Goal: Task Accomplishment & Management: Manage account settings

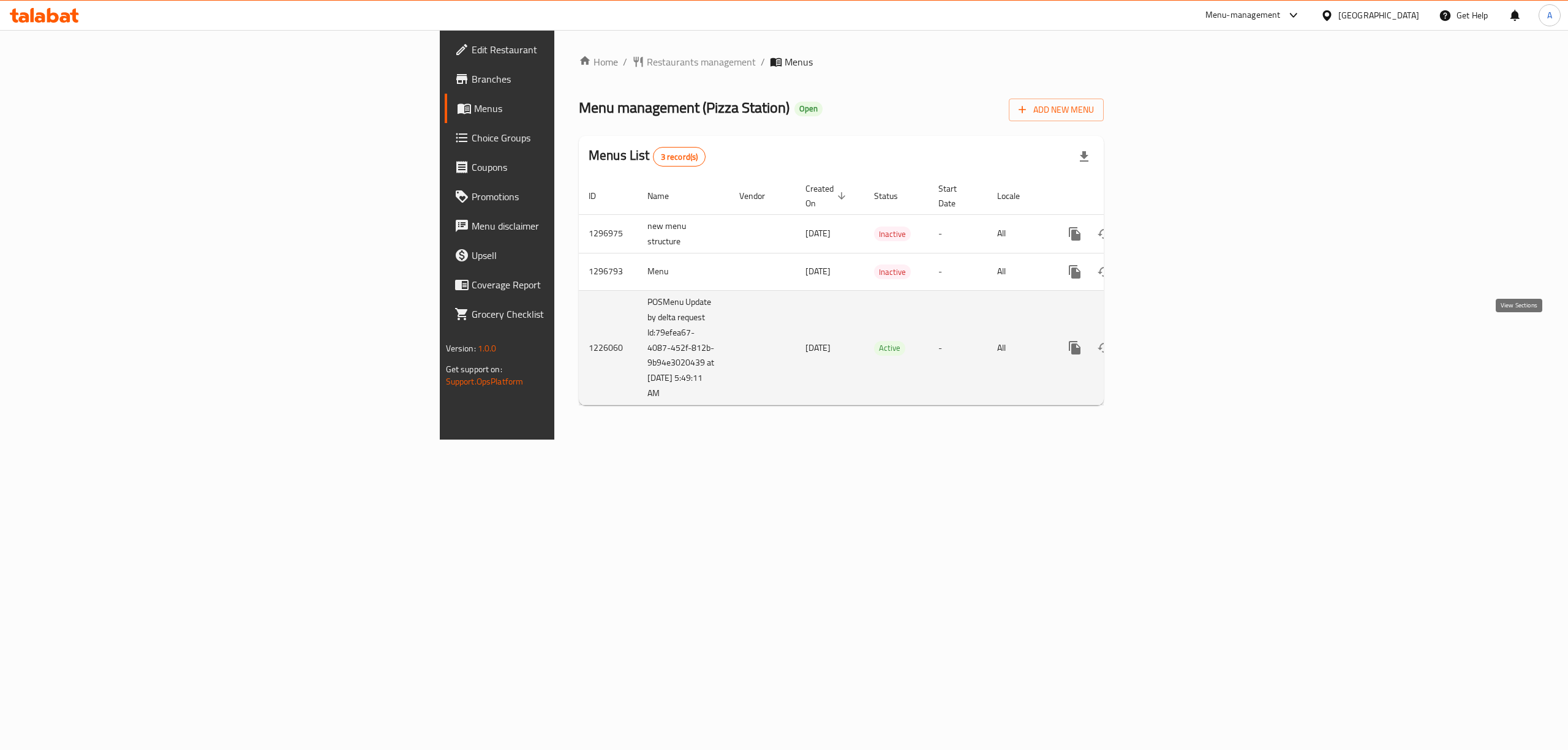
click at [1170, 340] on icon "enhanced table" at bounding box center [1163, 348] width 15 height 15
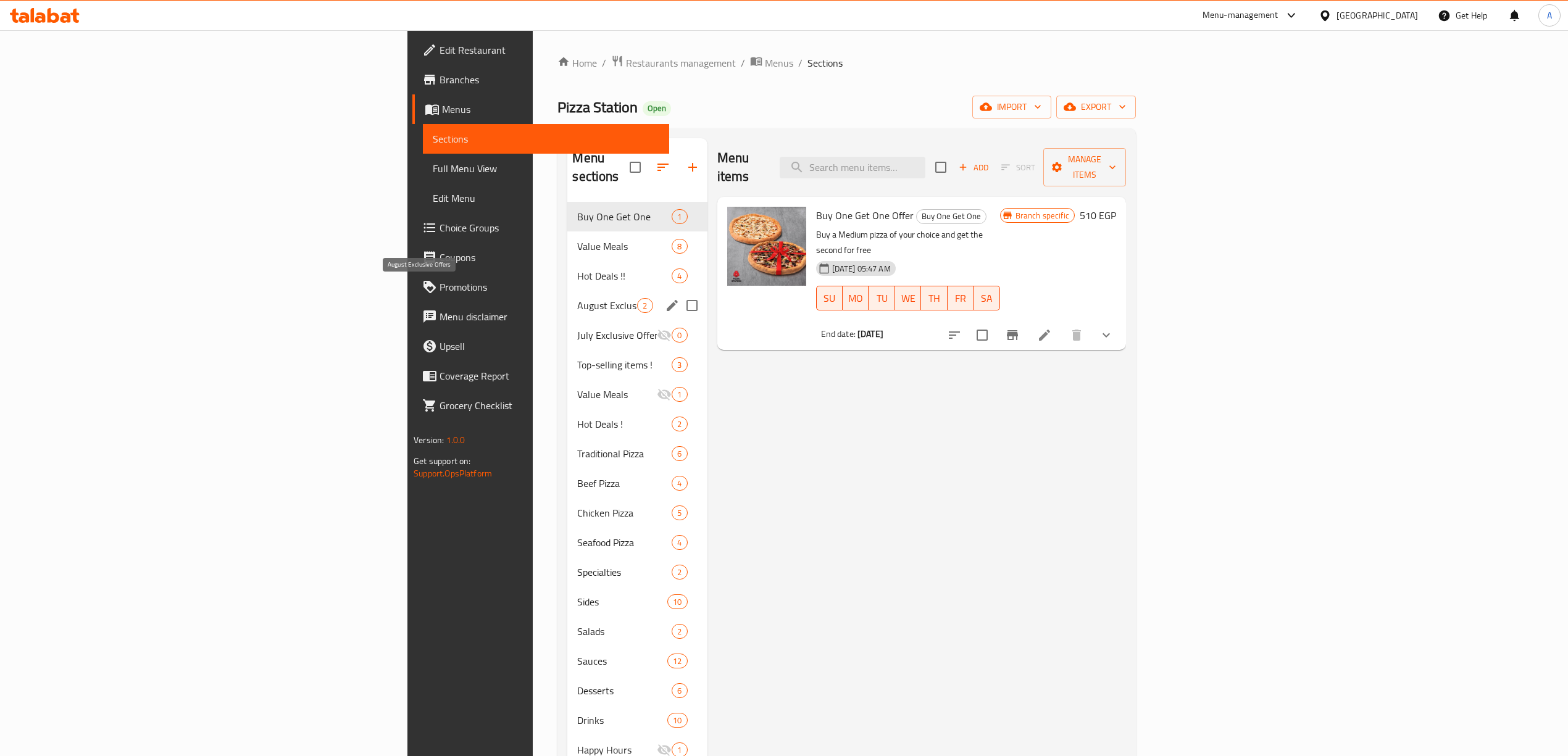
click at [577, 298] on span "August Exclusive Offers" at bounding box center [607, 306] width 60 height 15
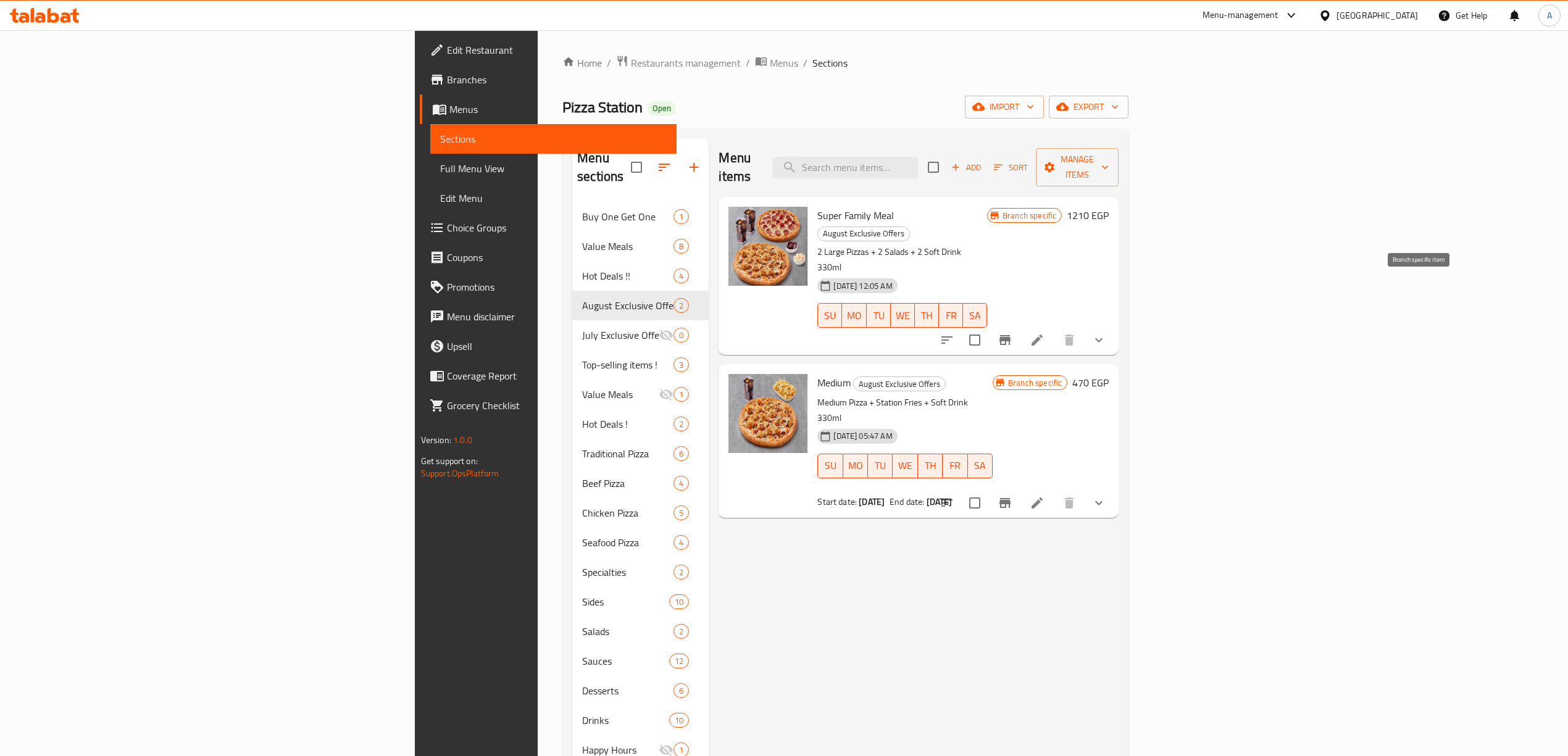
click at [1011, 335] on icon "Branch-specific-item" at bounding box center [1005, 340] width 11 height 10
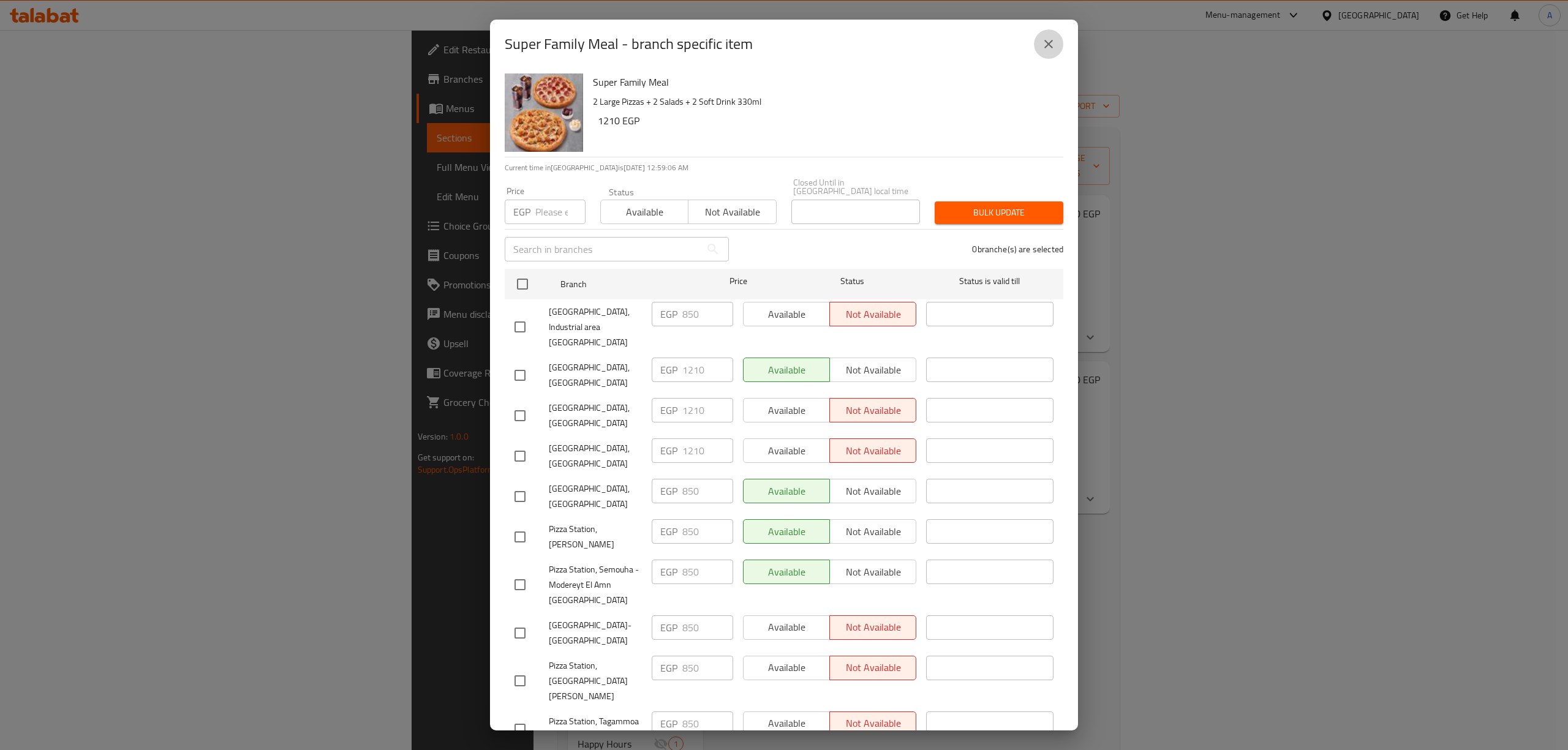
click at [1054, 45] on icon "close" at bounding box center [1048, 44] width 15 height 15
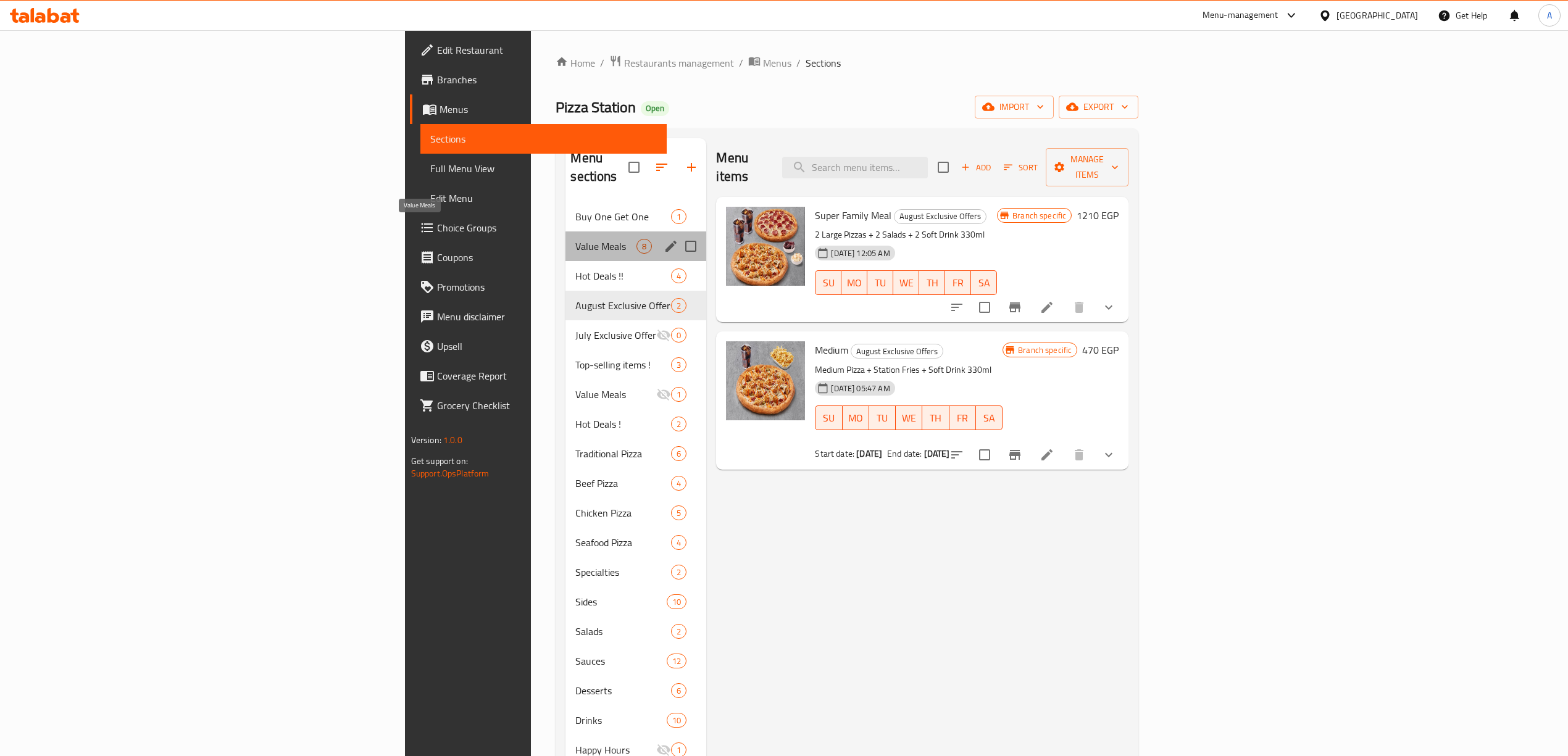
click at [575, 239] on span "Value Meals" at bounding box center [605, 246] width 61 height 15
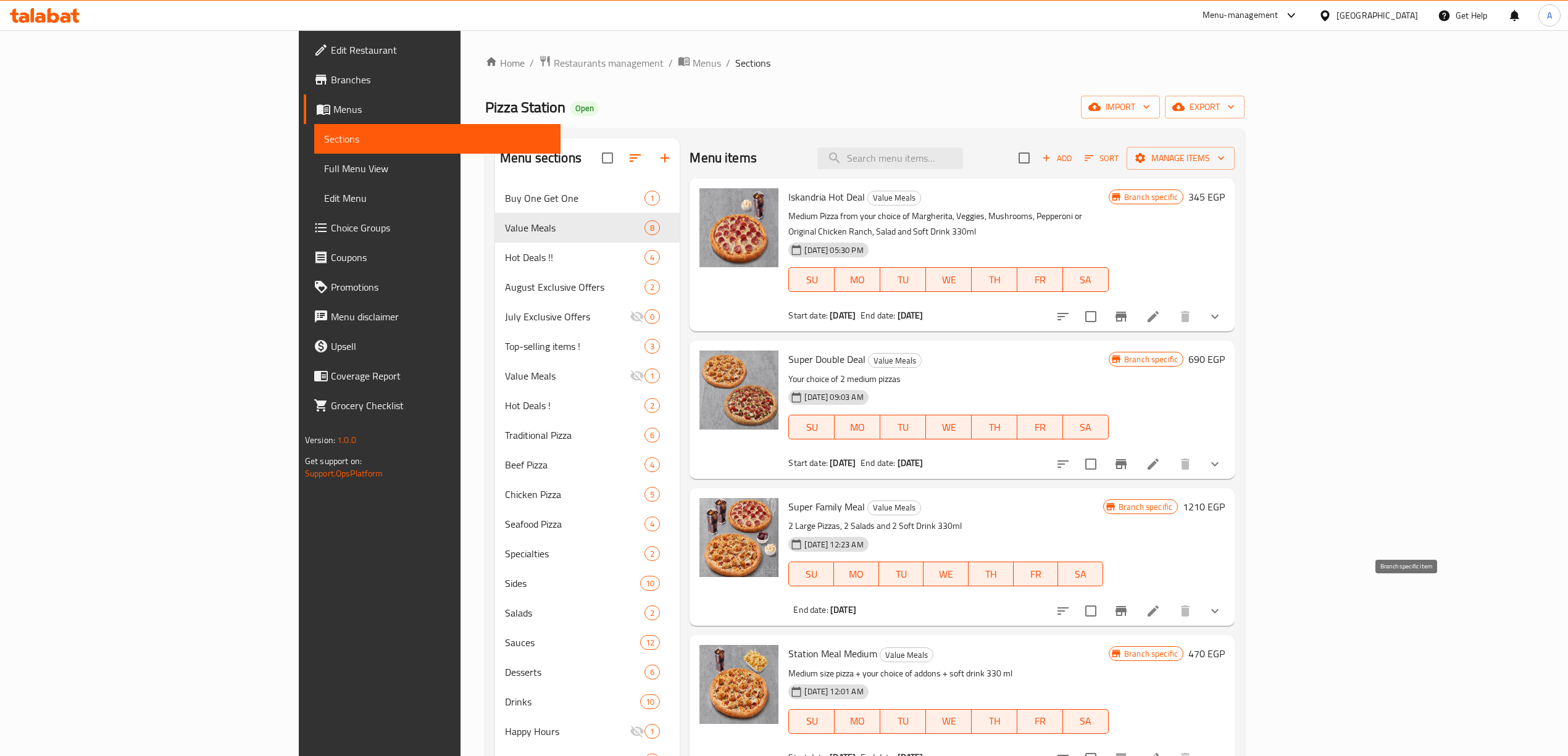
click at [1129, 603] on icon "Branch-specific-item" at bounding box center [1121, 611] width 15 height 15
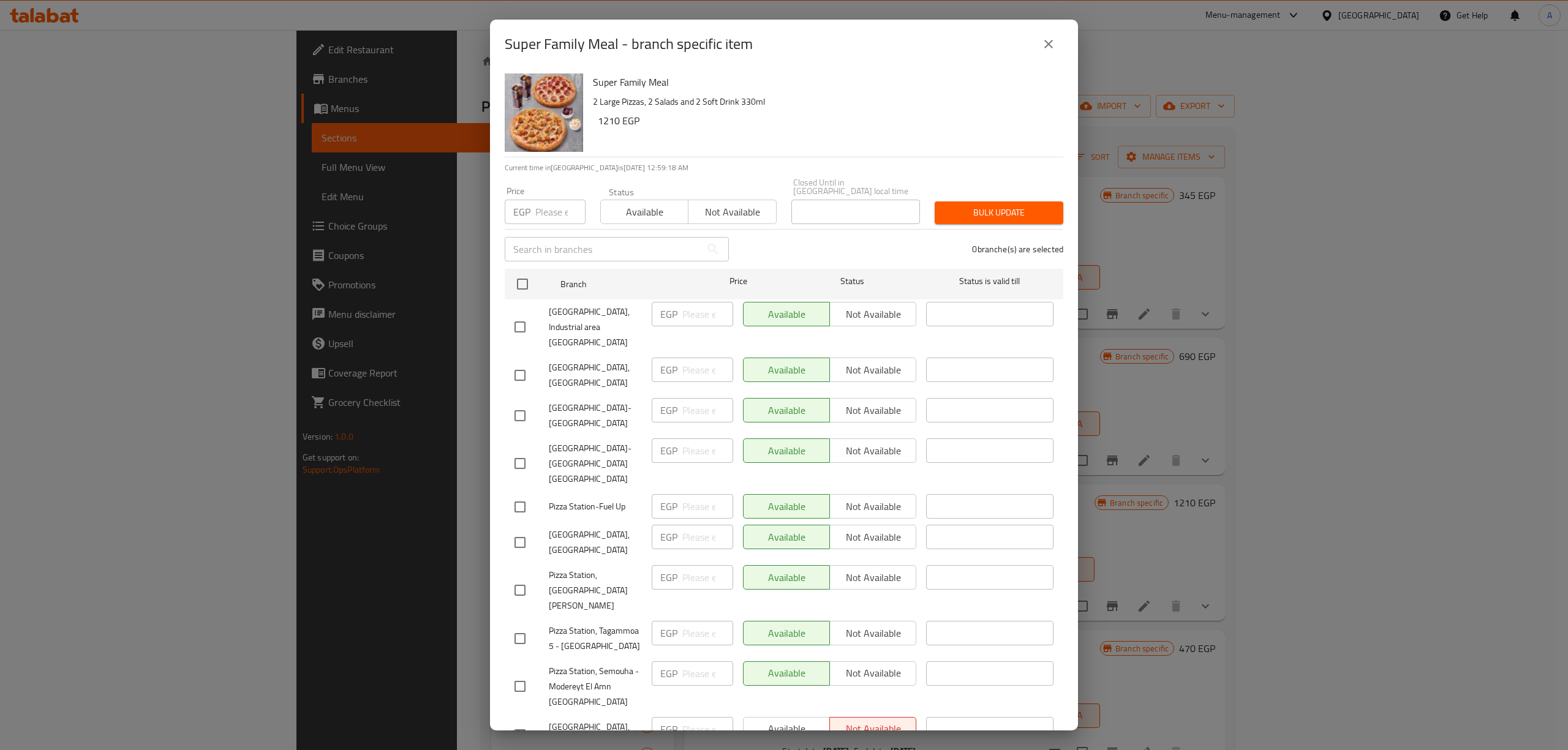
click at [1051, 44] on icon "close" at bounding box center [1048, 44] width 15 height 15
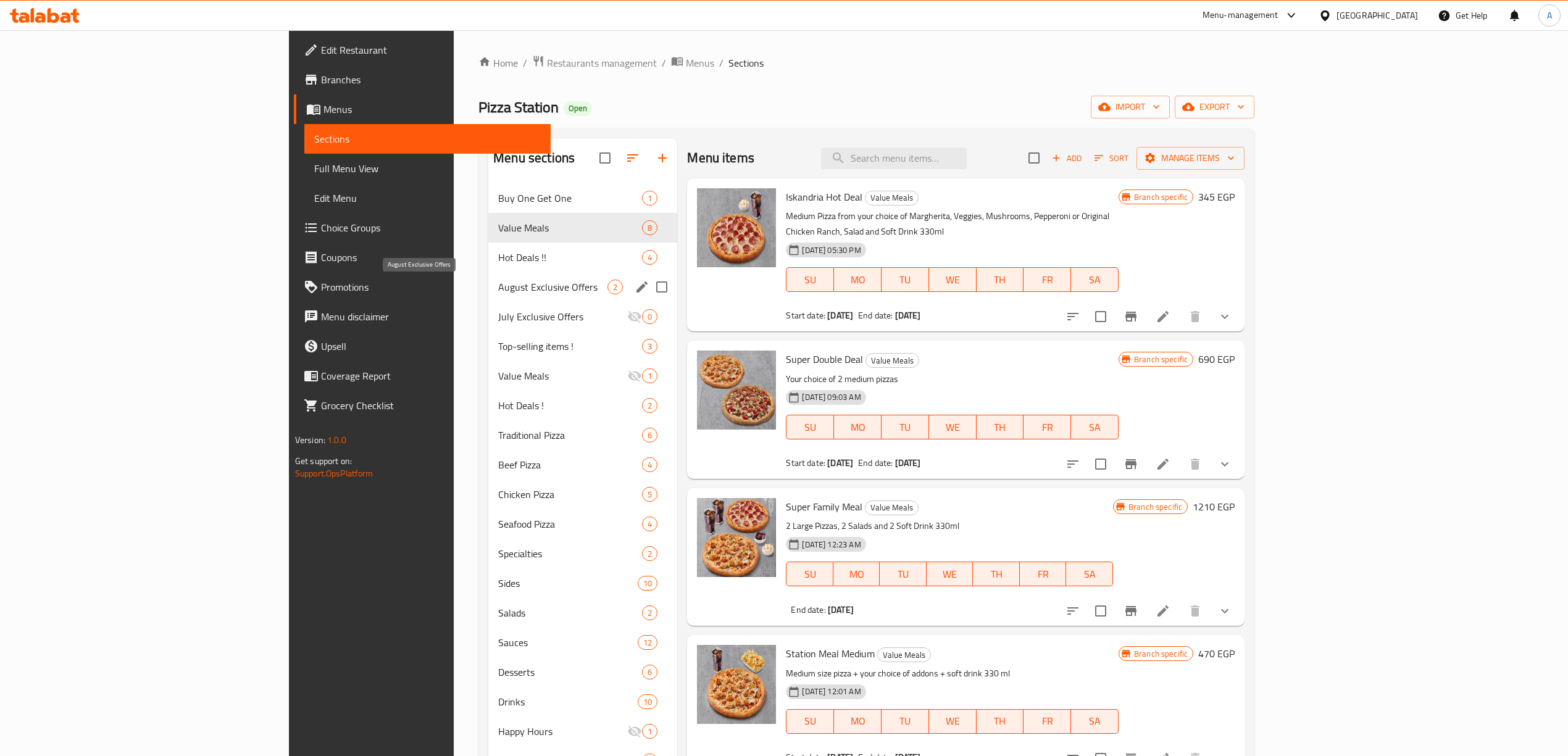
click at [498, 285] on span "August Exclusive Offers" at bounding box center [552, 287] width 109 height 15
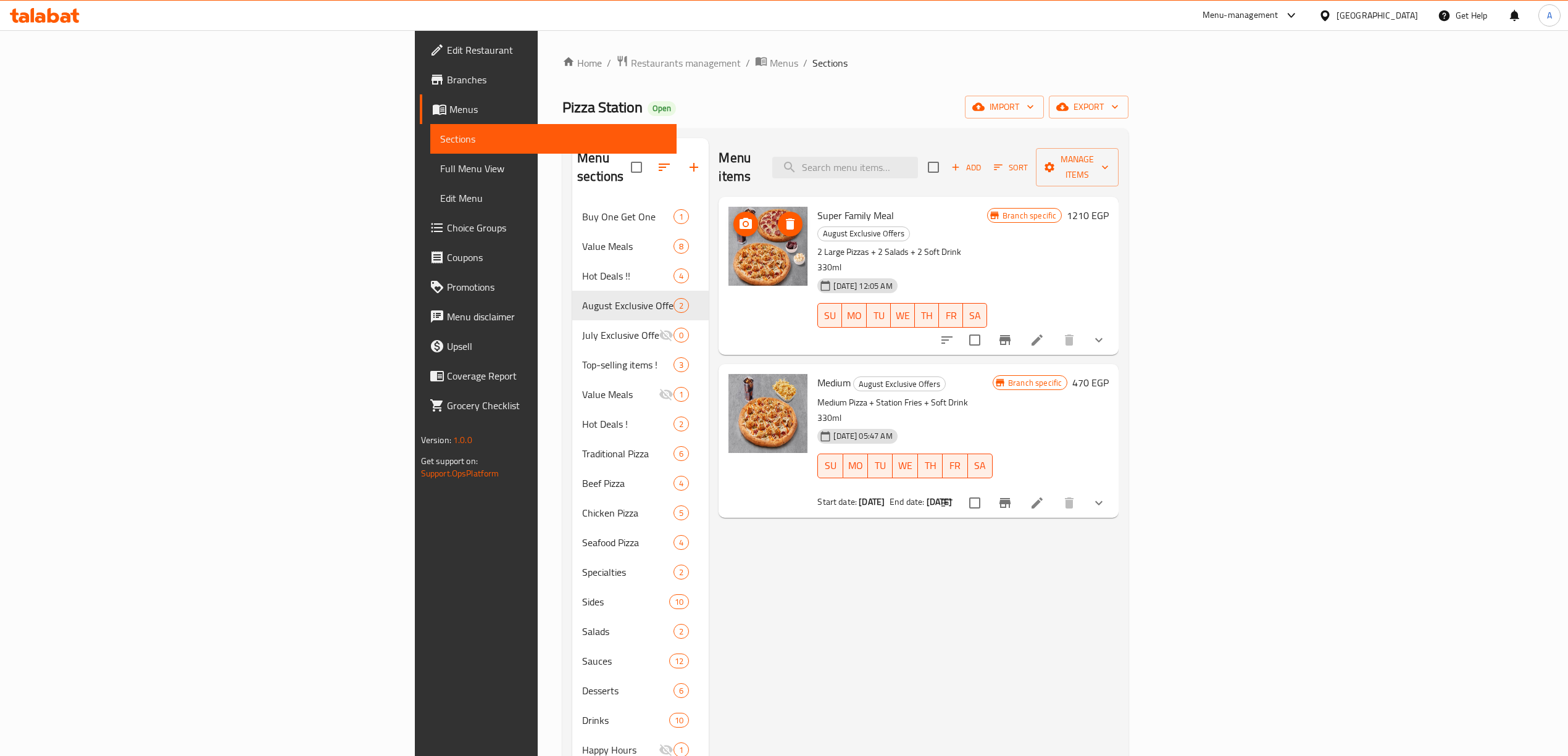
drag, startPoint x: 791, startPoint y: 197, endPoint x: 728, endPoint y: 204, distance: 63.4
click at [723, 204] on div "Super Family Meal August Exclusive Offers 2 Large Pizzas + 2 Salads + 2 Soft Dr…" at bounding box center [918, 276] width 390 height 148
copy div "Super Family Meal"
click at [817, 206] on span "Super Family Meal" at bounding box center [855, 215] width 76 height 18
drag, startPoint x: 791, startPoint y: 201, endPoint x: 708, endPoint y: 194, distance: 83.3
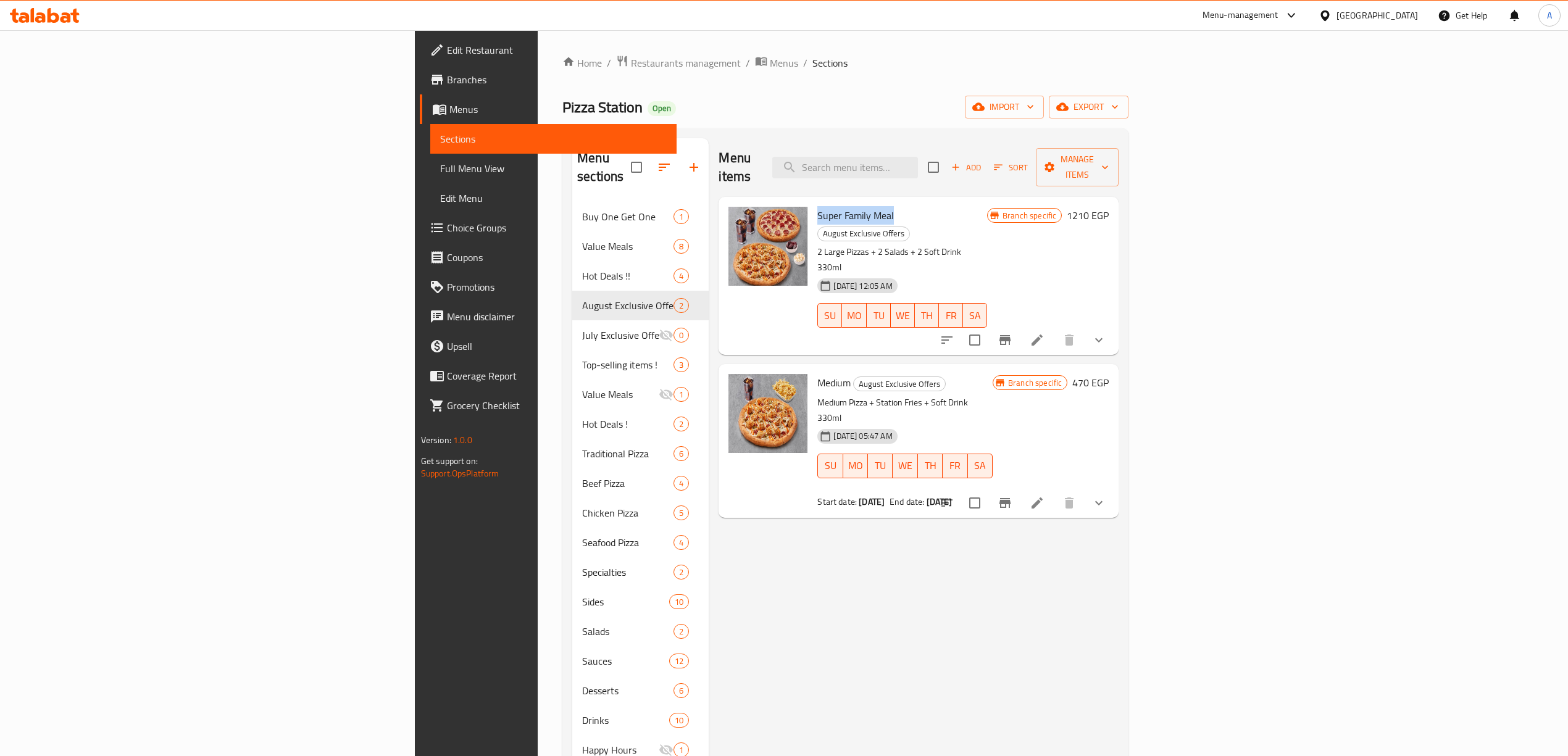
click at [813, 202] on div "Super Family Meal August Exclusive Offers 2 Large Pizzas + 2 Salads + 2 Soft Dr…" at bounding box center [902, 276] width 180 height 148
copy span "Super Family Meal"
click at [918, 164] on input "search" at bounding box center [845, 167] width 146 height 21
paste input "Super Family Meal"
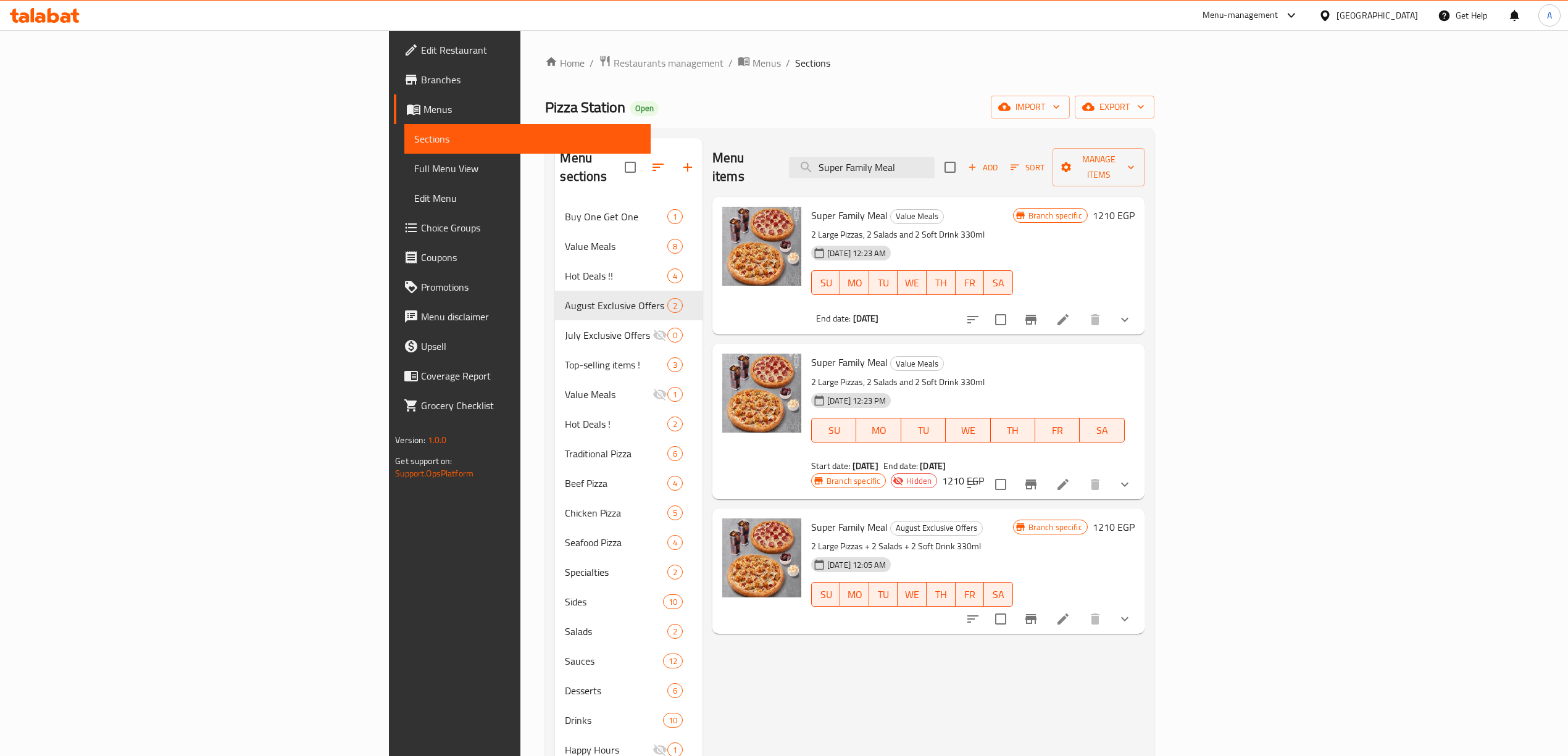
type input "Super Family Meal"
click at [901, 80] on div "Home / Restaurants management / Menus / Sections Pizza Station Open import expo…" at bounding box center [849, 491] width 609 height 873
click at [929, 690] on div "Menu items Super Family Meal Add Sort Manage items Super Family Meal Value Meal…" at bounding box center [923, 528] width 442 height 779
drag, startPoint x: 892, startPoint y: 159, endPoint x: 771, endPoint y: 124, distance: 126.0
click at [702, 136] on div "Menu sections Buy One Get One 1 Value Meals 8 Hot Deals !! 4 August Exclusive O…" at bounding box center [849, 528] width 609 height 799
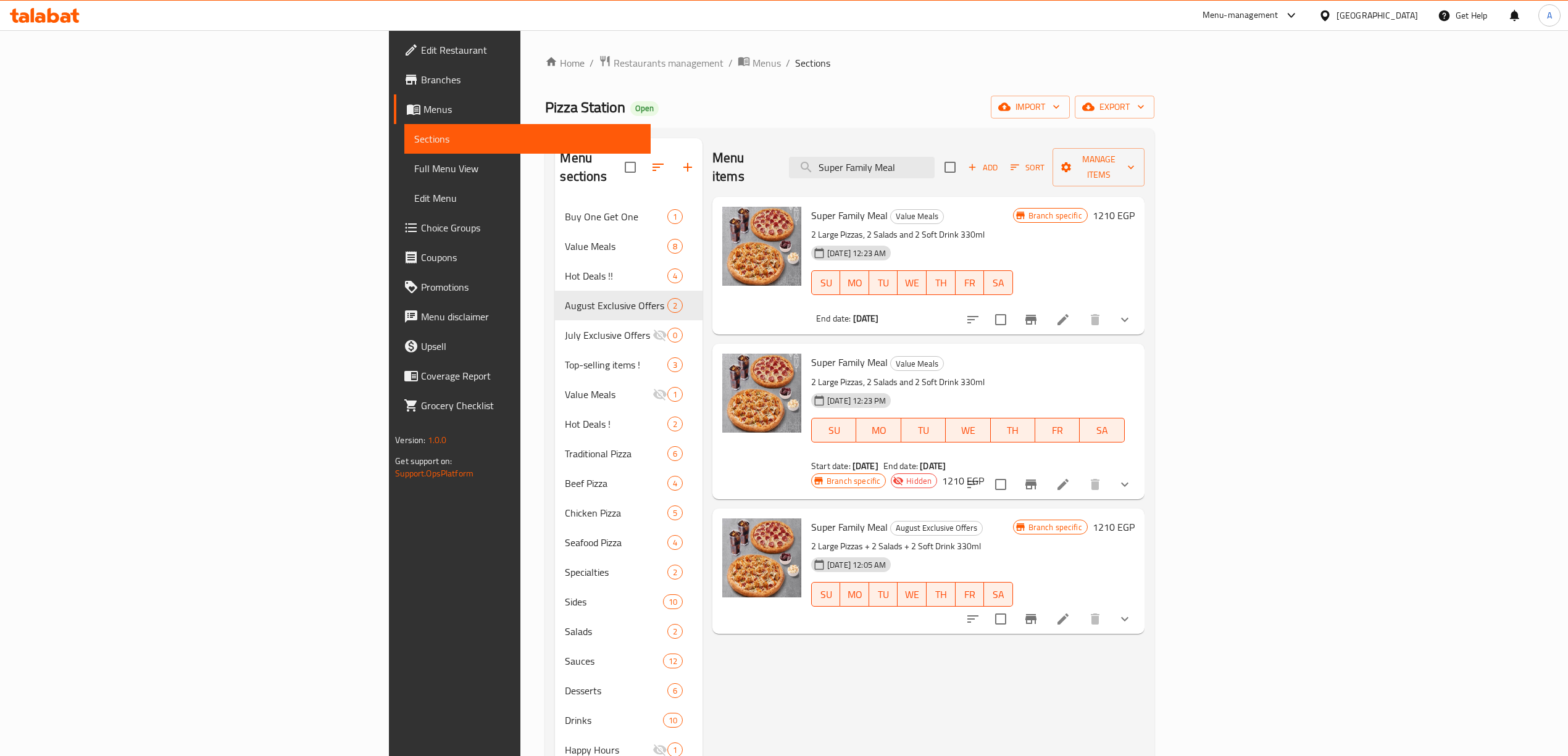
click at [805, 83] on div "Home / Restaurants management / Menus / Sections Pizza Station Open import expo…" at bounding box center [849, 491] width 609 height 873
click at [1036, 614] on icon "Branch-specific-item" at bounding box center [1030, 618] width 11 height 10
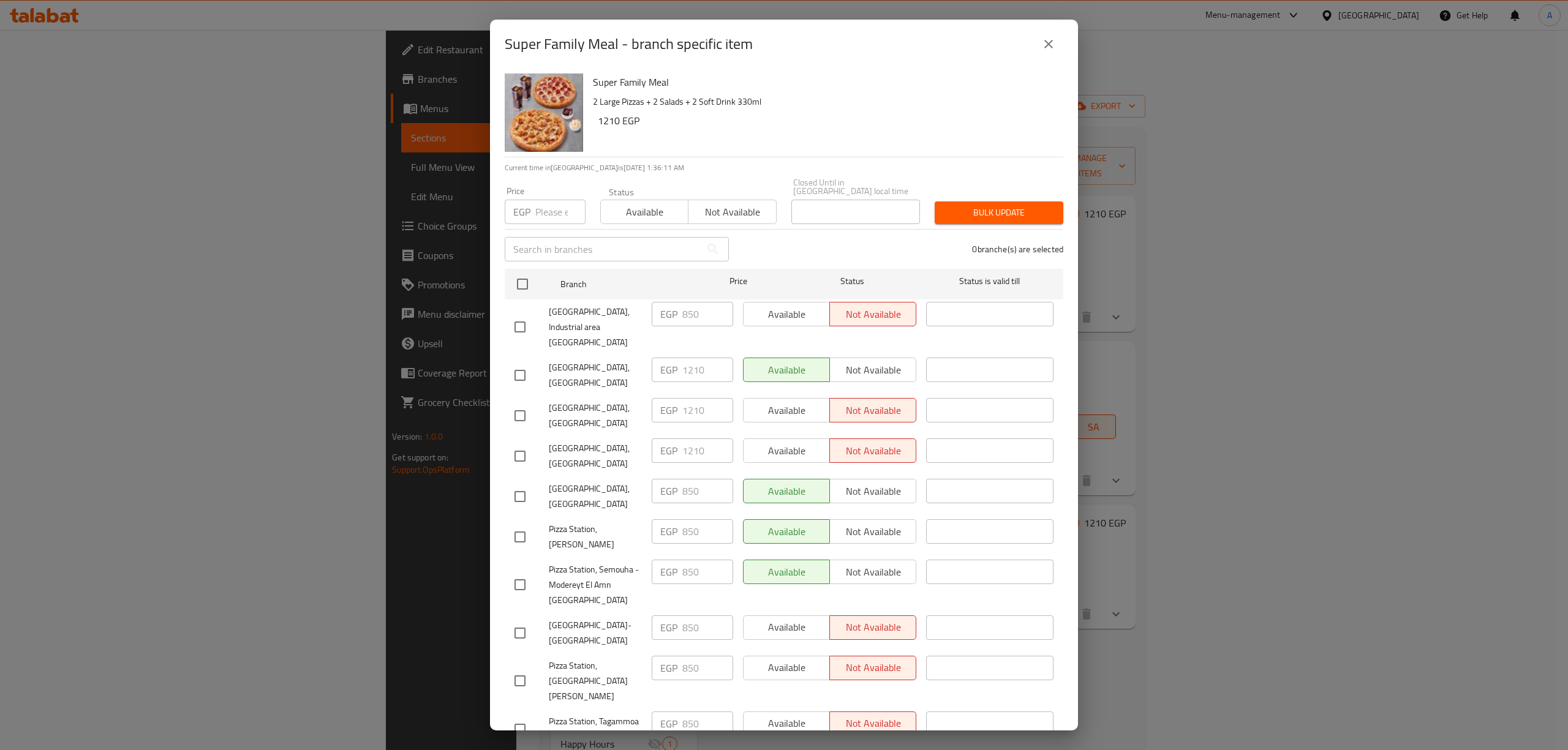
click at [1047, 44] on icon "close" at bounding box center [1048, 44] width 9 height 9
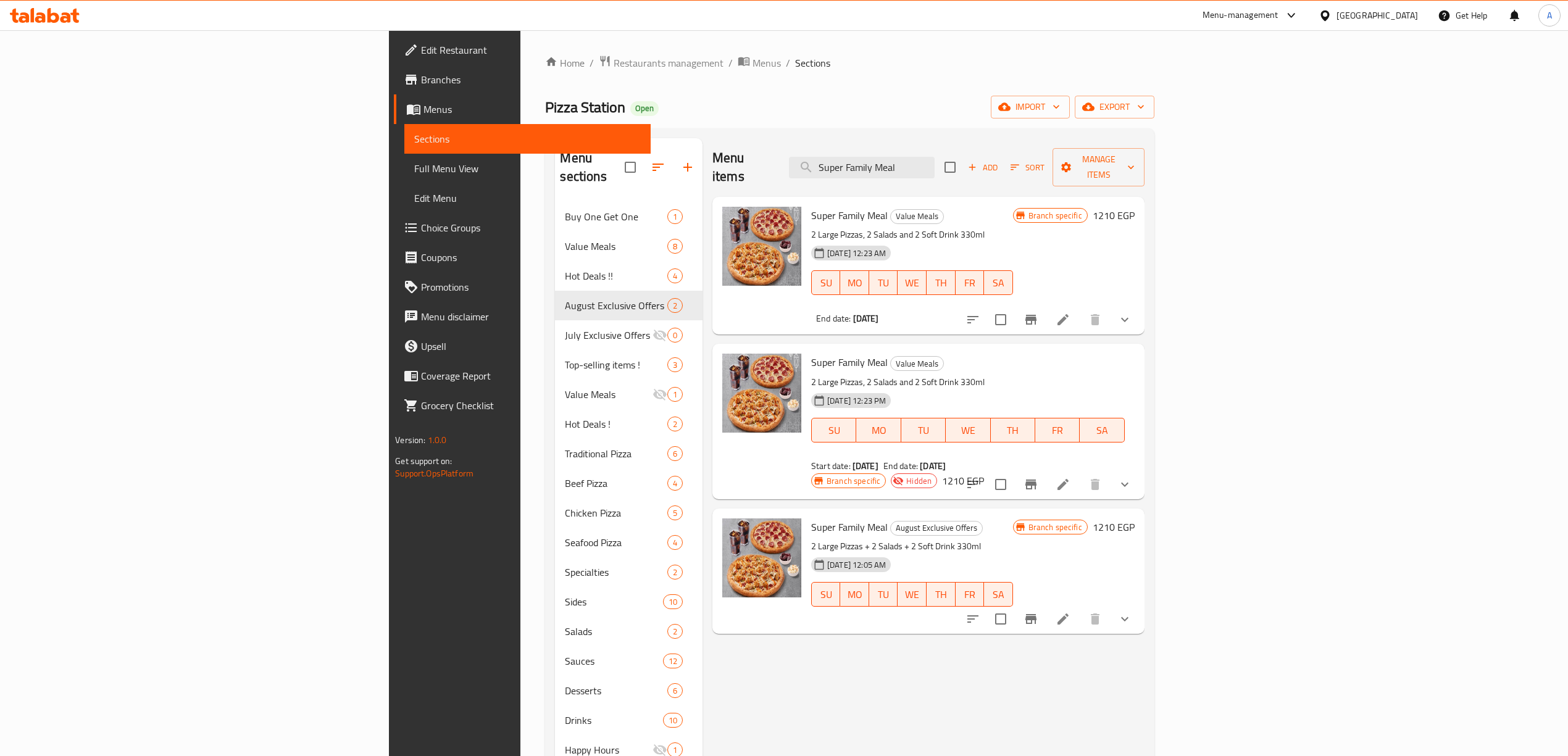
click at [1036, 315] on icon "Branch-specific-item" at bounding box center [1030, 319] width 11 height 10
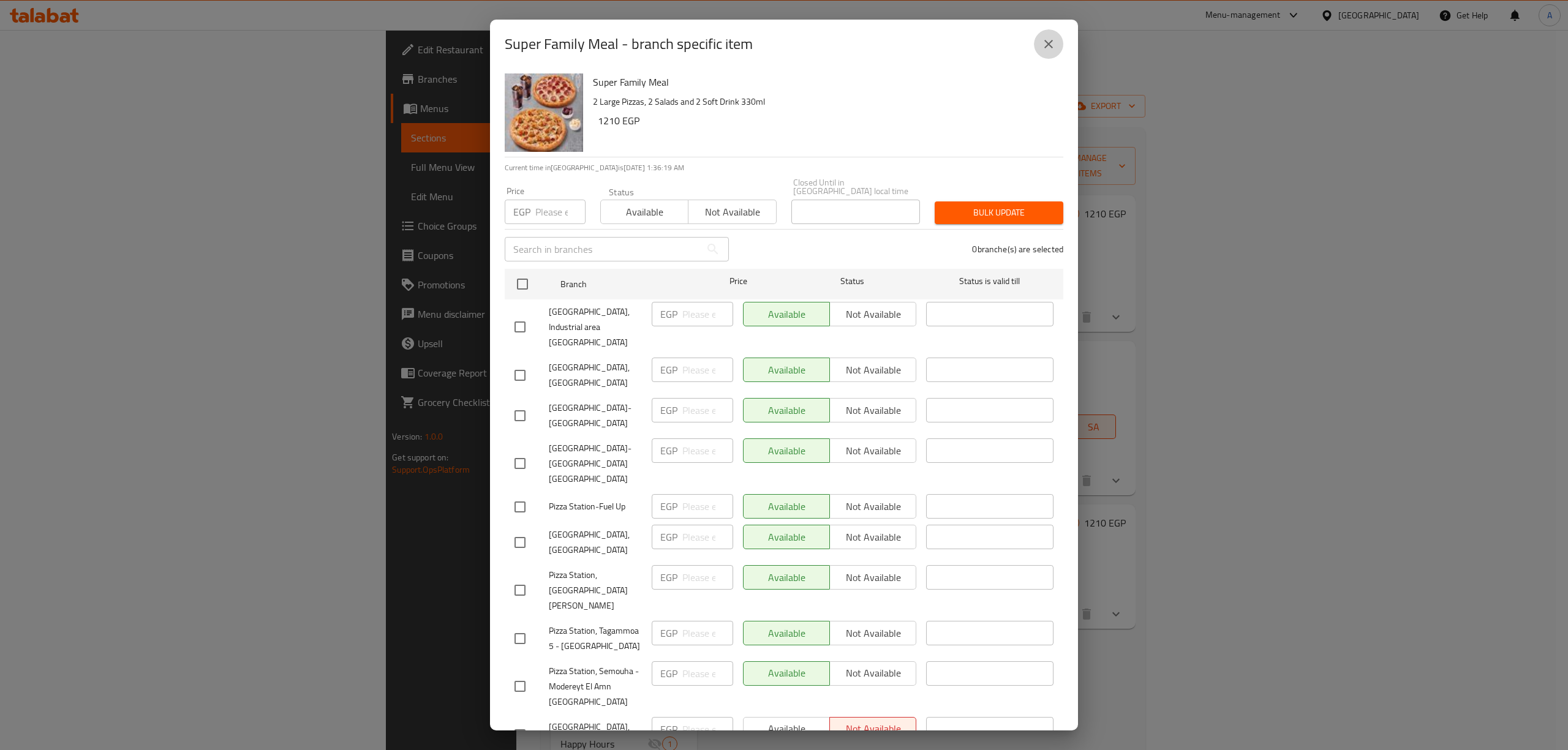
click at [1046, 37] on icon "close" at bounding box center [1048, 44] width 15 height 15
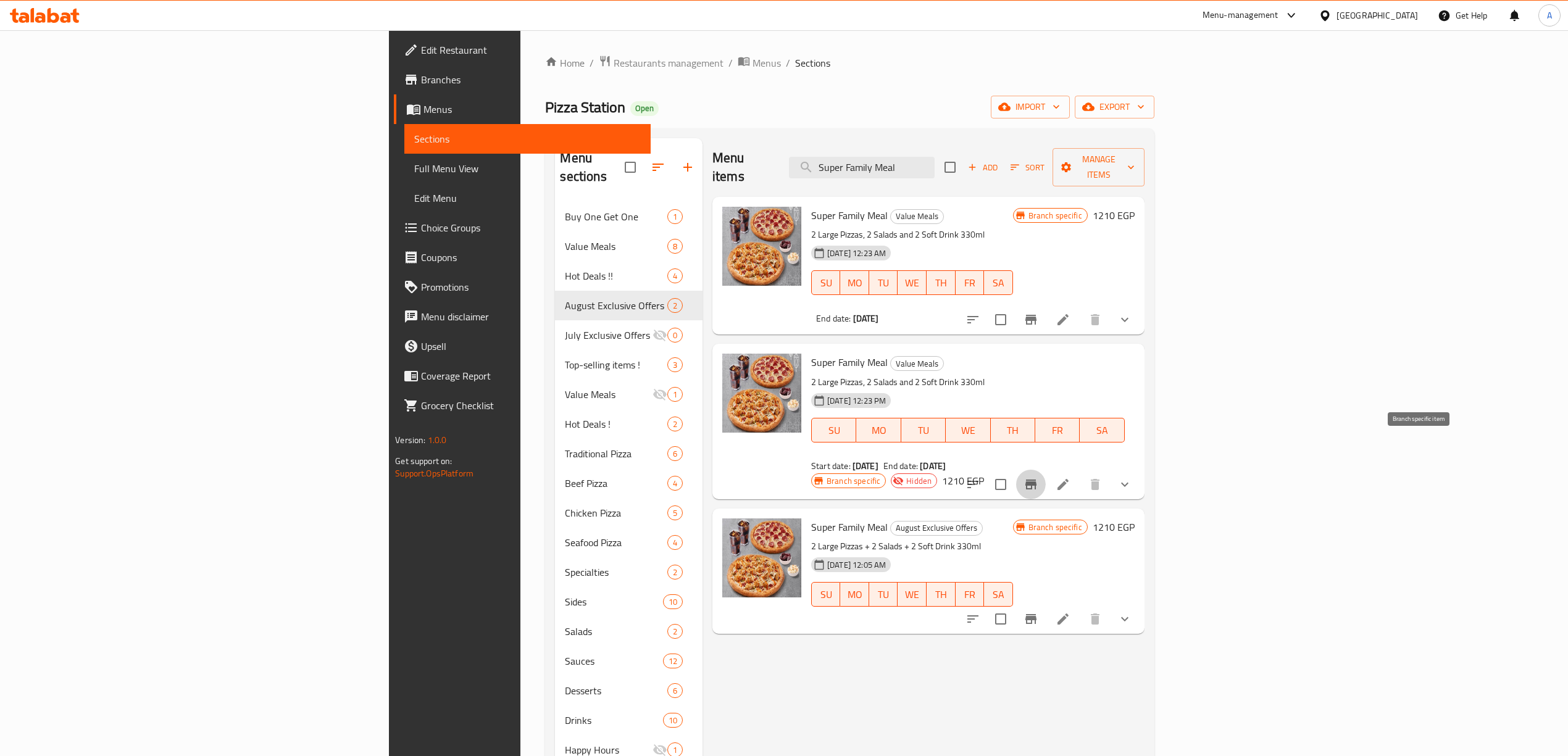
click at [1036, 480] on icon "Branch-specific-item" at bounding box center [1030, 484] width 11 height 10
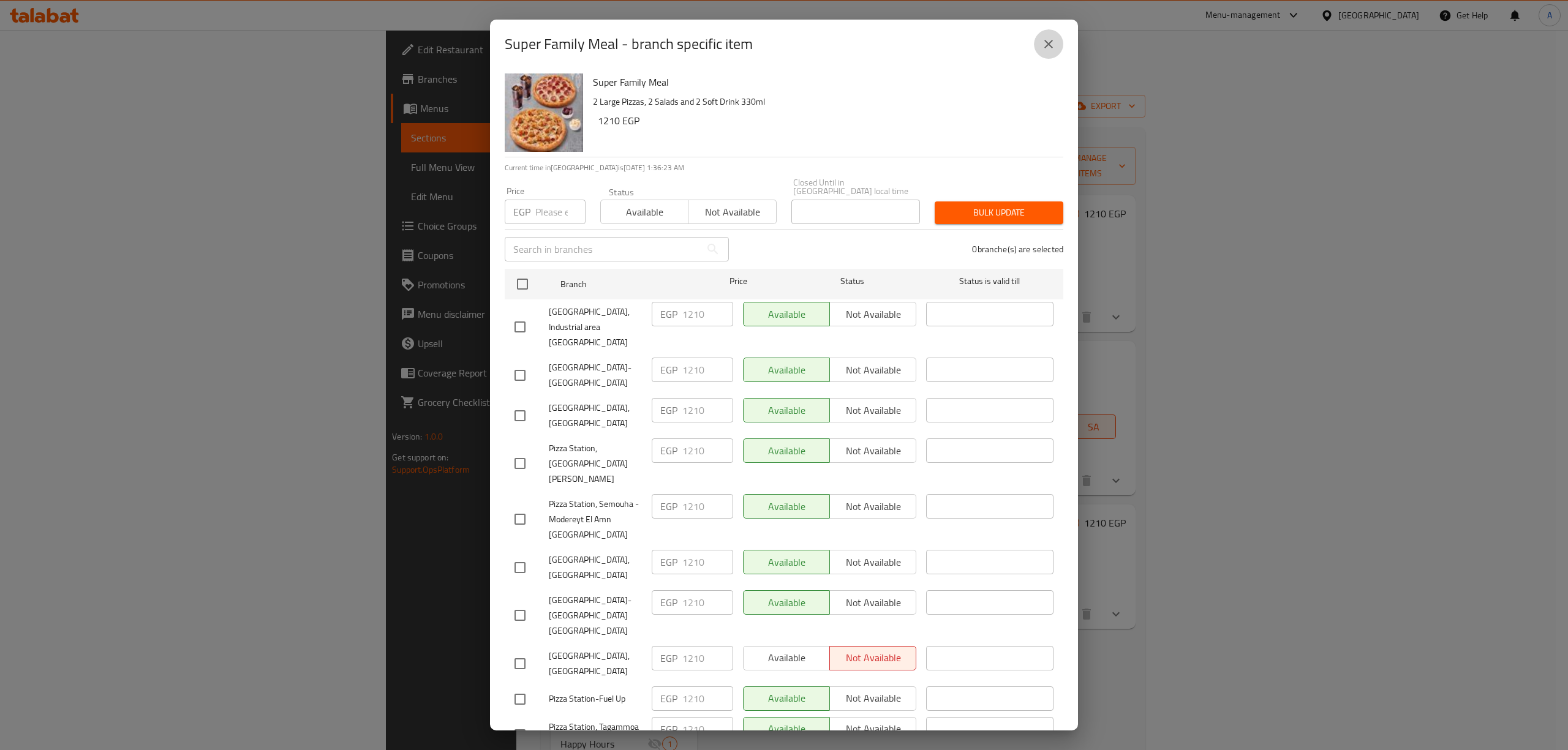
click at [1054, 45] on icon "close" at bounding box center [1048, 44] width 15 height 15
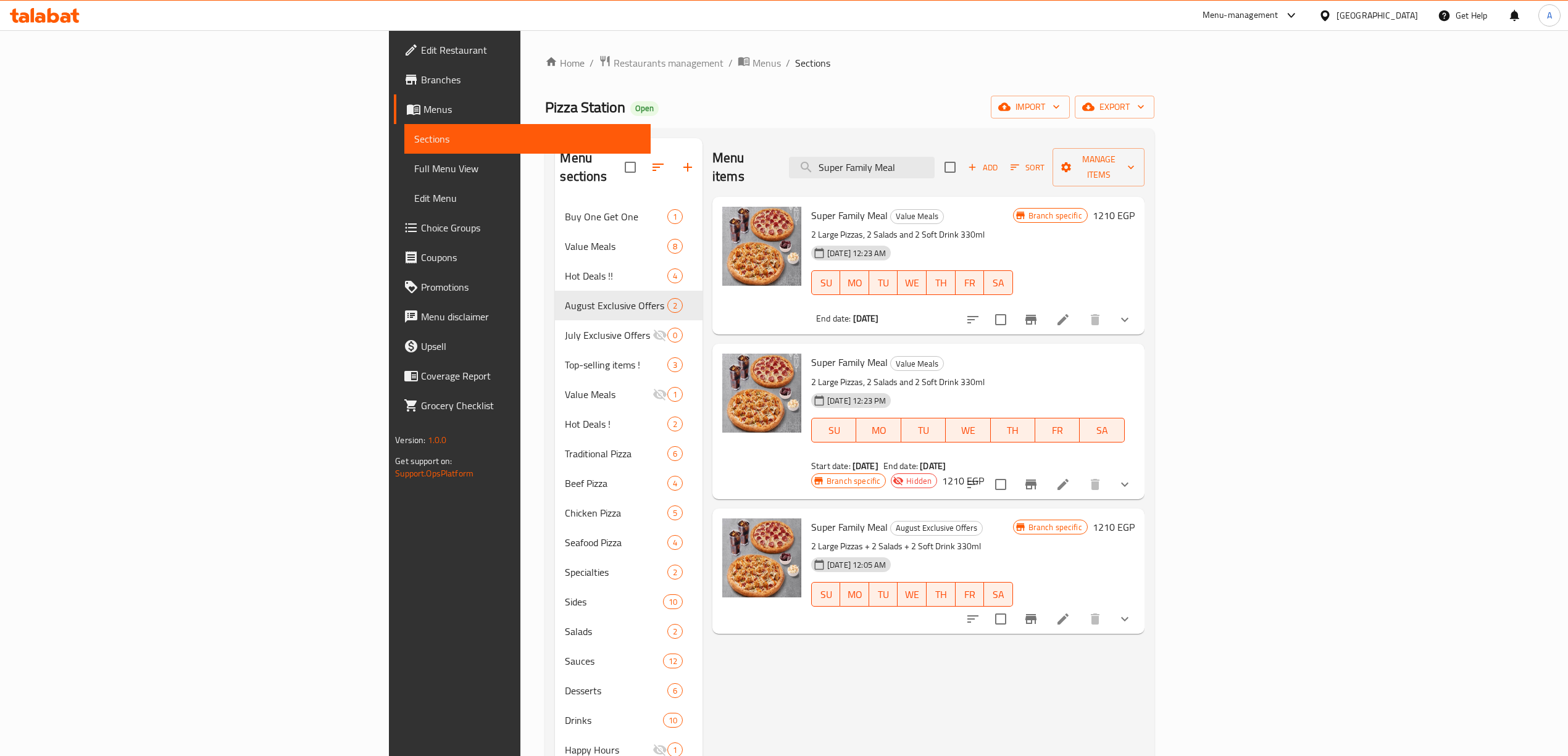
click at [421, 47] on span "Edit Restaurant" at bounding box center [531, 50] width 220 height 15
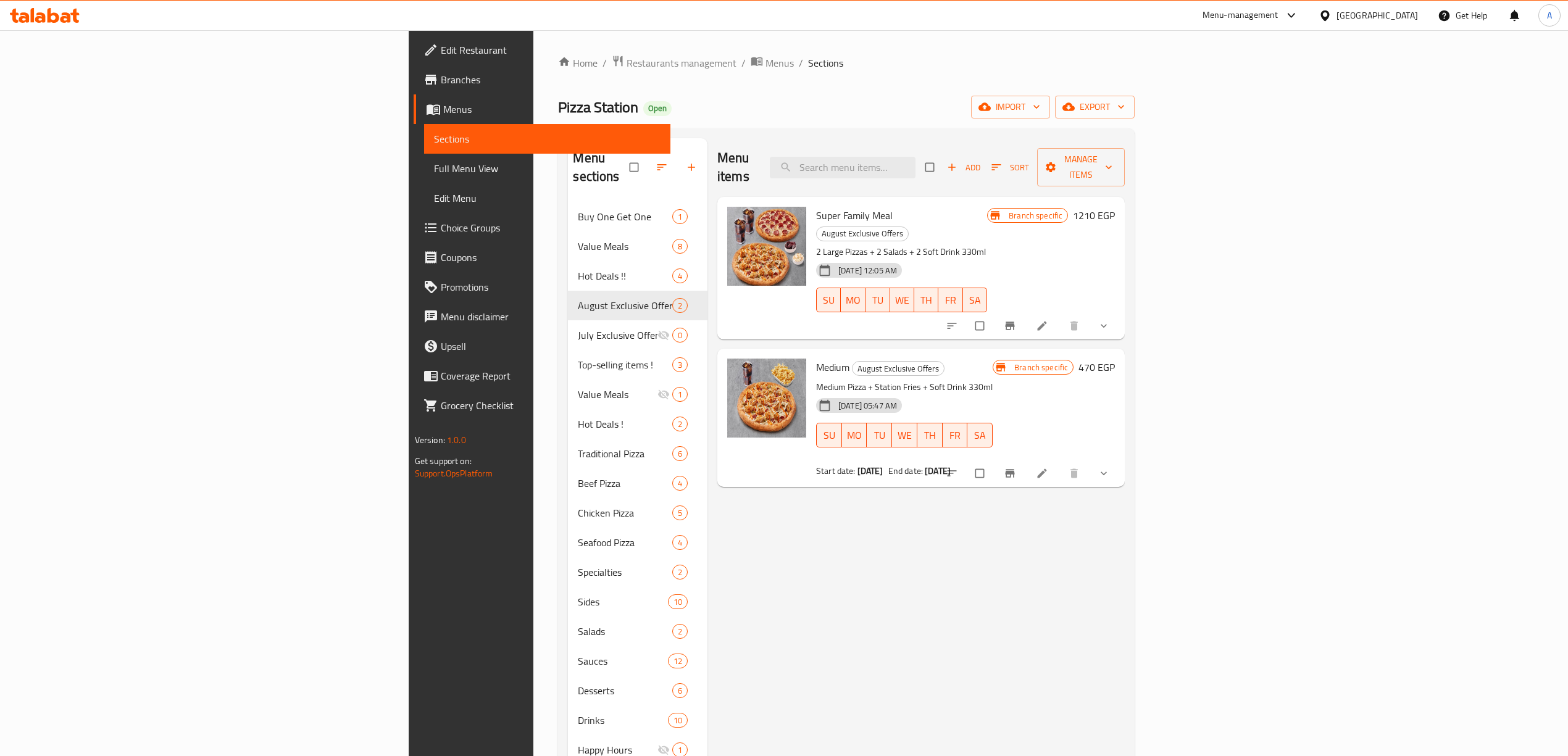
click at [1278, 11] on div "Menu-management" at bounding box center [1241, 15] width 76 height 15
click at [1238, 119] on div "Incentive Orchestrator" at bounding box center [1226, 111] width 84 height 14
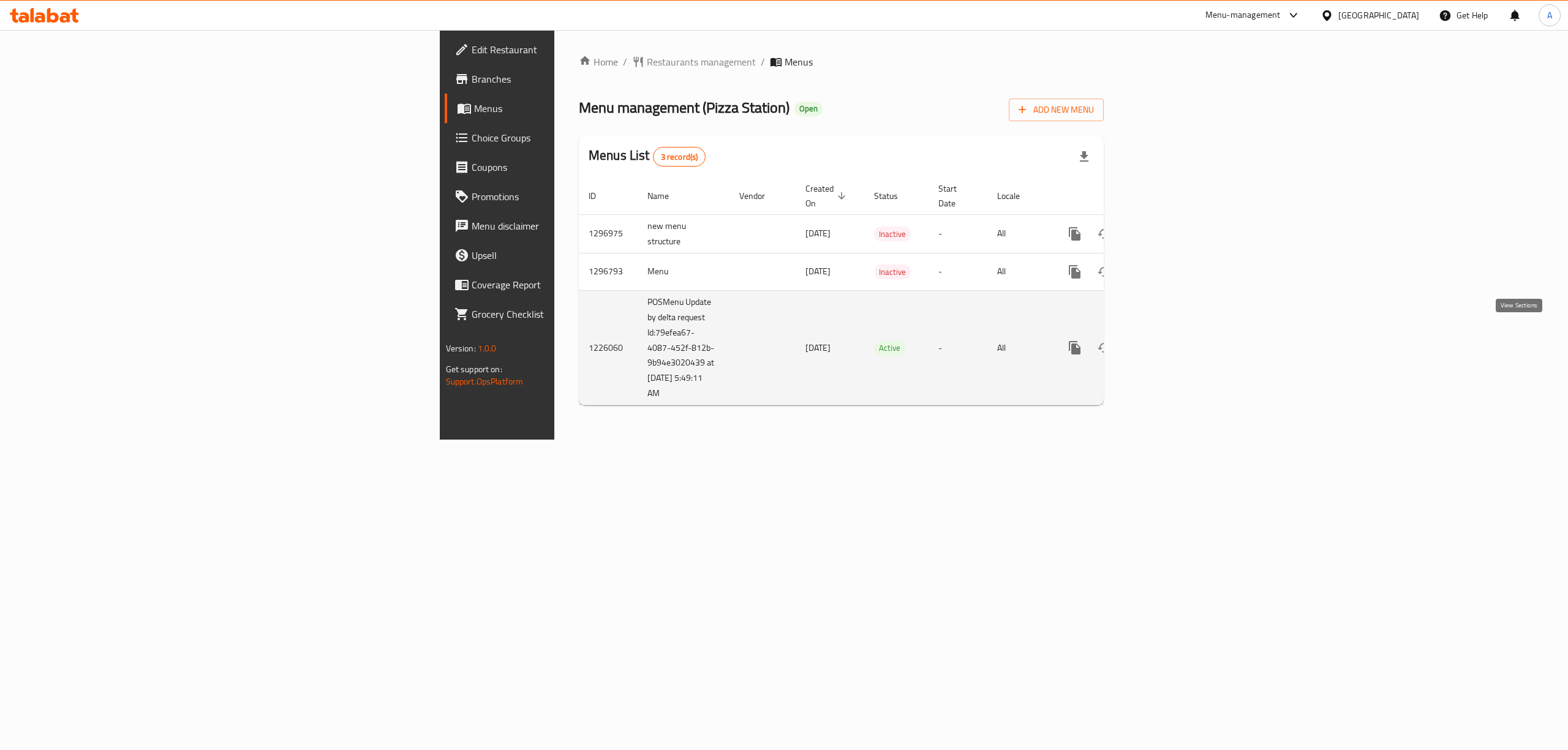
click at [1170, 340] on icon "enhanced table" at bounding box center [1163, 348] width 15 height 15
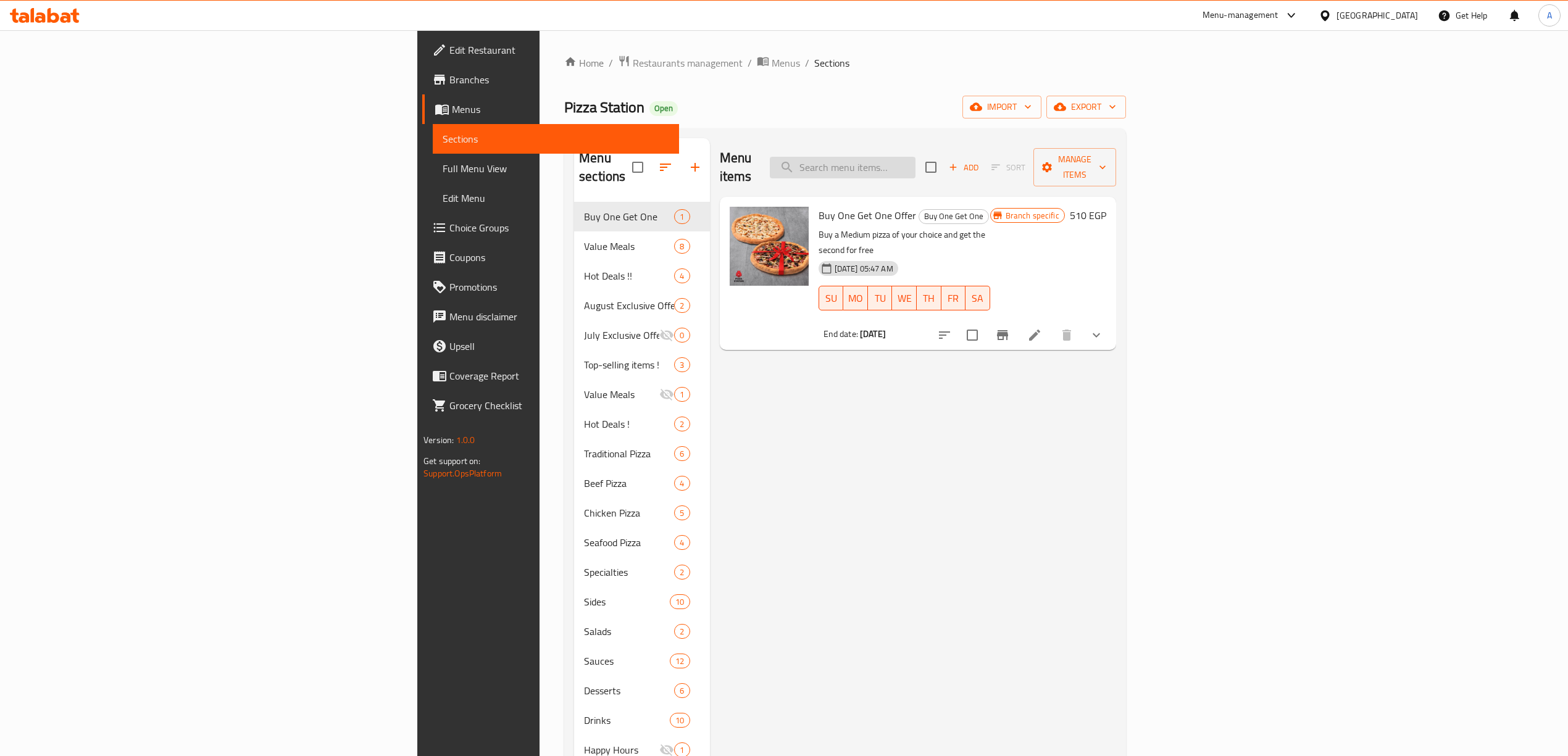
click at [915, 157] on input "search" at bounding box center [843, 167] width 146 height 21
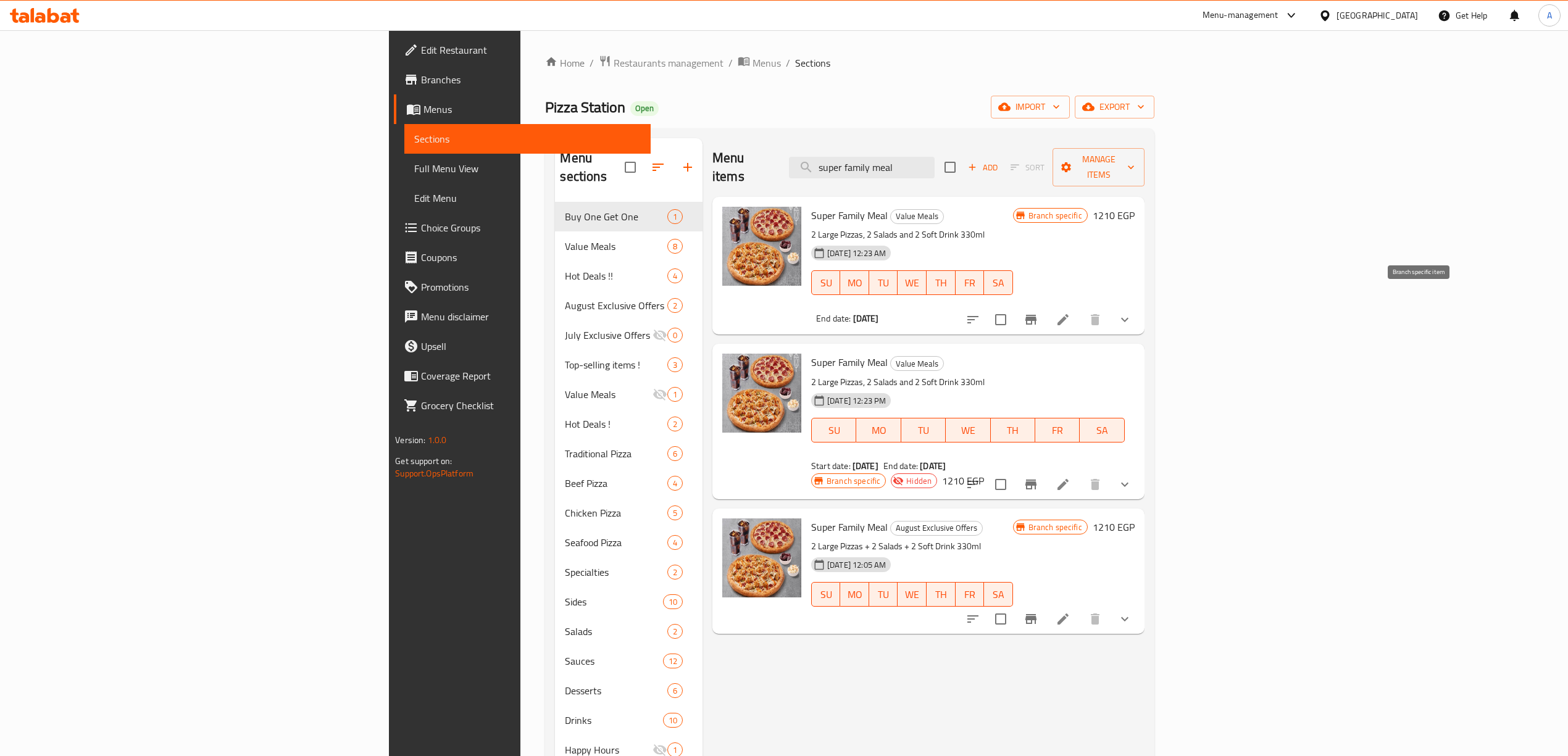
type input "super family meal"
click at [1038, 312] on icon "Branch-specific-item" at bounding box center [1031, 320] width 15 height 15
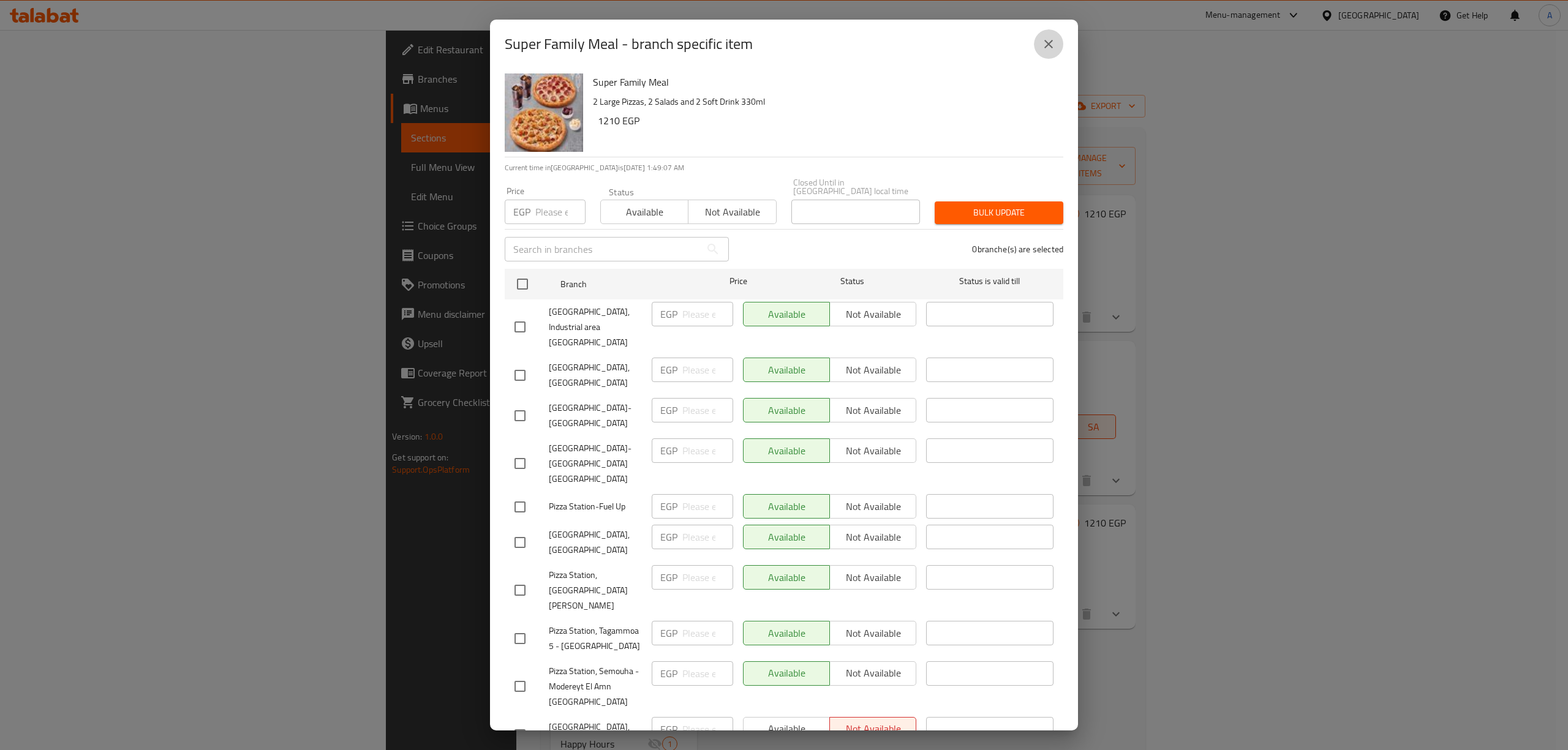
click at [1045, 38] on icon "close" at bounding box center [1048, 44] width 15 height 15
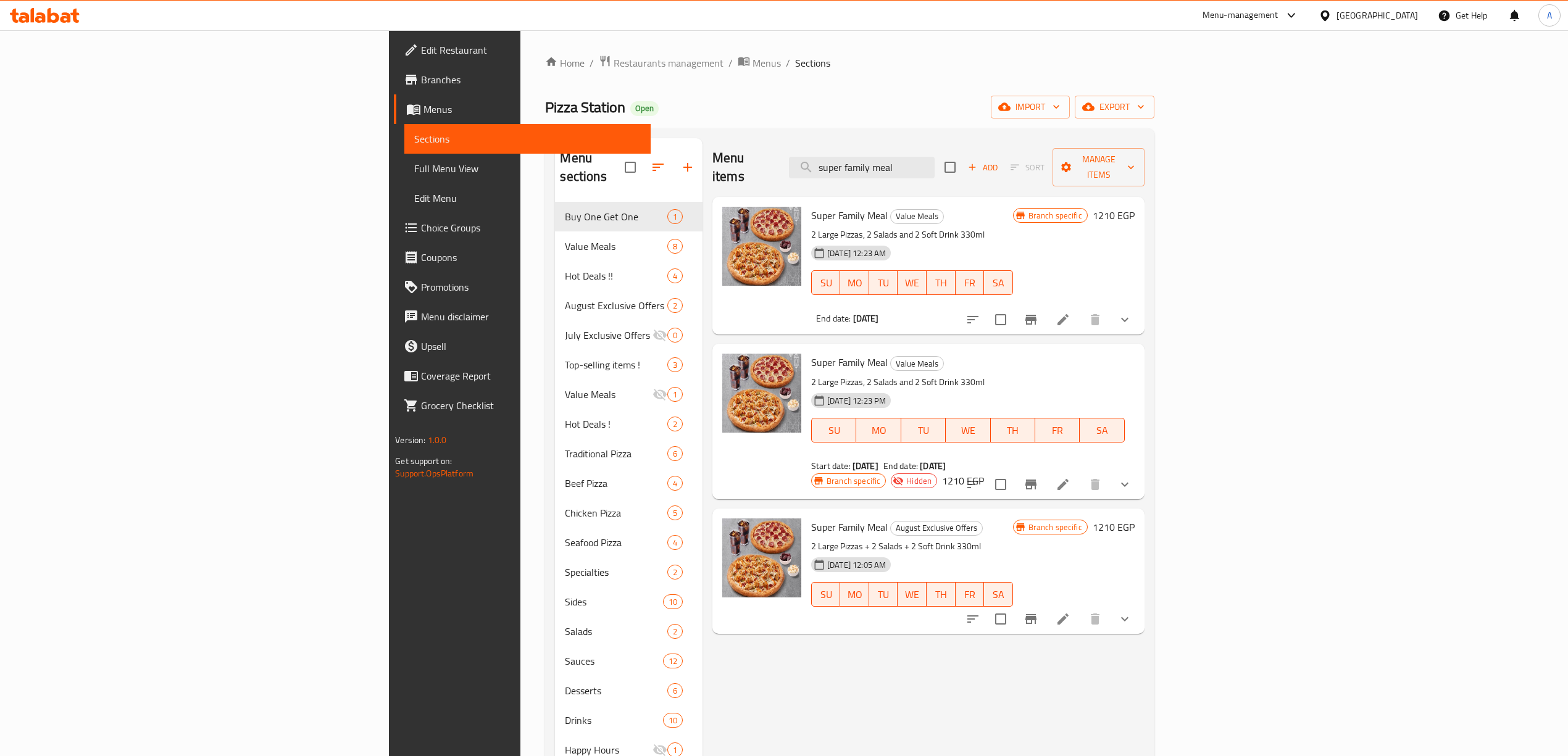
click at [781, 130] on div "Menu sections Buy One Get One 1 Value Meals 8 Hot Deals !! [DATE] Exclusive Off…" at bounding box center [849, 528] width 609 height 799
click at [1036, 614] on icon "Branch-specific-item" at bounding box center [1030, 618] width 11 height 10
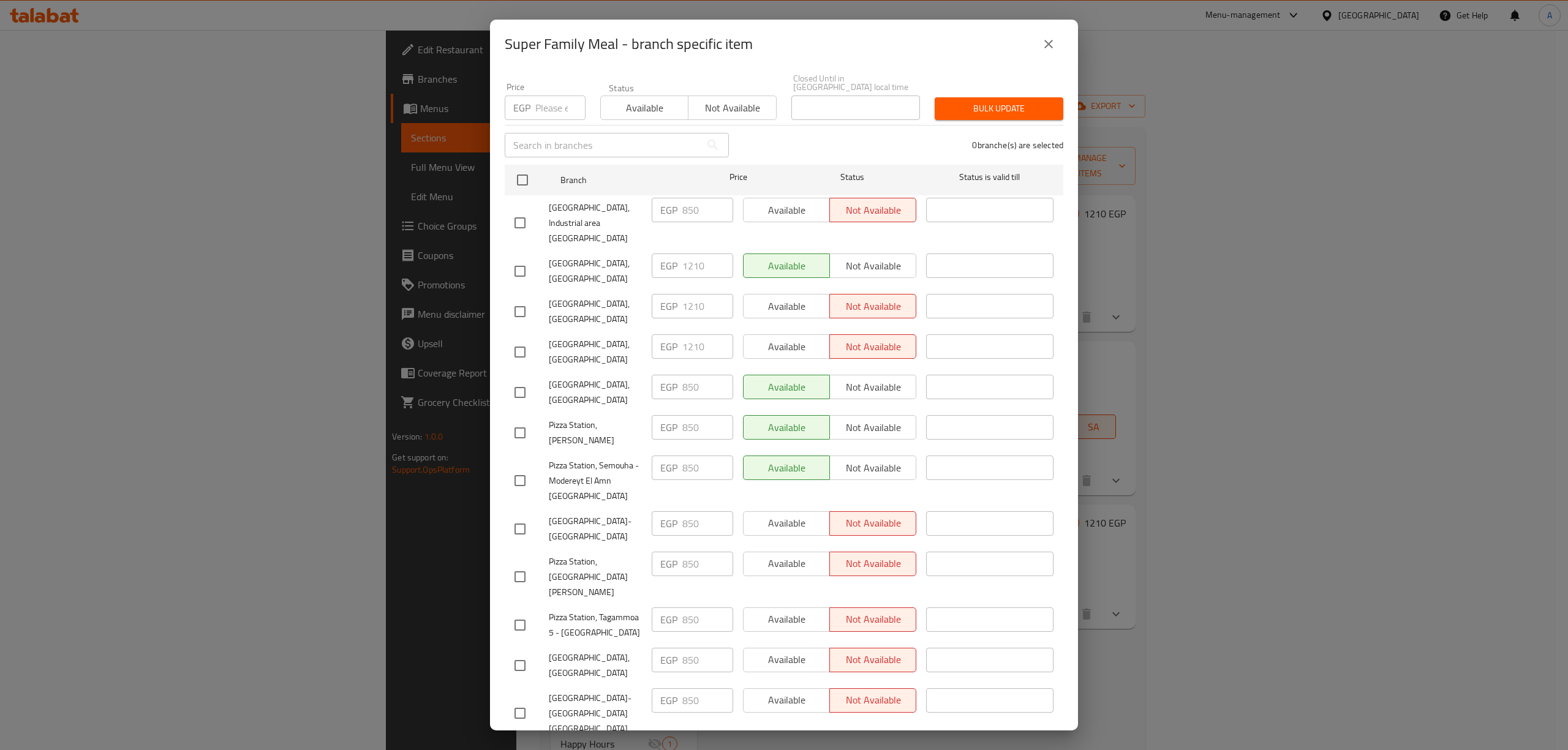
scroll to position [87, 0]
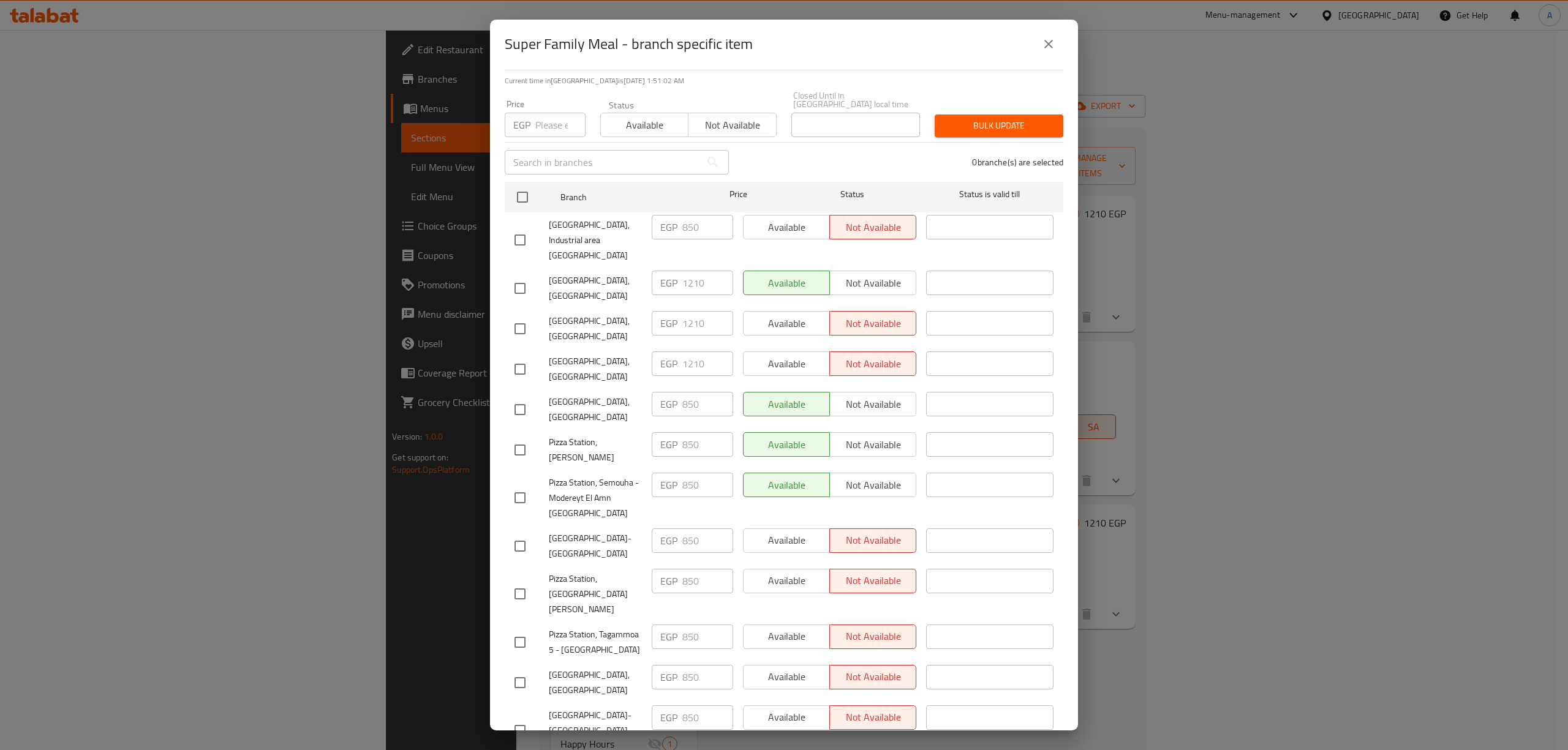
click at [1044, 47] on icon "close" at bounding box center [1048, 44] width 15 height 15
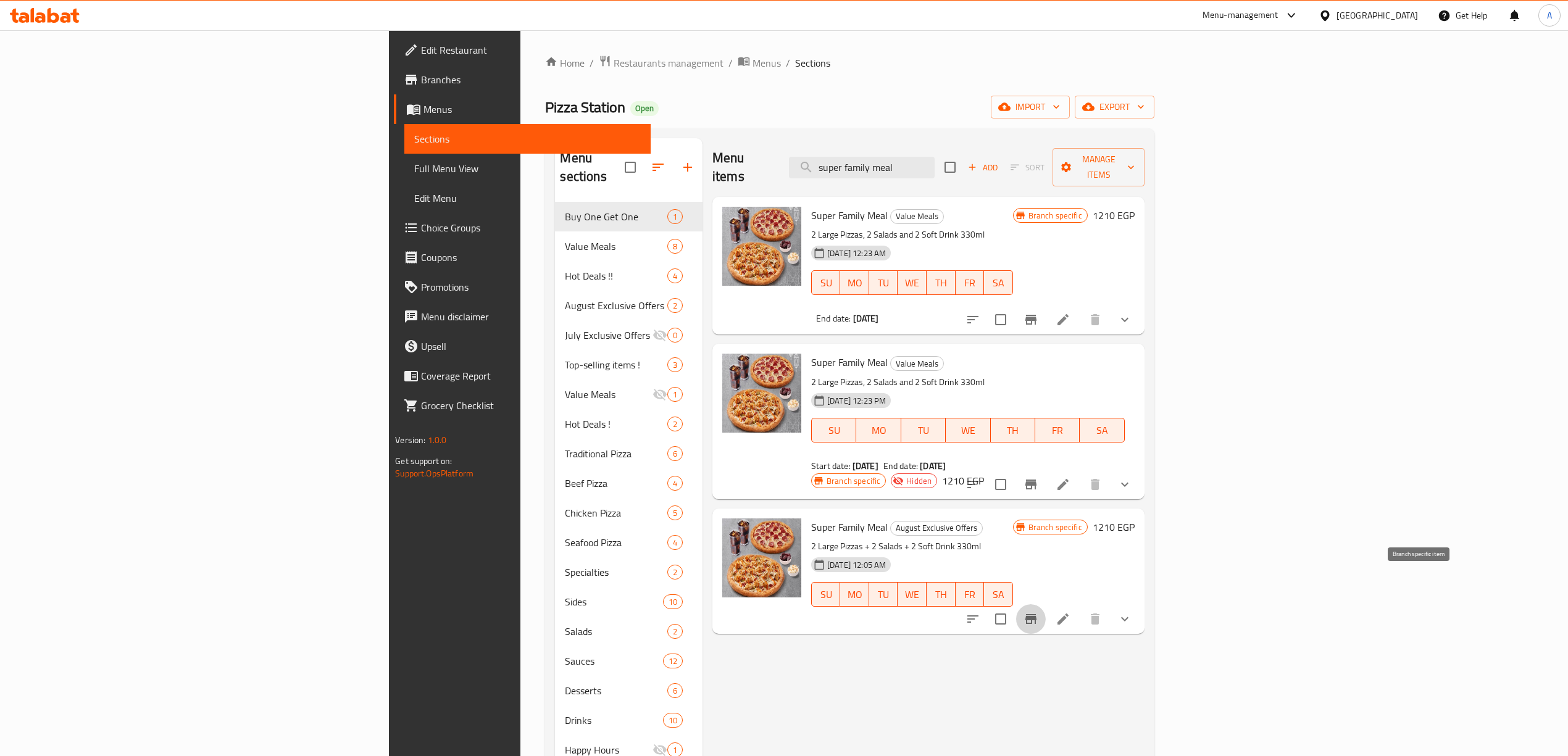
click at [1036, 614] on icon "Branch-specific-item" at bounding box center [1030, 618] width 11 height 10
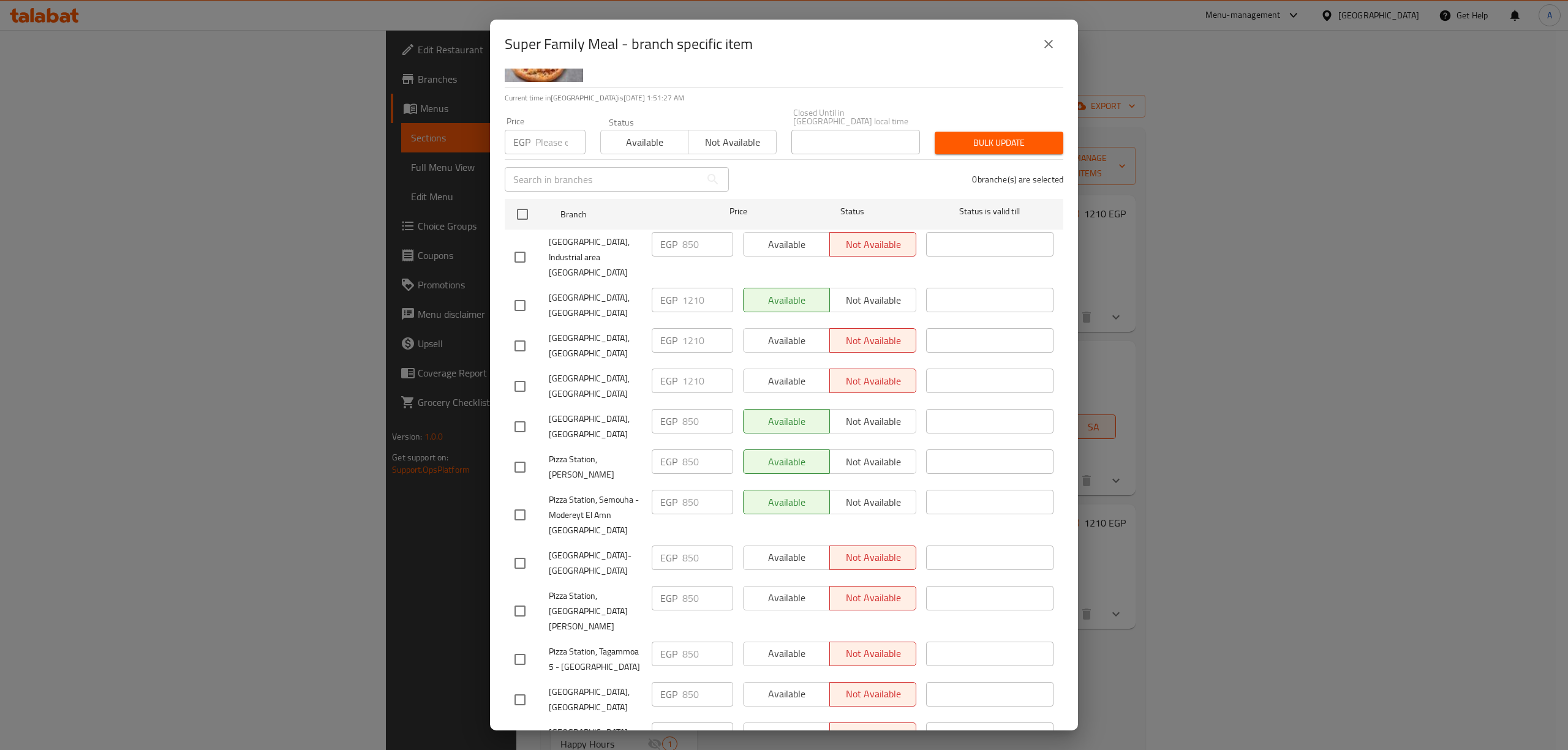
scroll to position [0, 0]
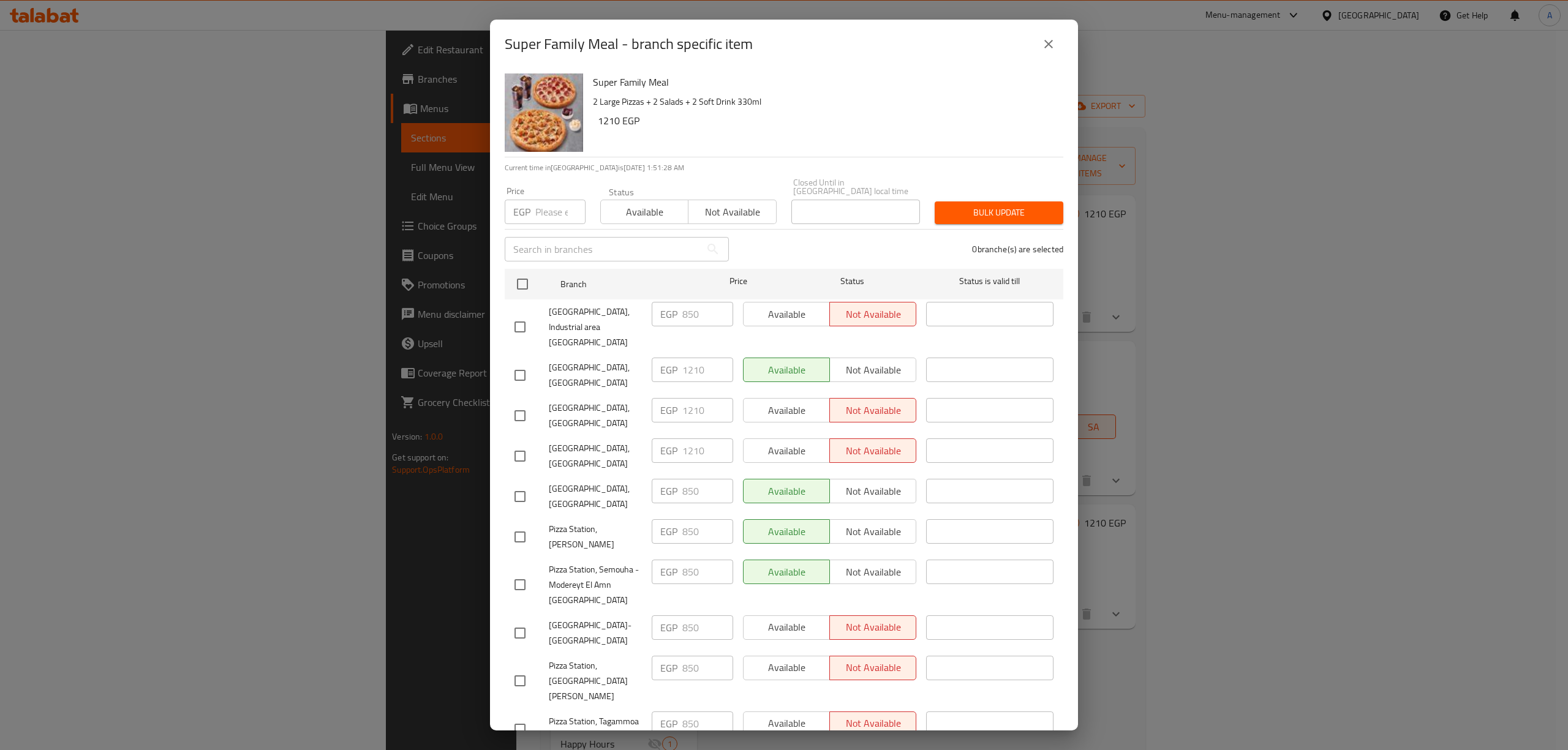
click at [1043, 43] on icon "close" at bounding box center [1048, 44] width 15 height 15
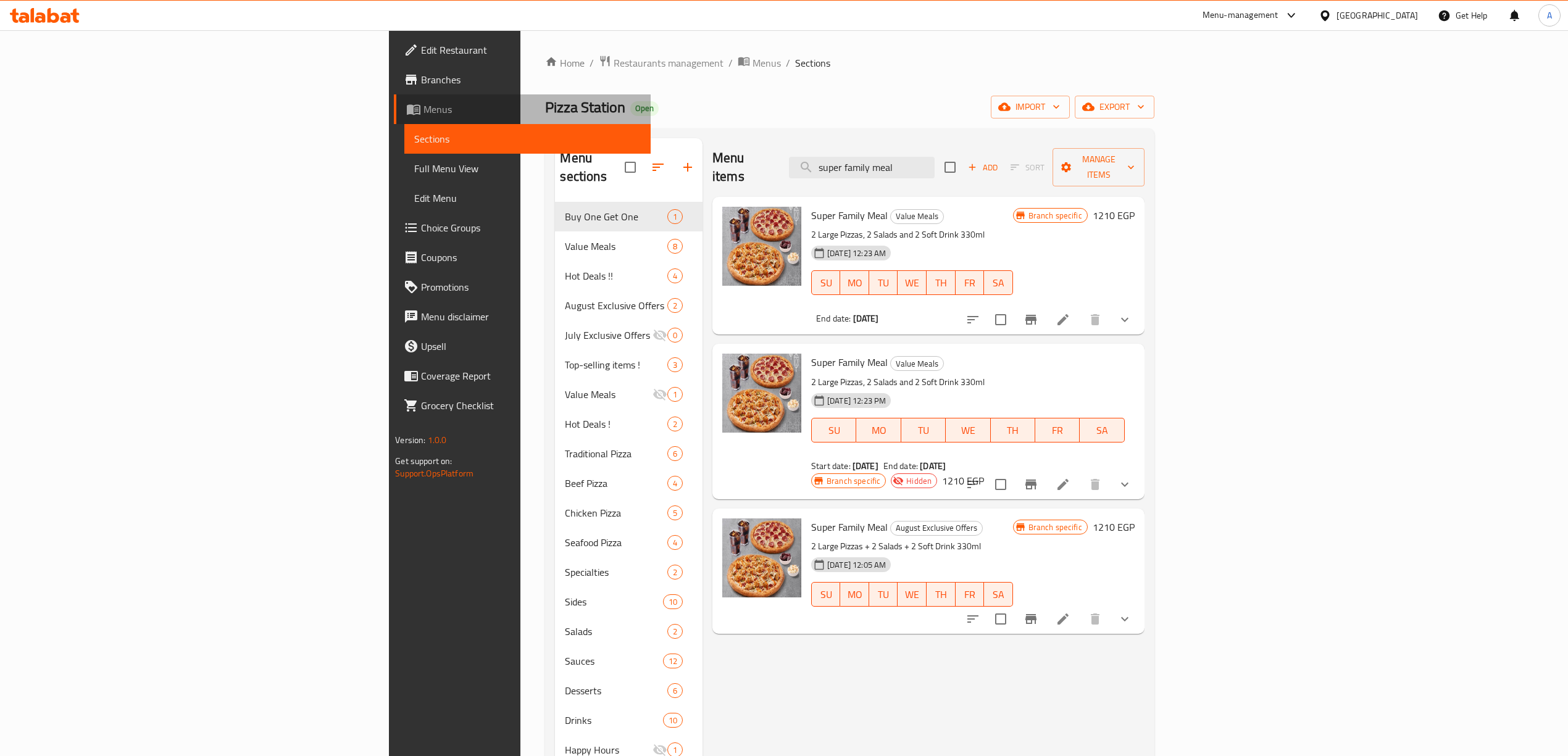
click at [423, 104] on span "Menus" at bounding box center [532, 109] width 217 height 15
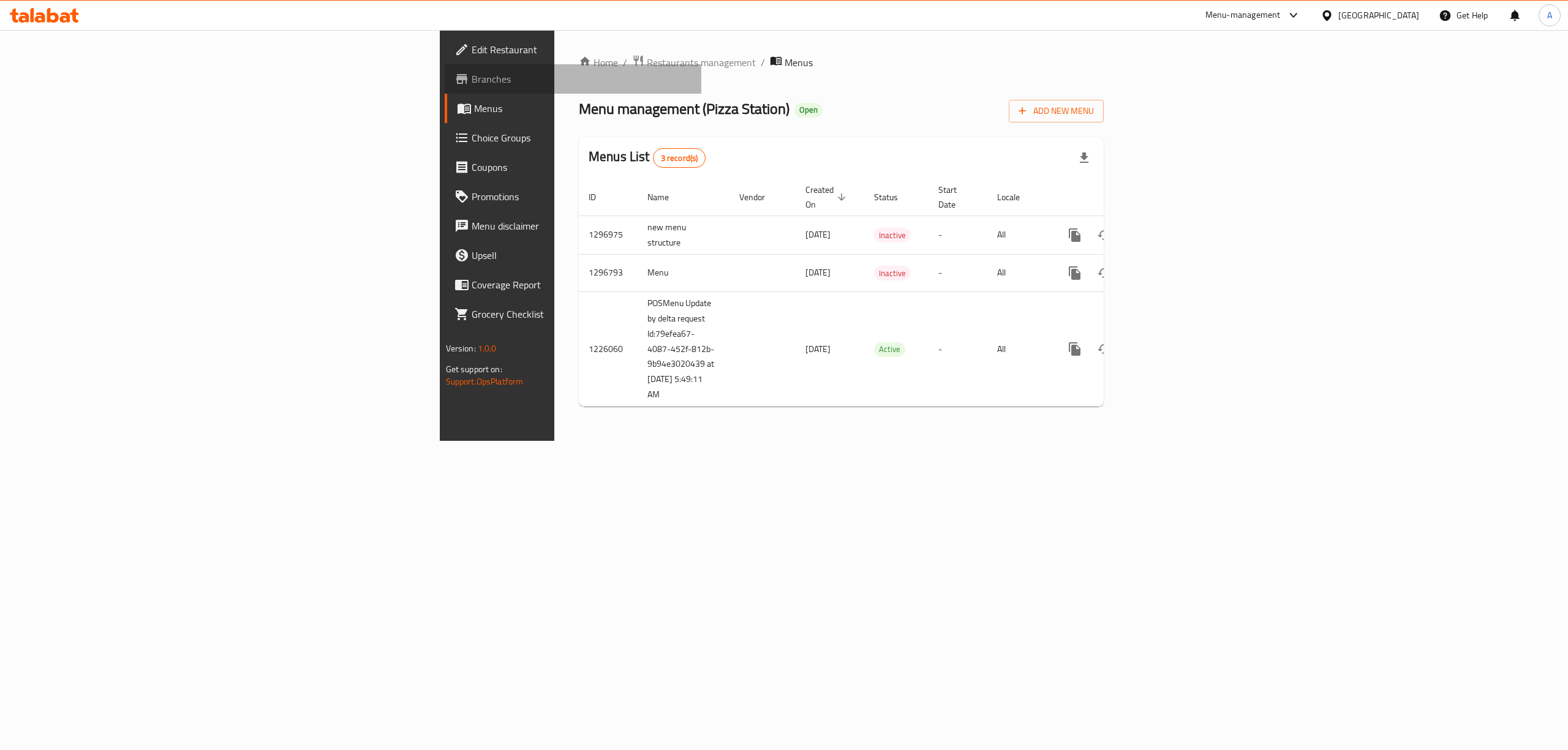
click at [471, 77] on span "Branches" at bounding box center [581, 79] width 220 height 15
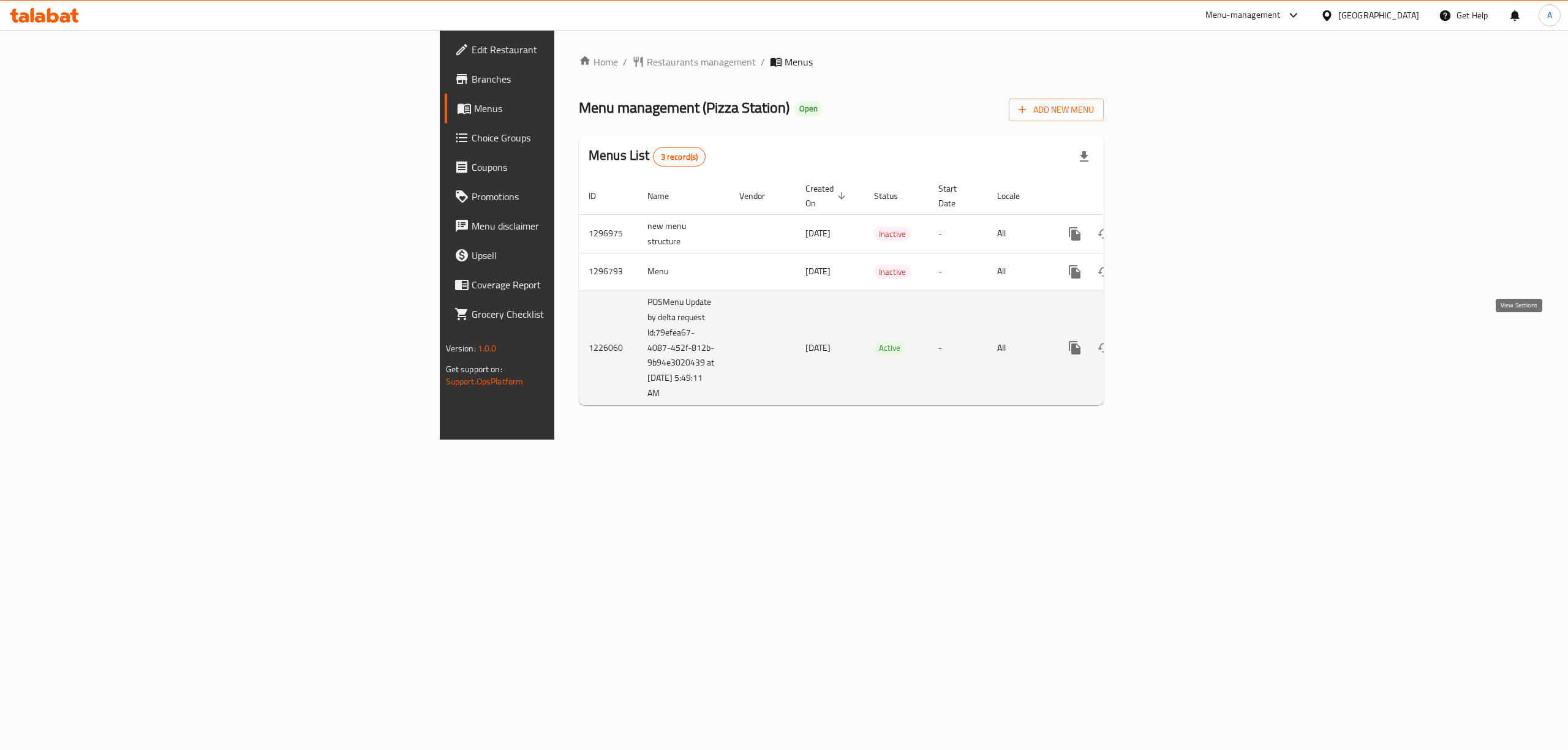
click at [1169, 343] on icon "enhanced table" at bounding box center [1163, 348] width 11 height 11
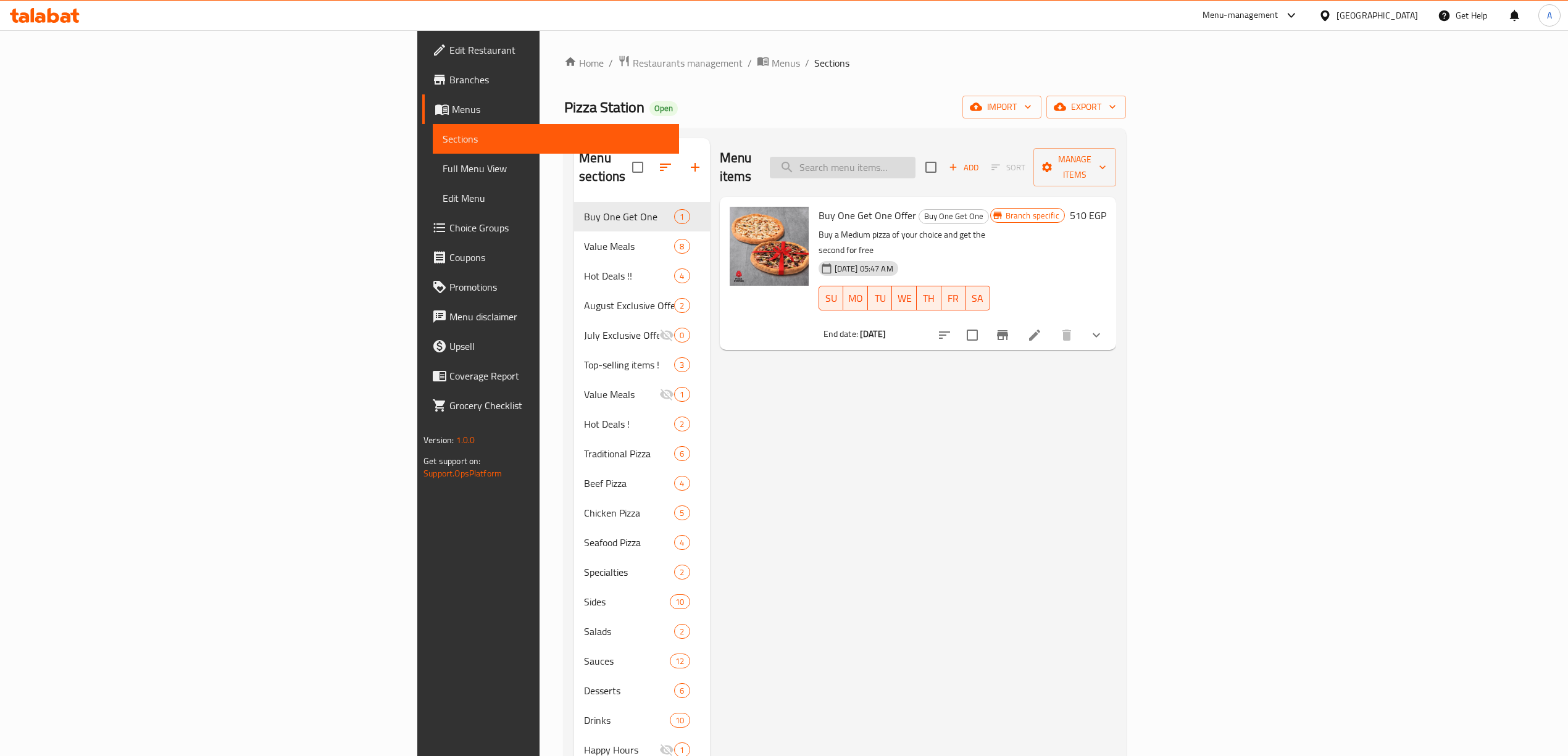
click at [915, 157] on input "search" at bounding box center [843, 167] width 146 height 21
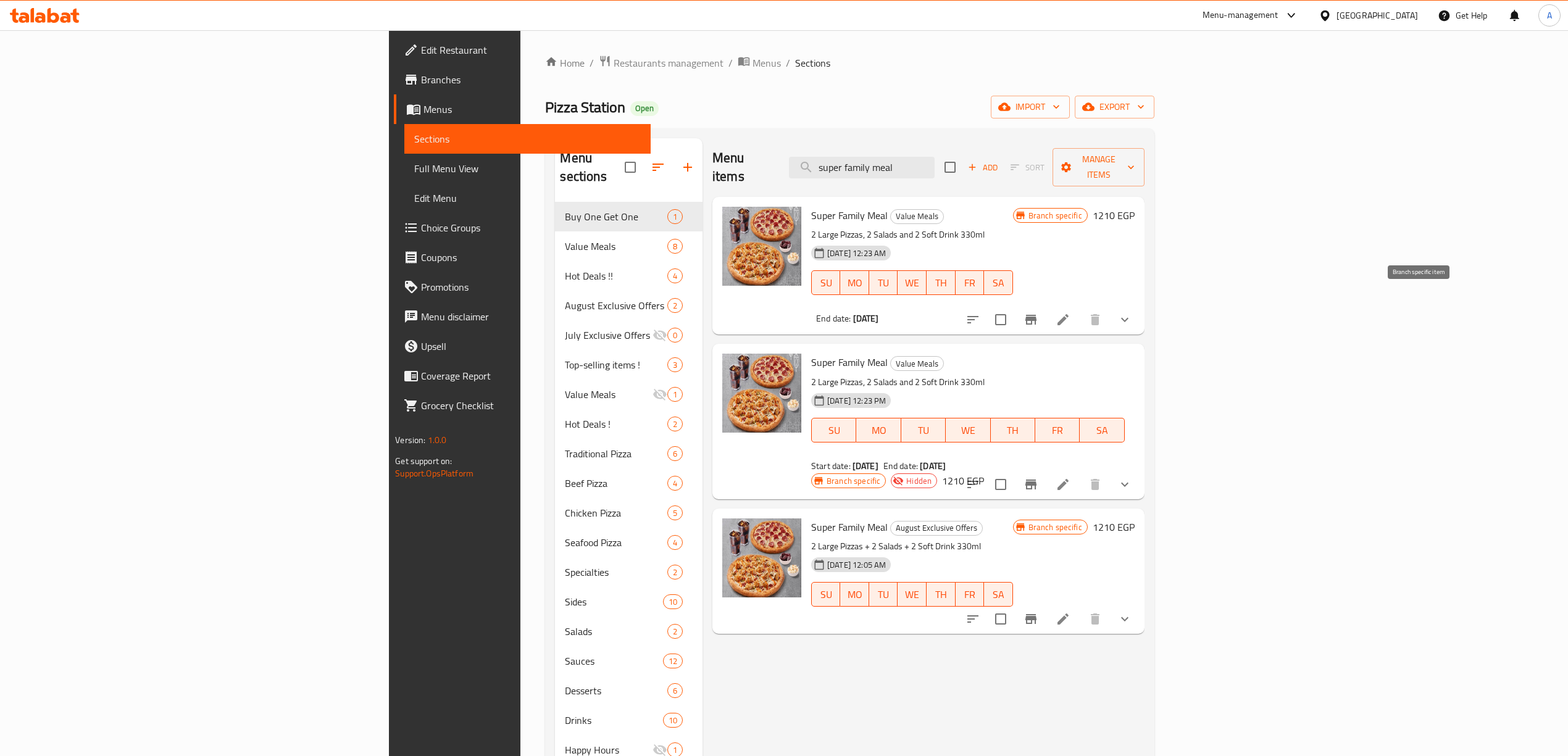
click at [1036, 315] on icon "Branch-specific-item" at bounding box center [1030, 319] width 11 height 10
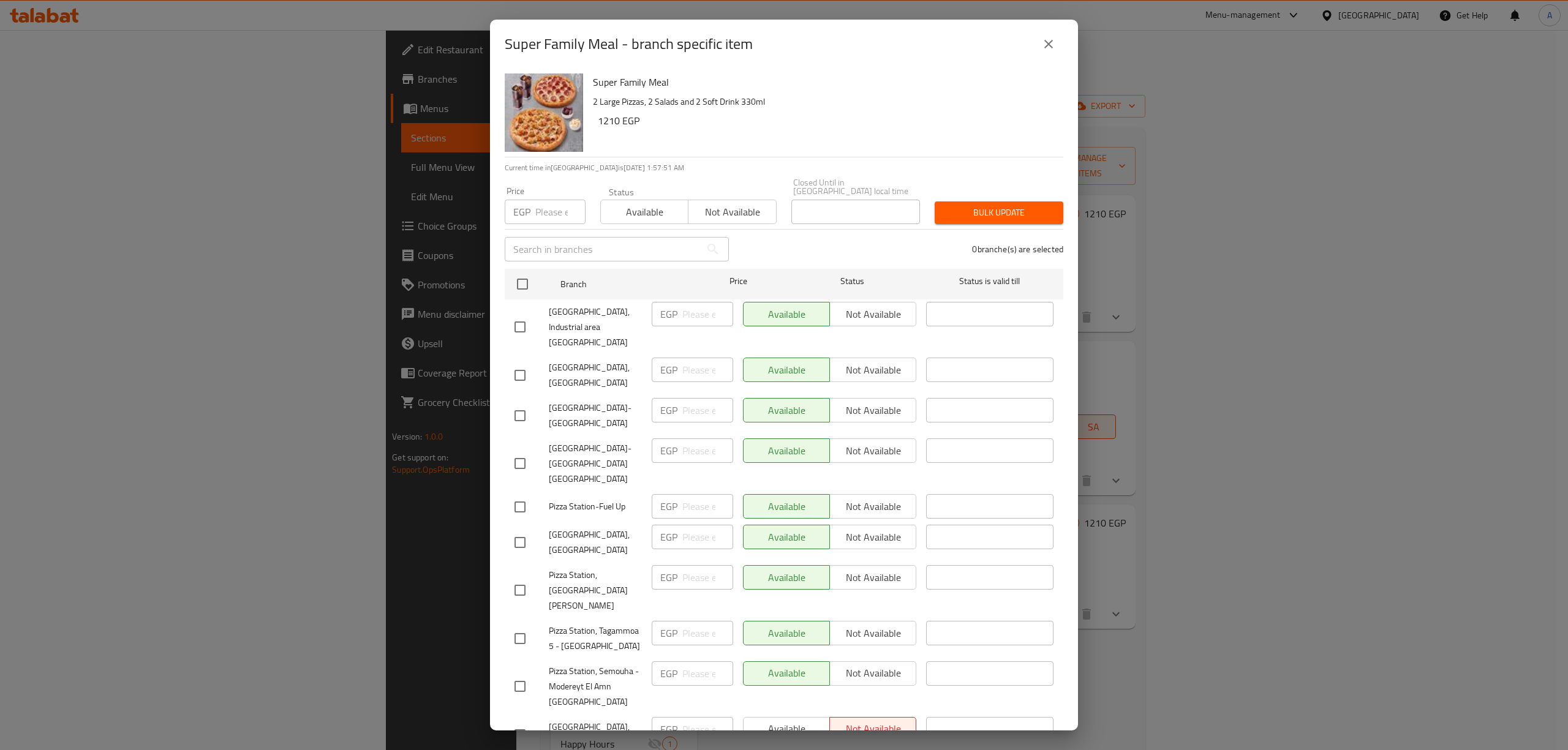
click at [1050, 39] on icon "close" at bounding box center [1048, 44] width 15 height 15
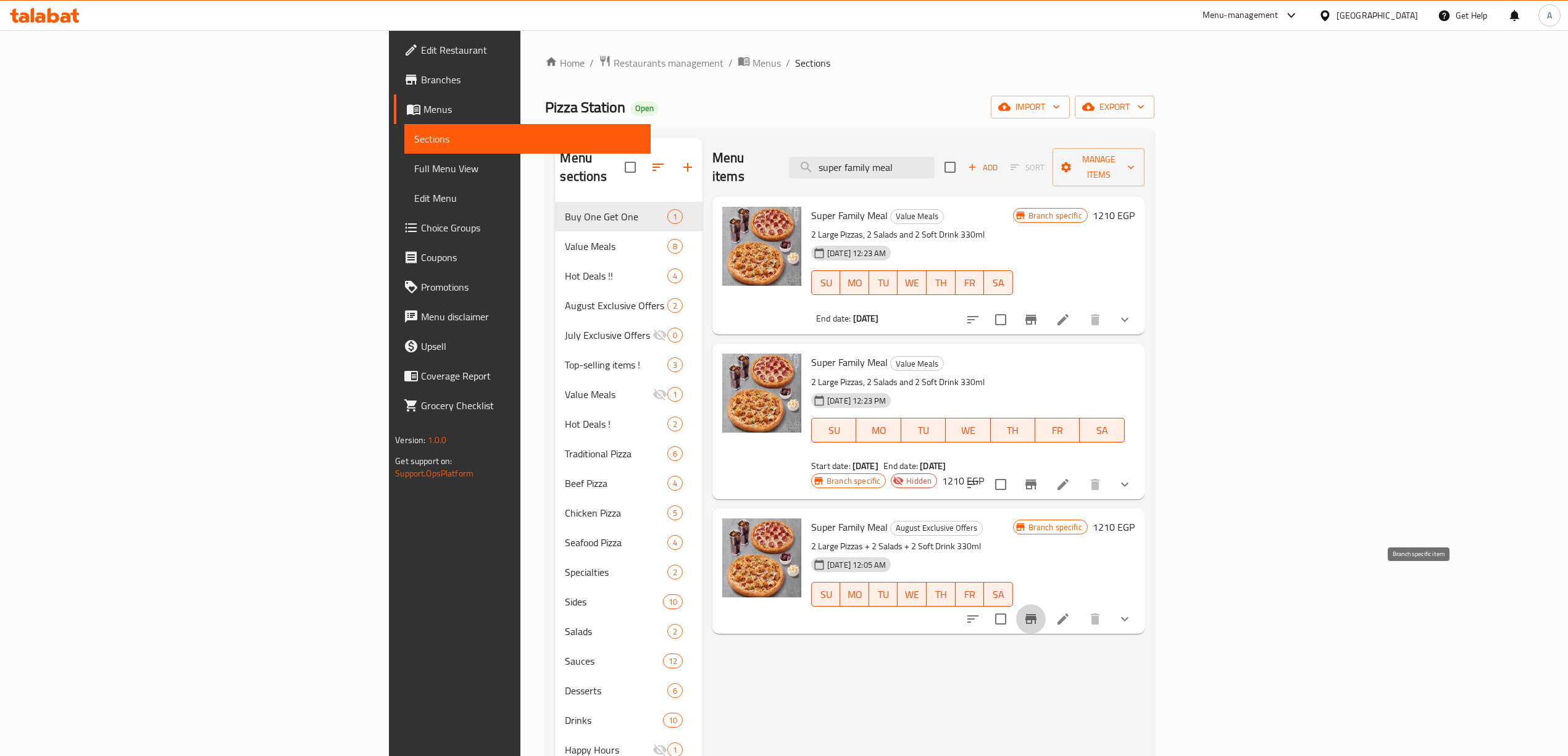
click at [1038, 612] on icon "Branch-specific-item" at bounding box center [1031, 619] width 15 height 15
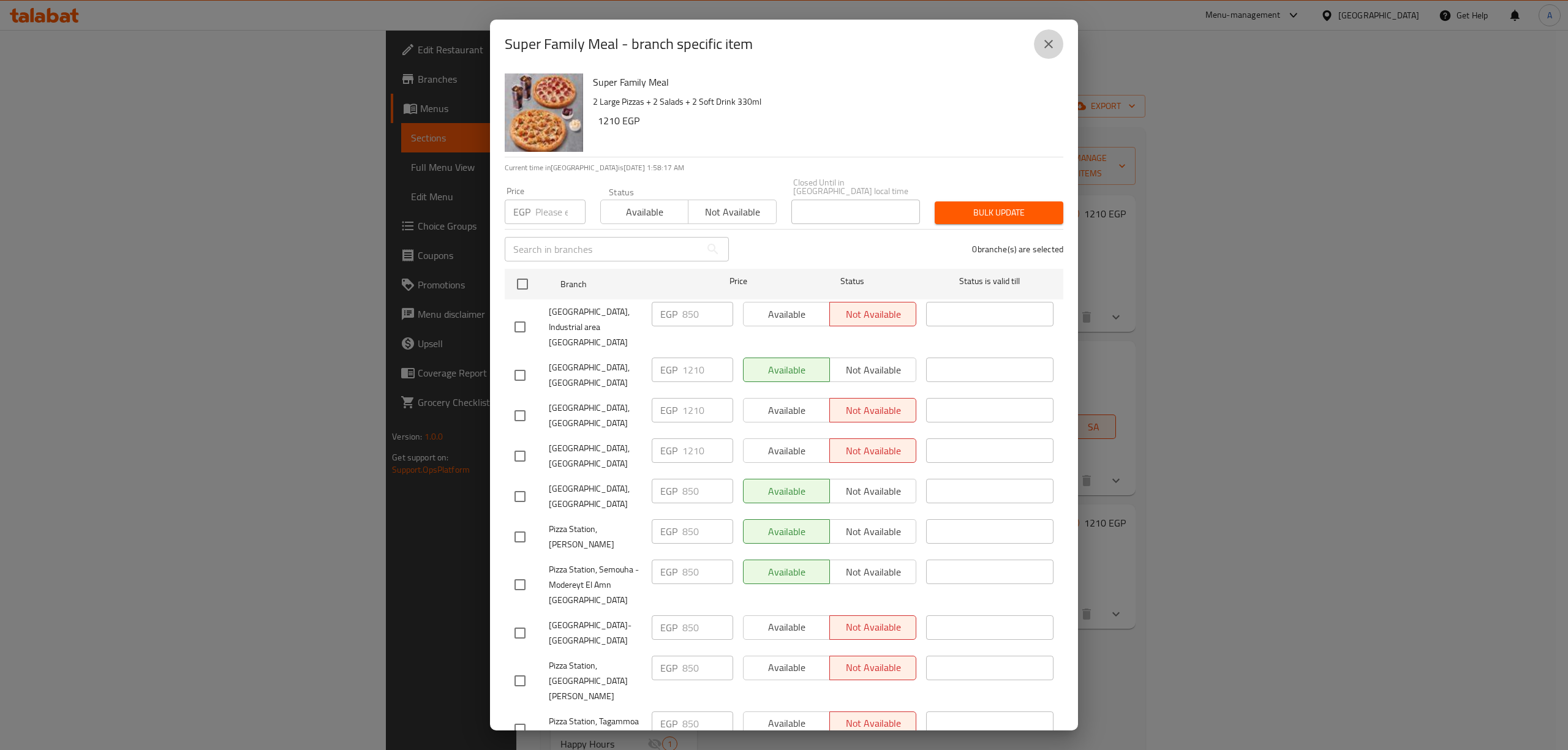
click at [1049, 41] on icon "close" at bounding box center [1048, 44] width 15 height 15
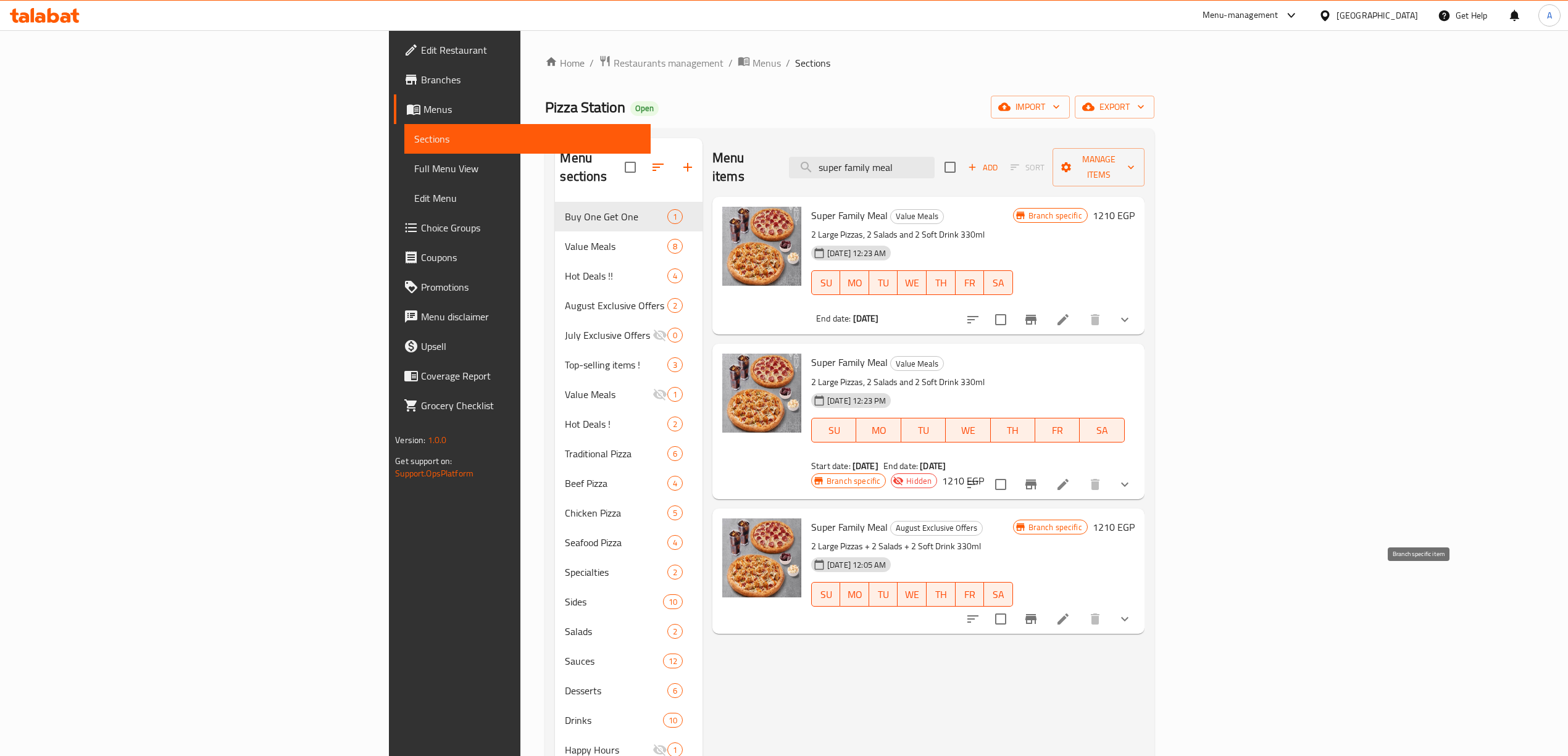
click at [1036, 614] on icon "Branch-specific-item" at bounding box center [1030, 618] width 11 height 10
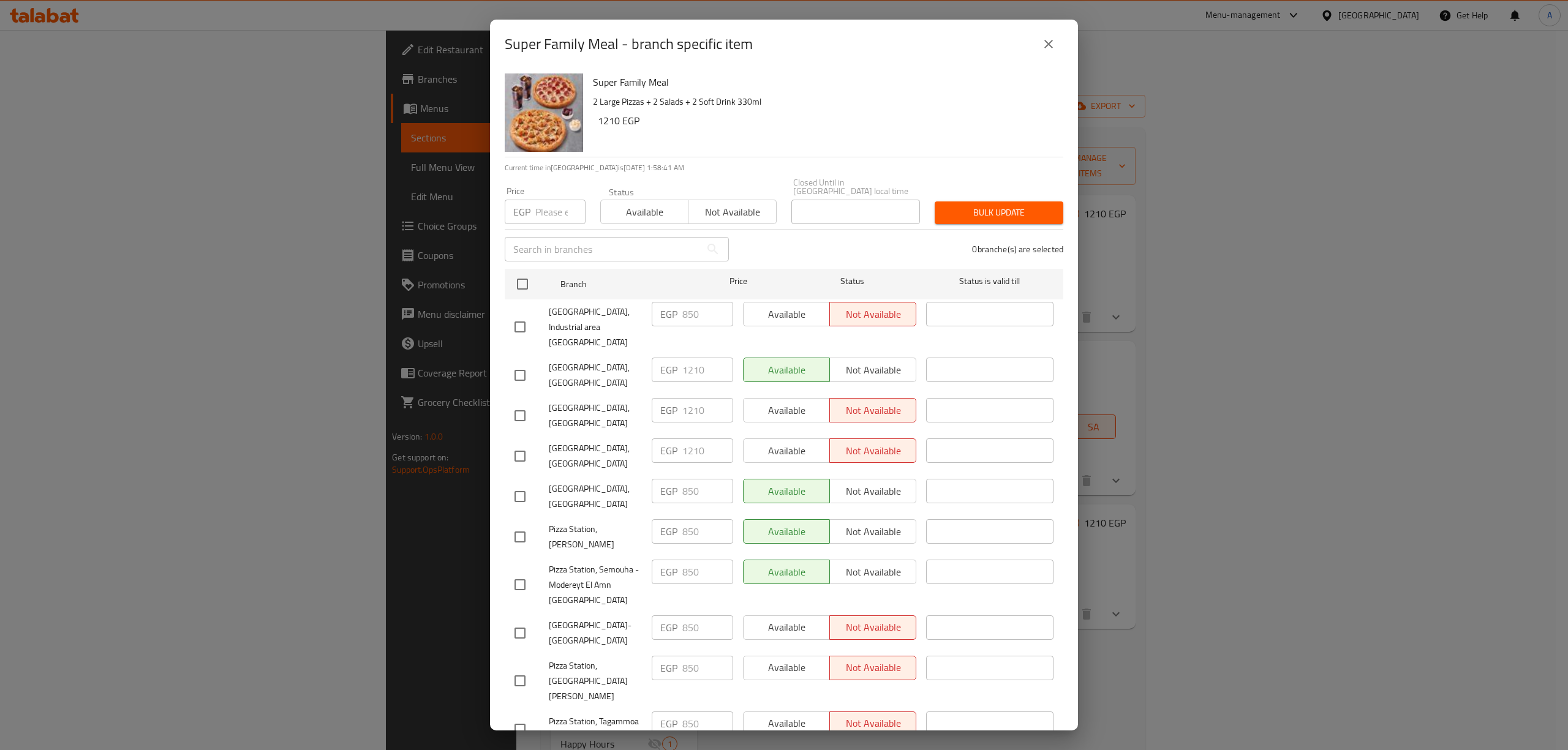
click at [1050, 47] on icon "close" at bounding box center [1048, 44] width 15 height 15
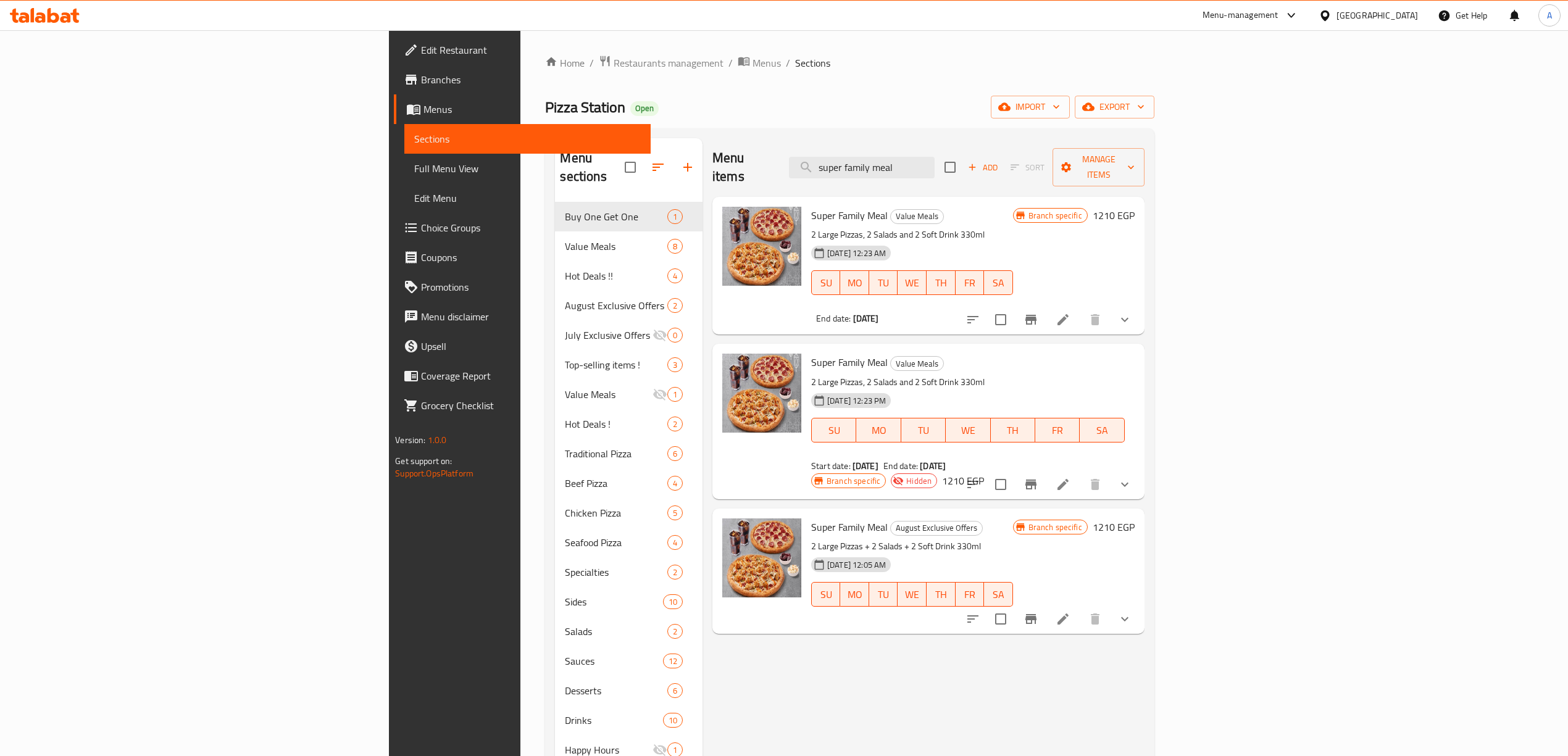
click at [1036, 315] on icon "Branch-specific-item" at bounding box center [1030, 319] width 11 height 10
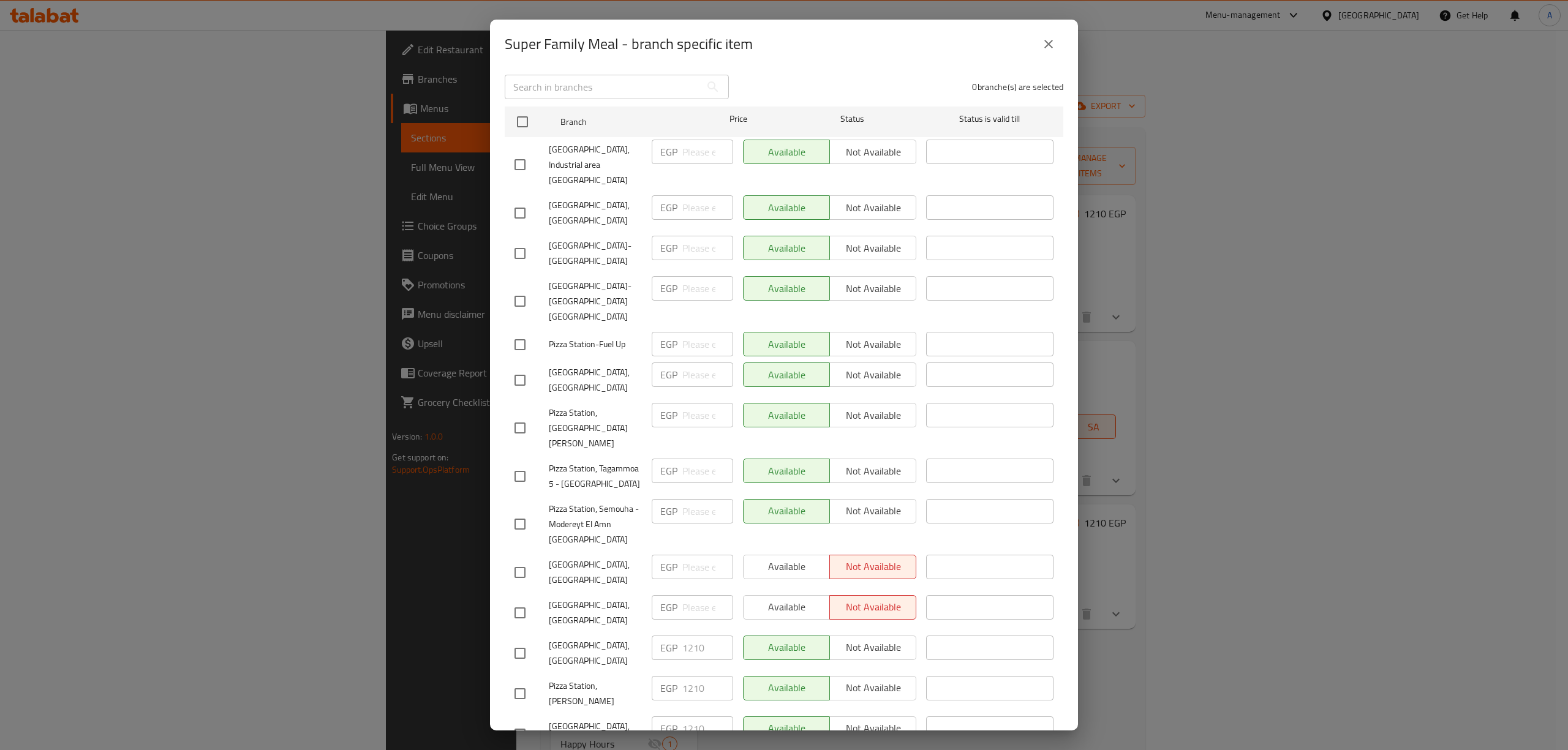
scroll to position [169, 0]
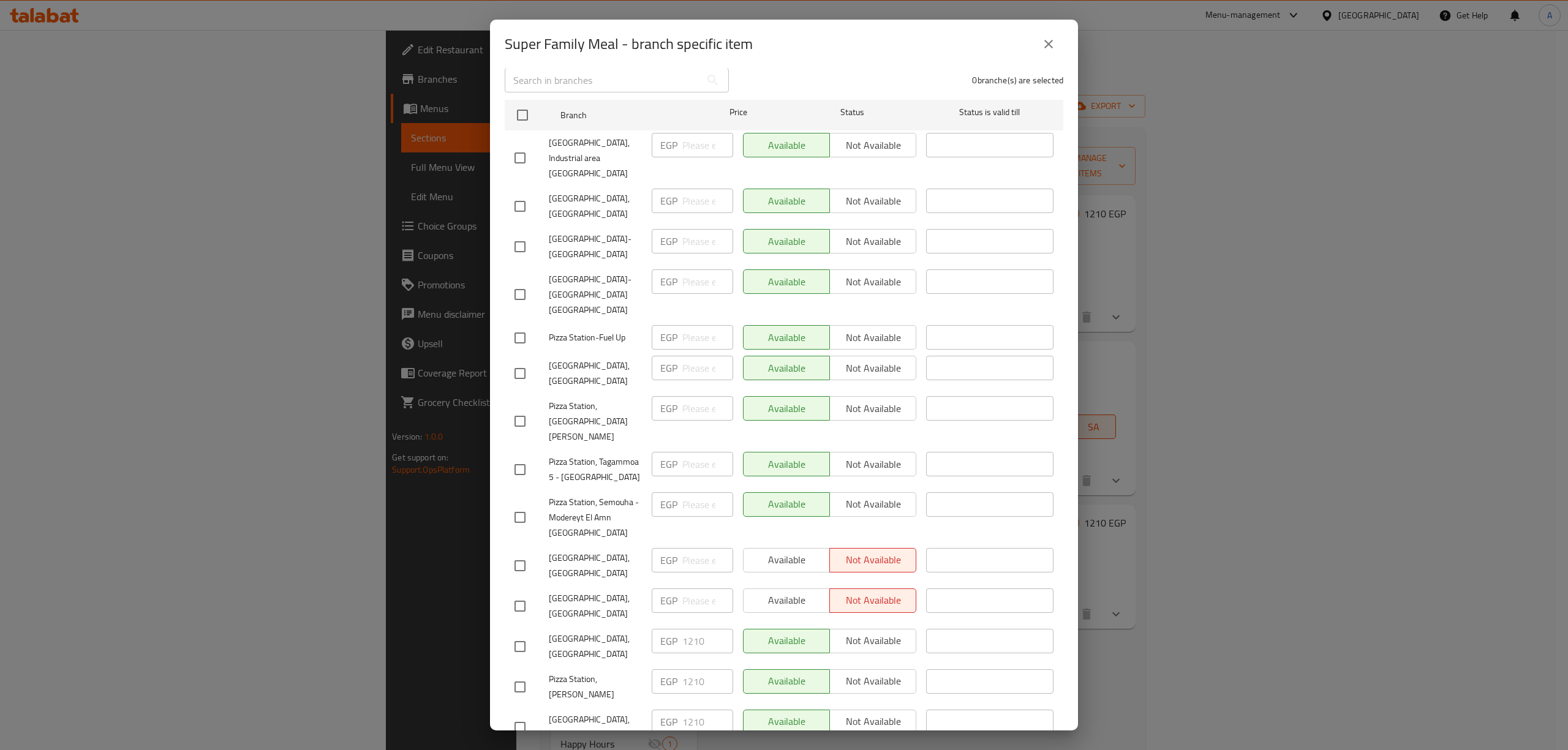
click at [1041, 42] on icon "close" at bounding box center [1048, 44] width 15 height 15
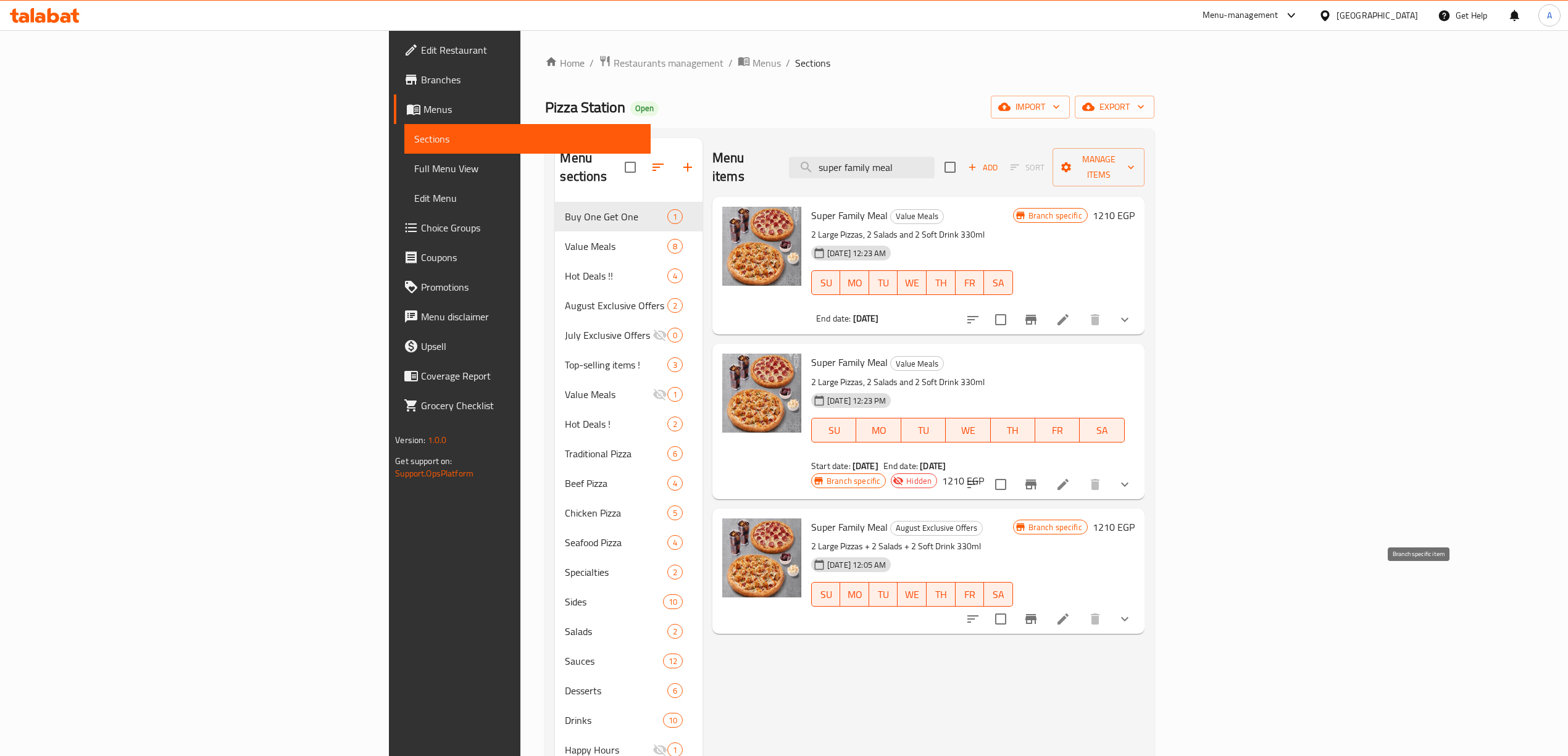
click at [1038, 612] on icon "Branch-specific-item" at bounding box center [1031, 619] width 15 height 15
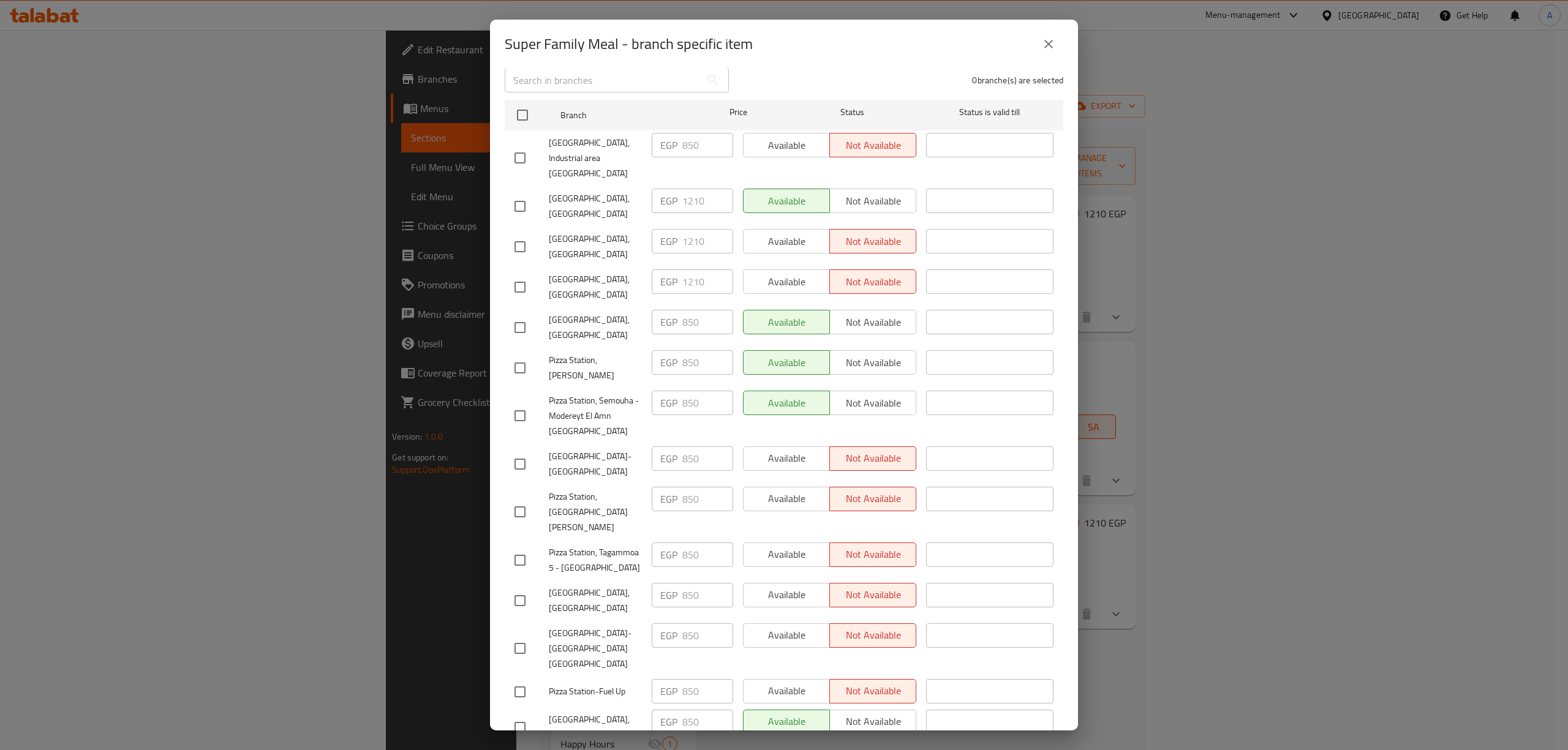
click at [1045, 45] on icon "close" at bounding box center [1048, 44] width 15 height 15
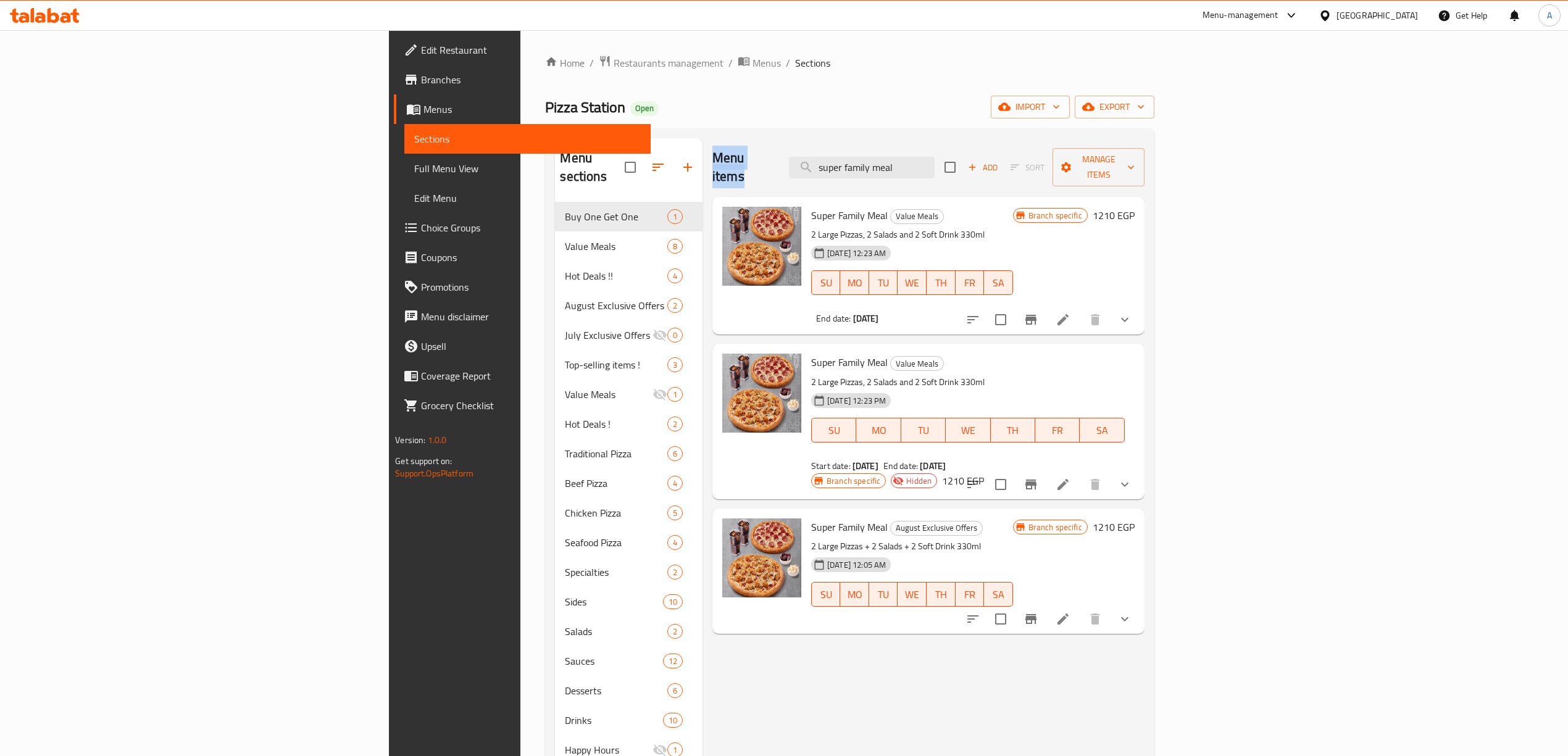
drag, startPoint x: 700, startPoint y: 158, endPoint x: 612, endPoint y: 159, distance: 88.0
click at [703, 159] on div "Menu items super family meal Add Sort Manage items Super Family Meal Value Meal…" at bounding box center [923, 528] width 442 height 779
click at [712, 159] on h2 "Menu items" at bounding box center [743, 167] width 62 height 37
drag, startPoint x: 697, startPoint y: 155, endPoint x: 615, endPoint y: 163, distance: 82.4
click at [712, 163] on div "Menu items super family meal Add Sort Manage items" at bounding box center [928, 168] width 432 height 59
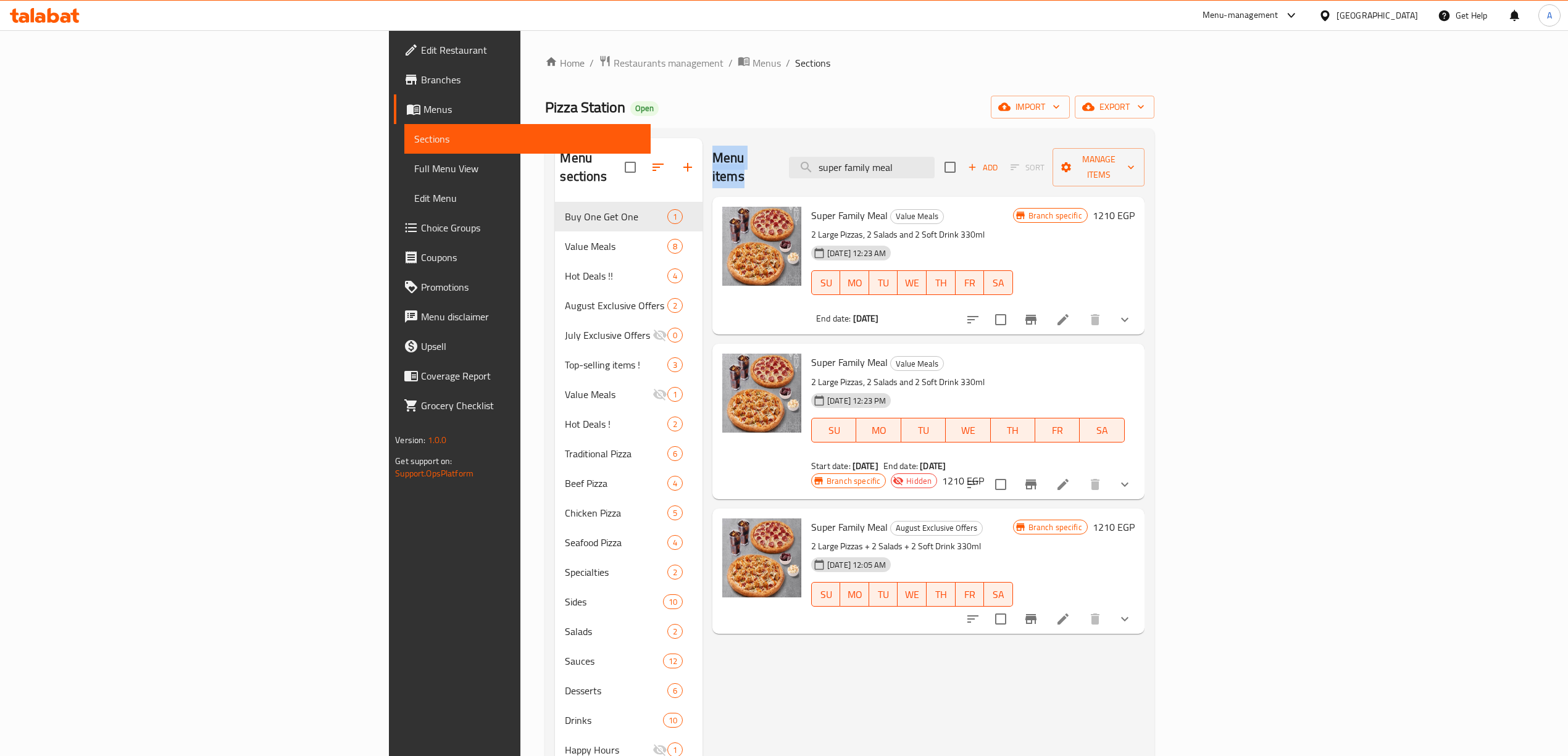
click at [712, 166] on h2 "Menu items" at bounding box center [743, 167] width 62 height 37
drag, startPoint x: 682, startPoint y: 161, endPoint x: 616, endPoint y: 164, distance: 66.1
click at [712, 164] on div "Menu items super family meal Add Sort Manage items" at bounding box center [928, 168] width 432 height 59
click at [712, 158] on div "Menu items super family meal Add Sort Manage items" at bounding box center [928, 168] width 432 height 59
drag, startPoint x: 689, startPoint y: 158, endPoint x: 595, endPoint y: 164, distance: 94.2
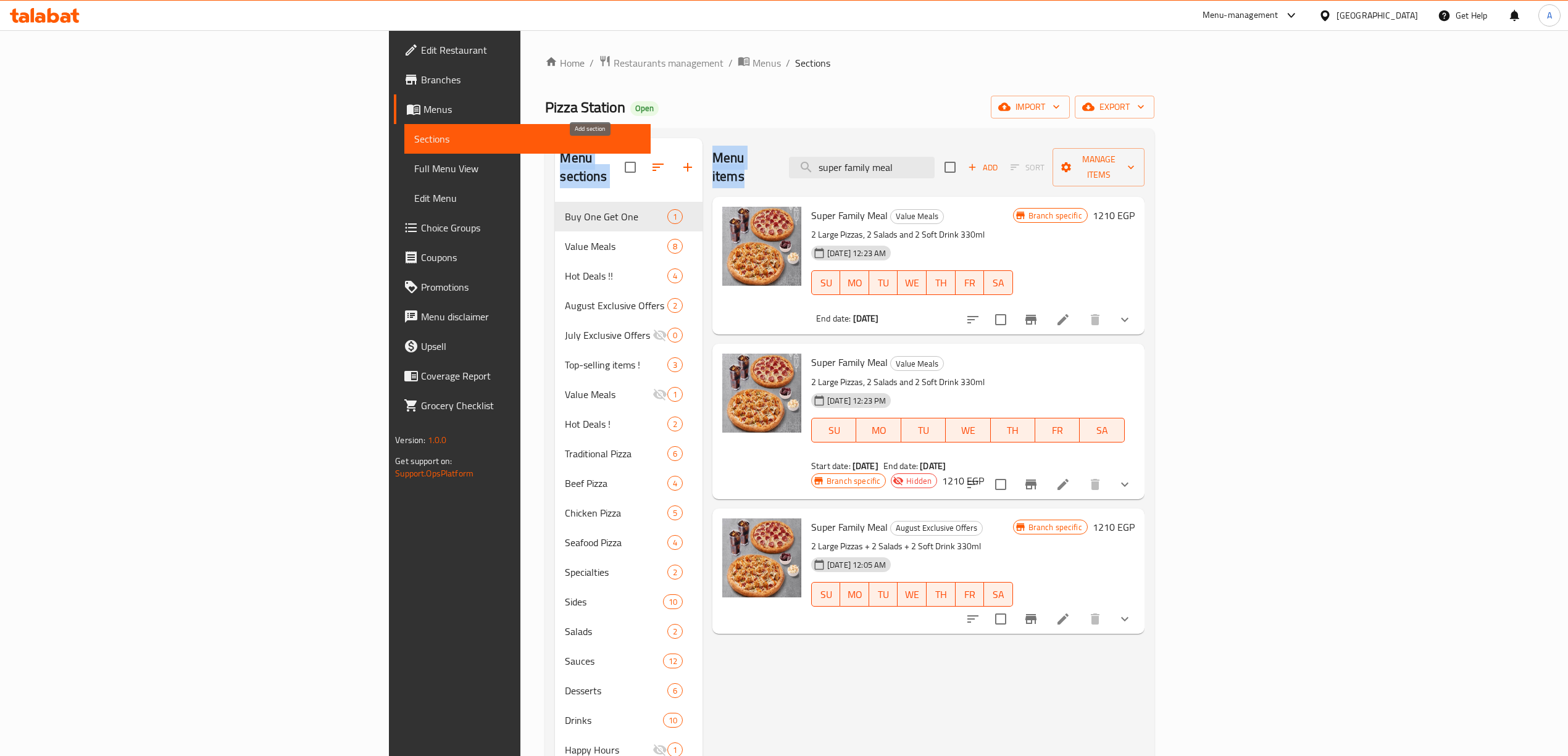
click at [595, 164] on div "Menu sections Buy One Get One 1 Value Meals 8 Hot Deals !! [DATE] Exclusive Off…" at bounding box center [849, 528] width 589 height 779
click at [712, 166] on h2 "Menu items" at bounding box center [743, 167] width 62 height 37
drag, startPoint x: 697, startPoint y: 163, endPoint x: 618, endPoint y: 166, distance: 79.1
click at [712, 166] on div "Menu items super family meal Add Sort Manage items" at bounding box center [928, 168] width 432 height 59
click at [860, 625] on div "Menu items super family meal Add Sort Manage items Super Family Meal Value Meal…" at bounding box center [923, 528] width 442 height 779
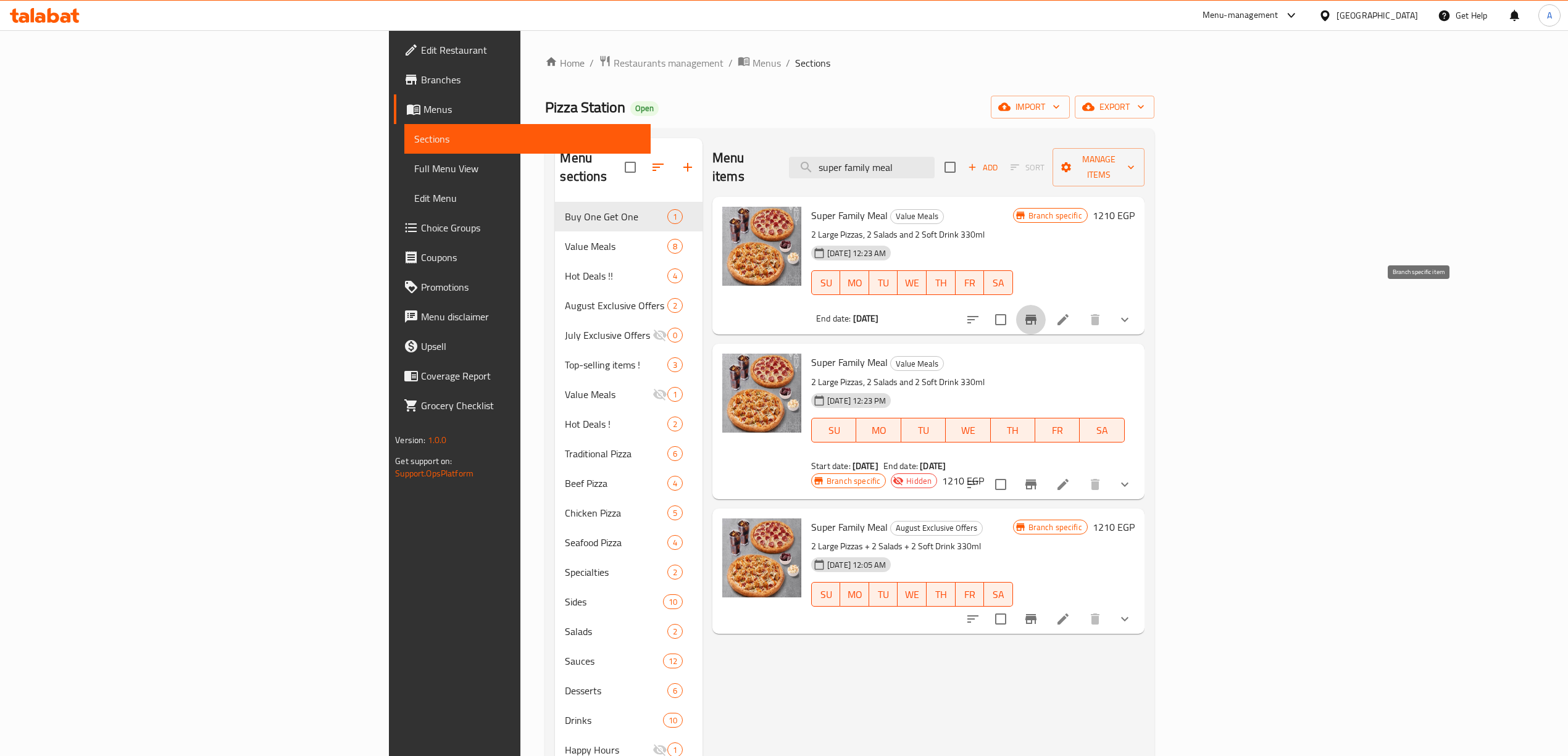
click at [1038, 312] on icon "Branch-specific-item" at bounding box center [1031, 320] width 15 height 15
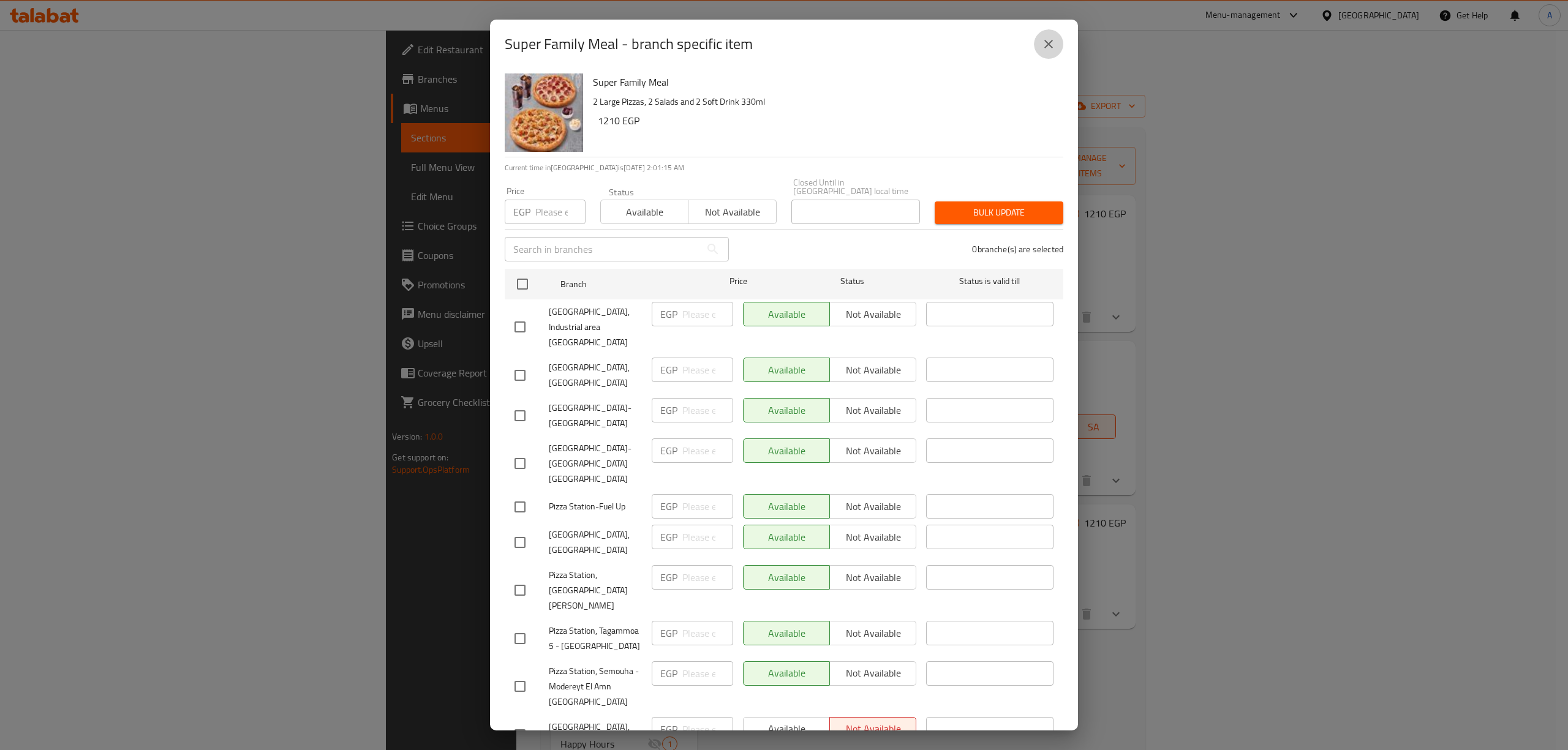
click at [1043, 42] on icon "close" at bounding box center [1048, 44] width 15 height 15
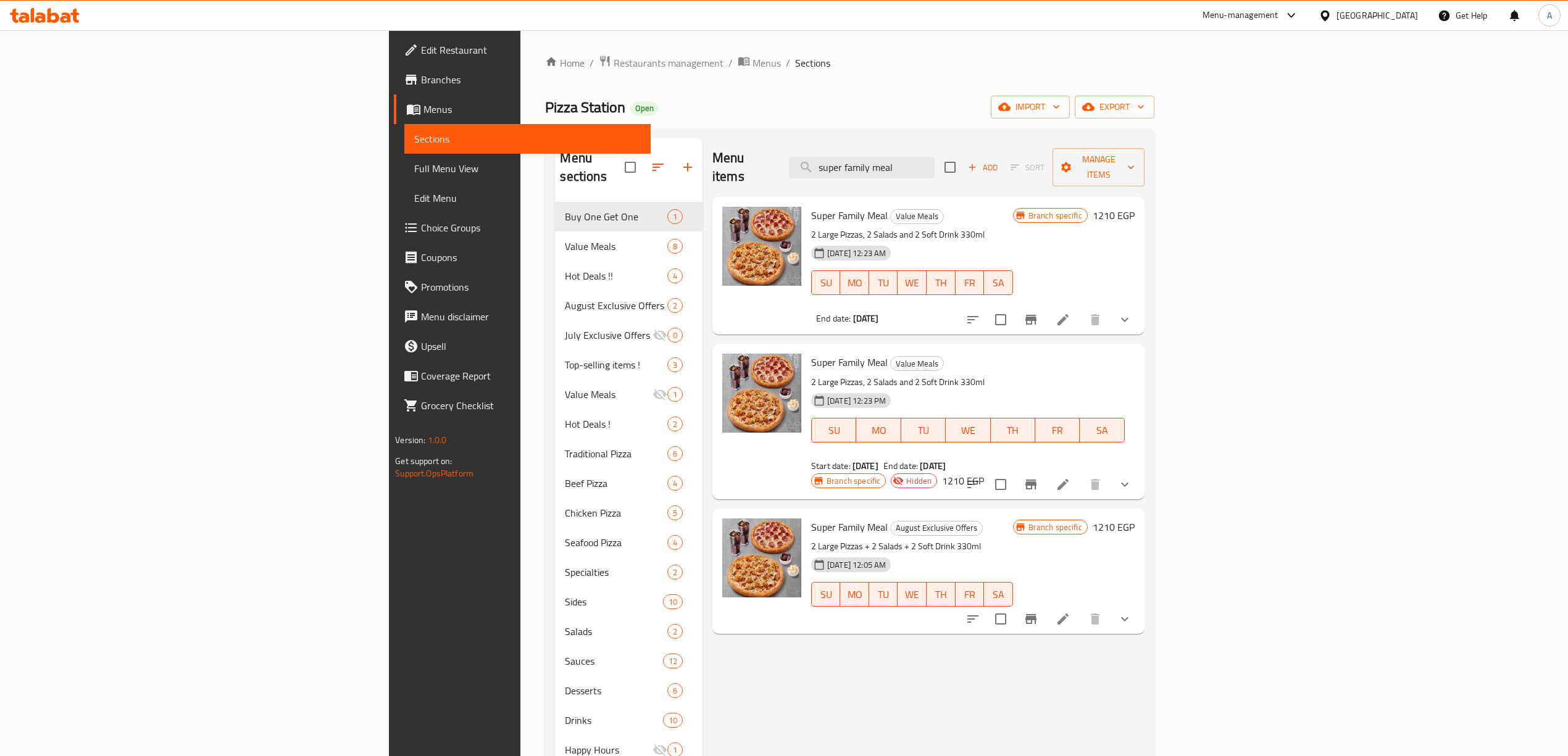
click at [877, 202] on div "Super Family Meal Value Meals 2 Large Pizzas, 2 Salads and 2 Soft Drink 330ml […" at bounding box center [912, 265] width 211 height 128
click at [1140, 310] on button "show more" at bounding box center [1124, 320] width 29 height 29
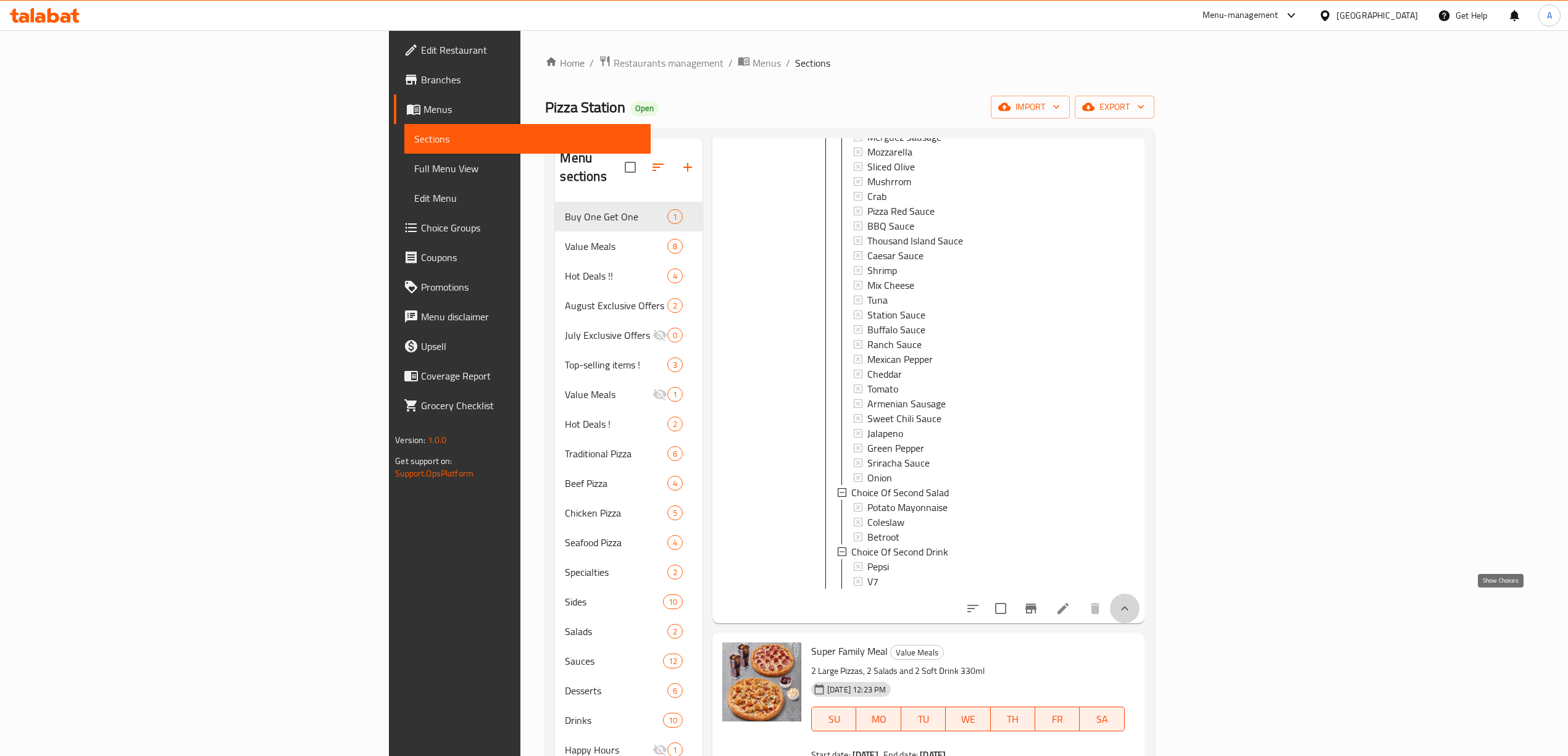
click at [1132, 601] on icon "show more" at bounding box center [1124, 609] width 15 height 15
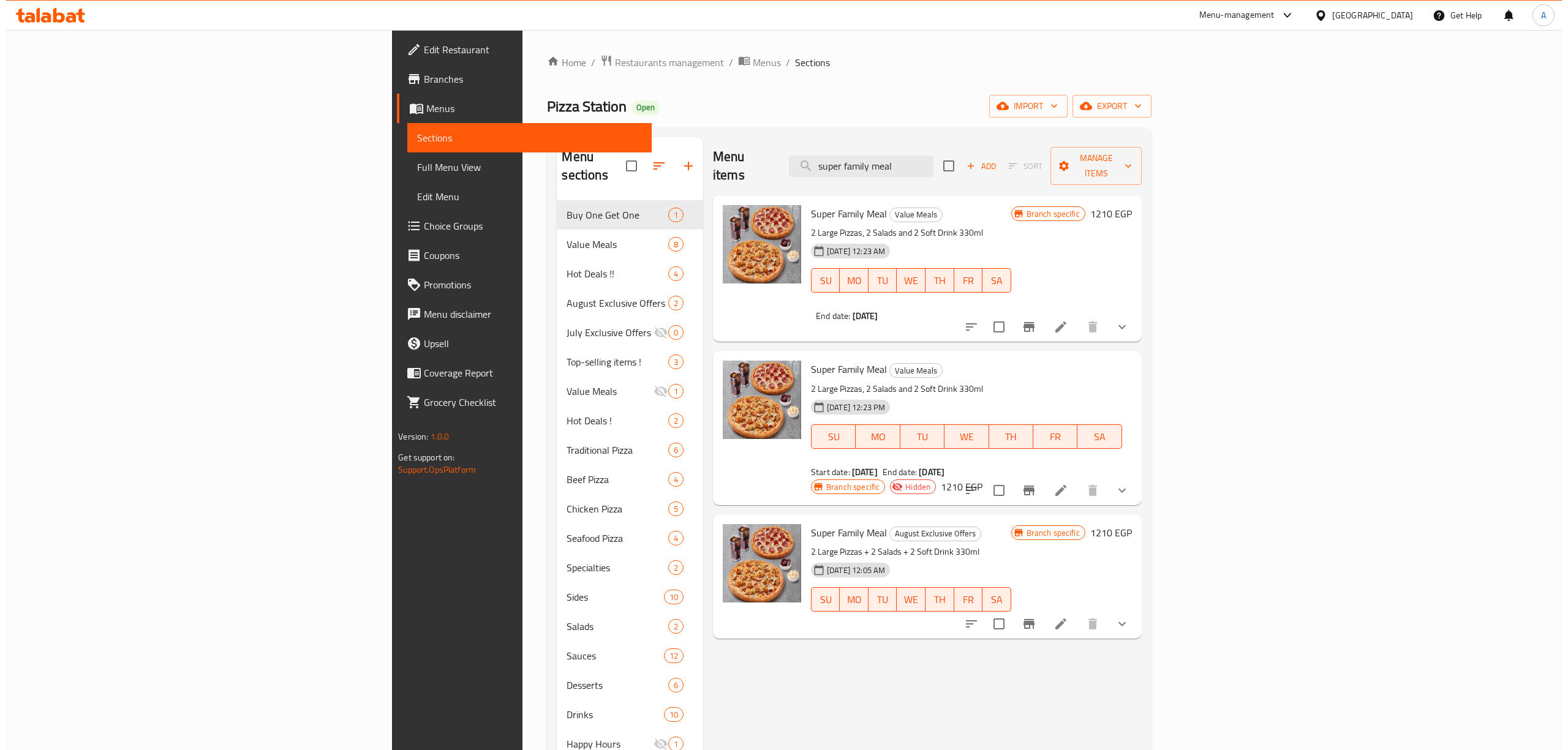
scroll to position [0, 0]
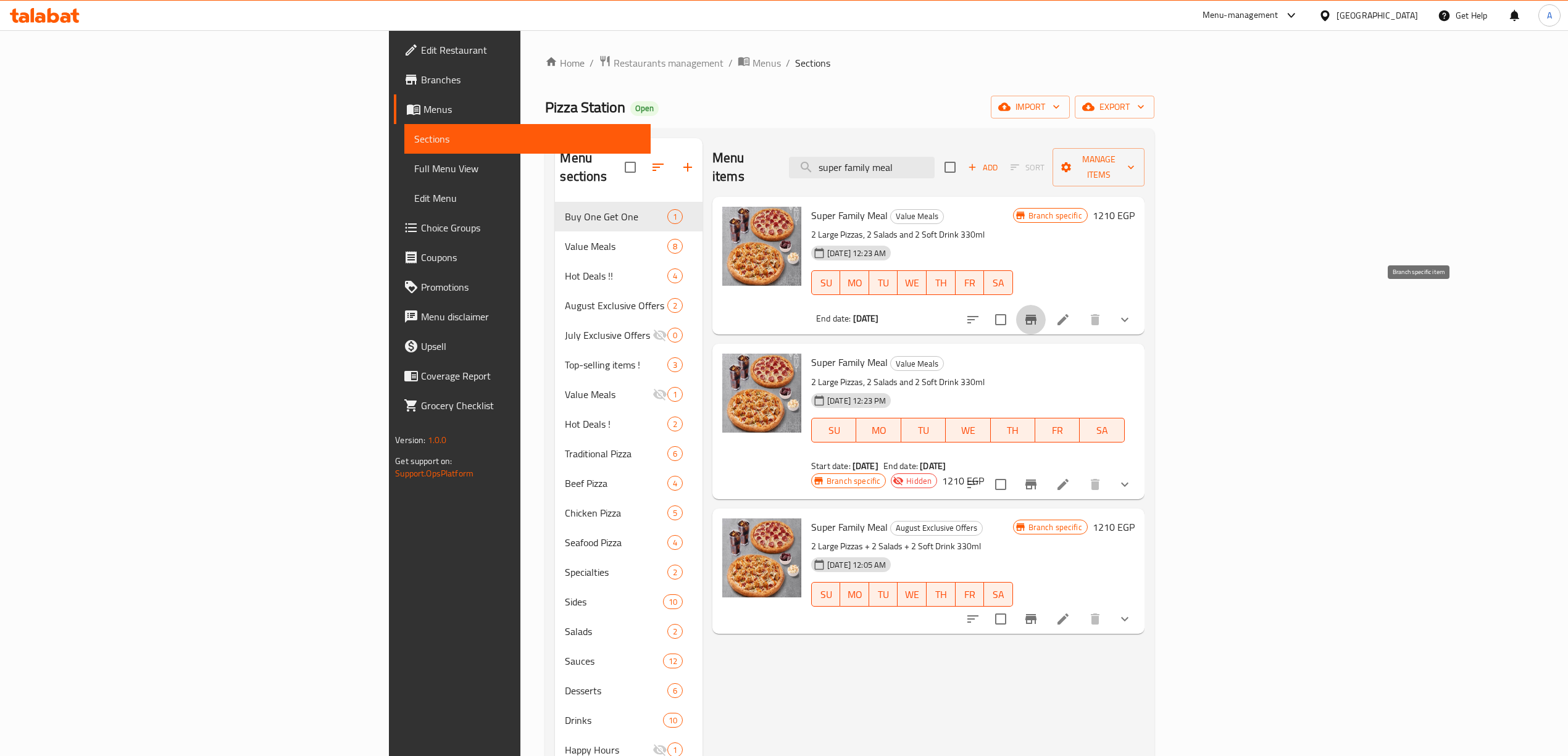
click at [1036, 315] on icon "Branch-specific-item" at bounding box center [1030, 319] width 11 height 10
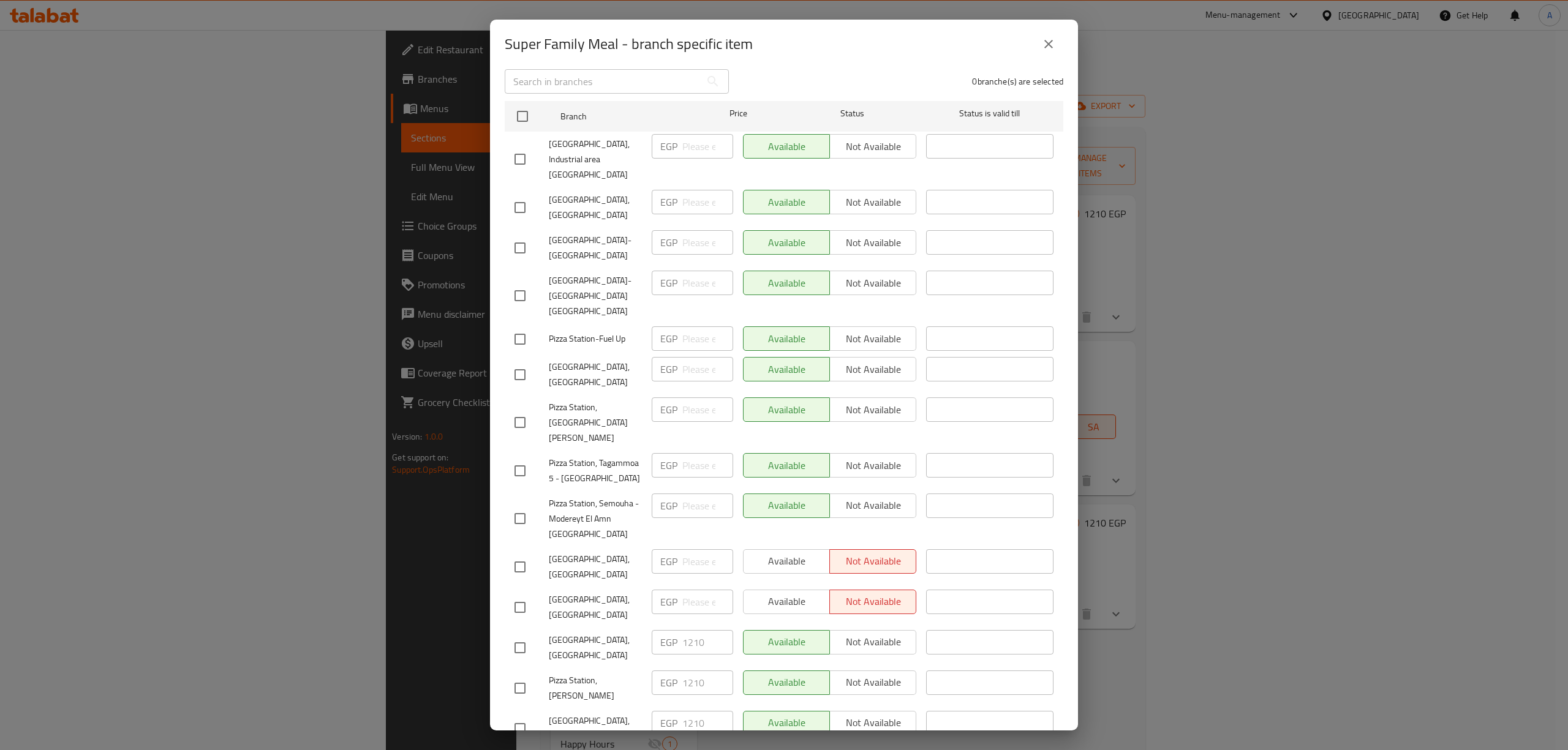
scroll to position [169, 0]
click at [1056, 41] on button "close" at bounding box center [1048, 44] width 29 height 29
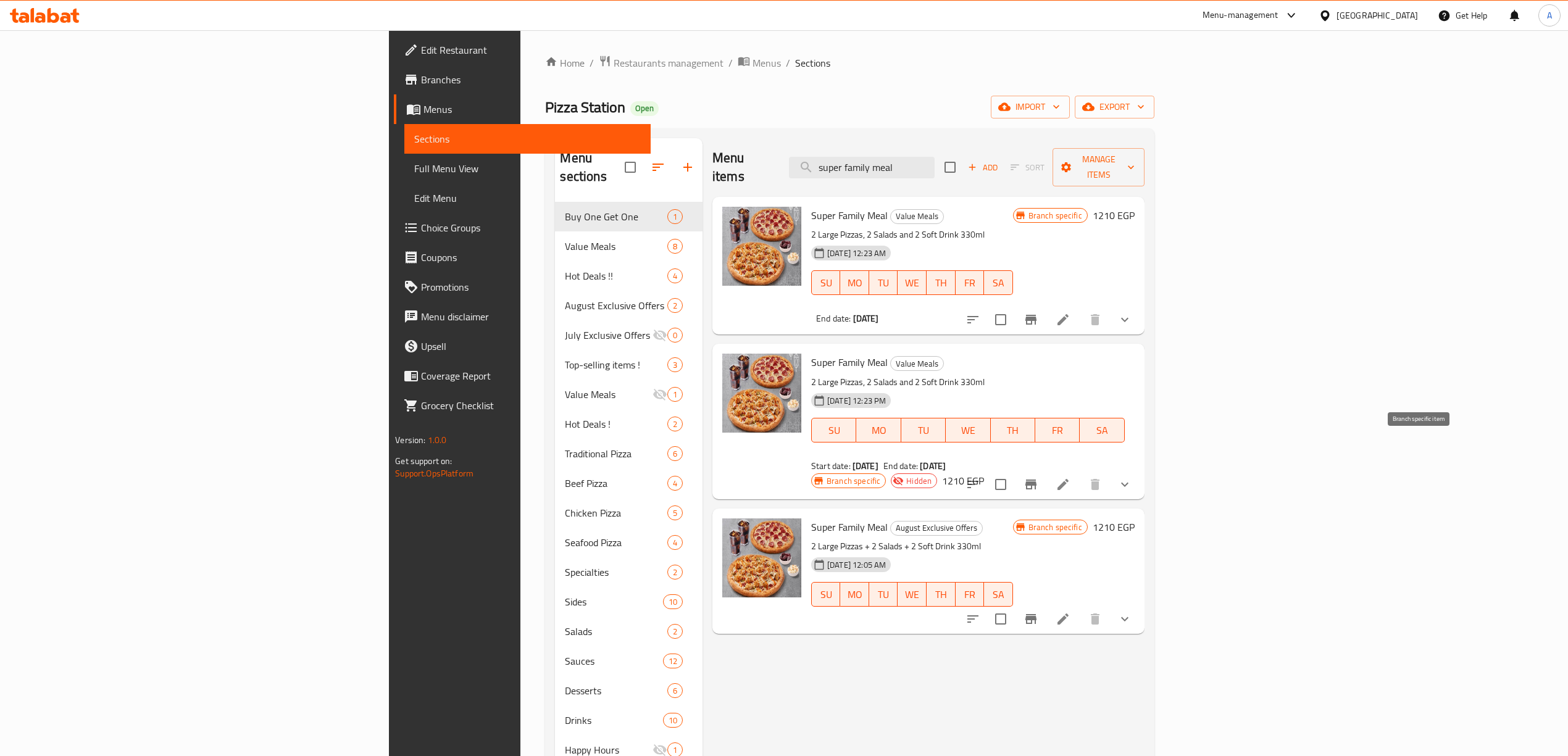
click at [1036, 480] on icon "Branch-specific-item" at bounding box center [1030, 484] width 11 height 10
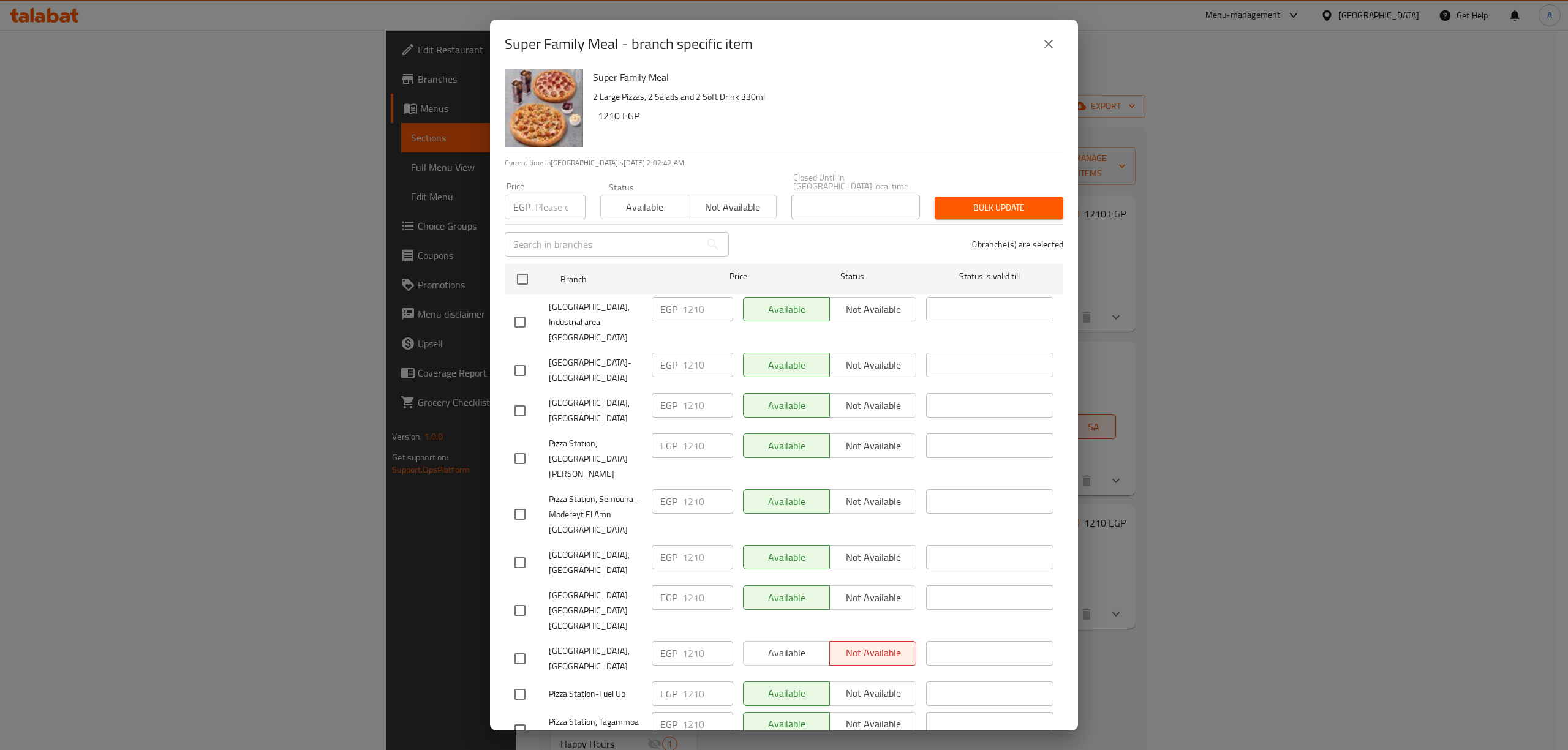
scroll to position [0, 0]
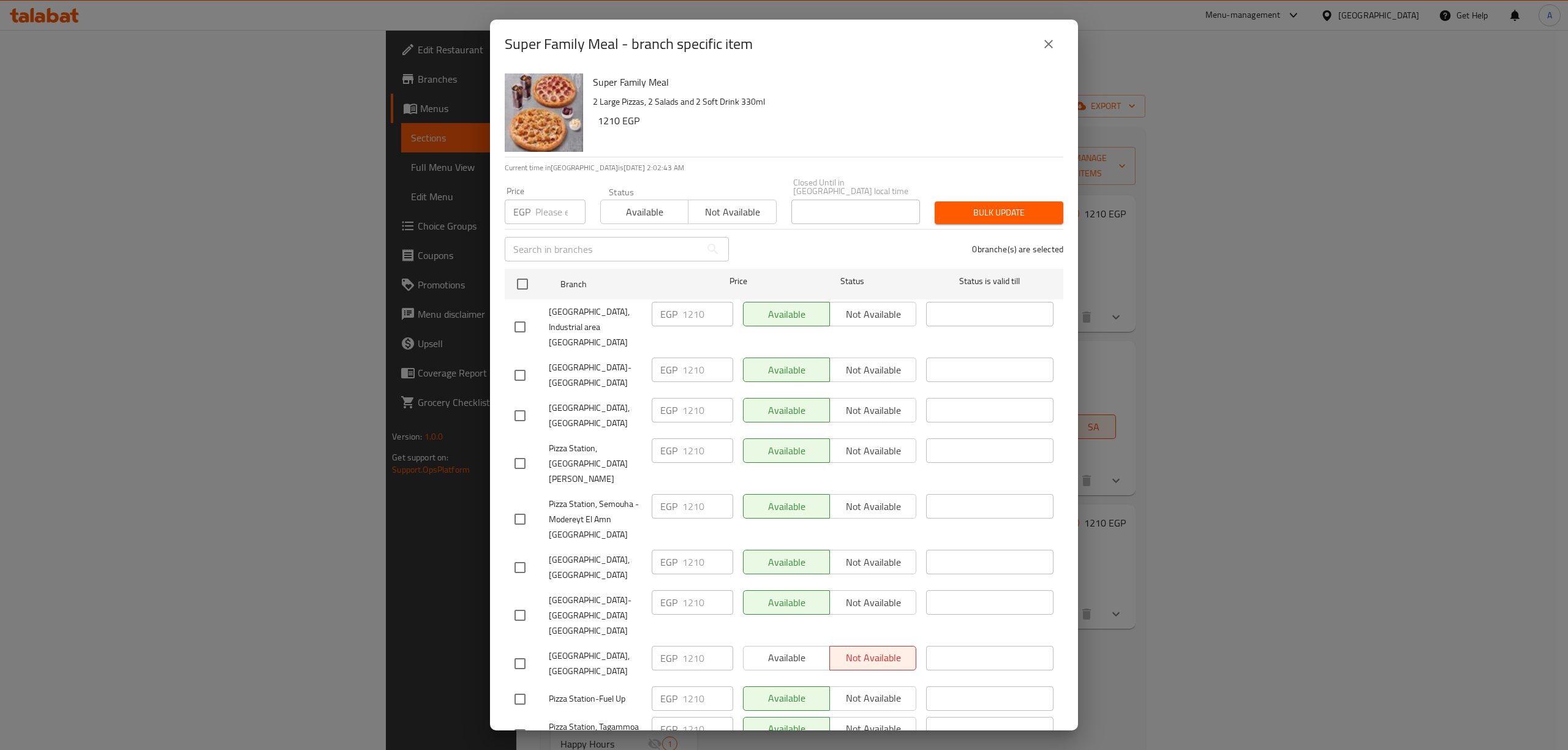
click at [1046, 39] on icon "close" at bounding box center [1048, 44] width 15 height 15
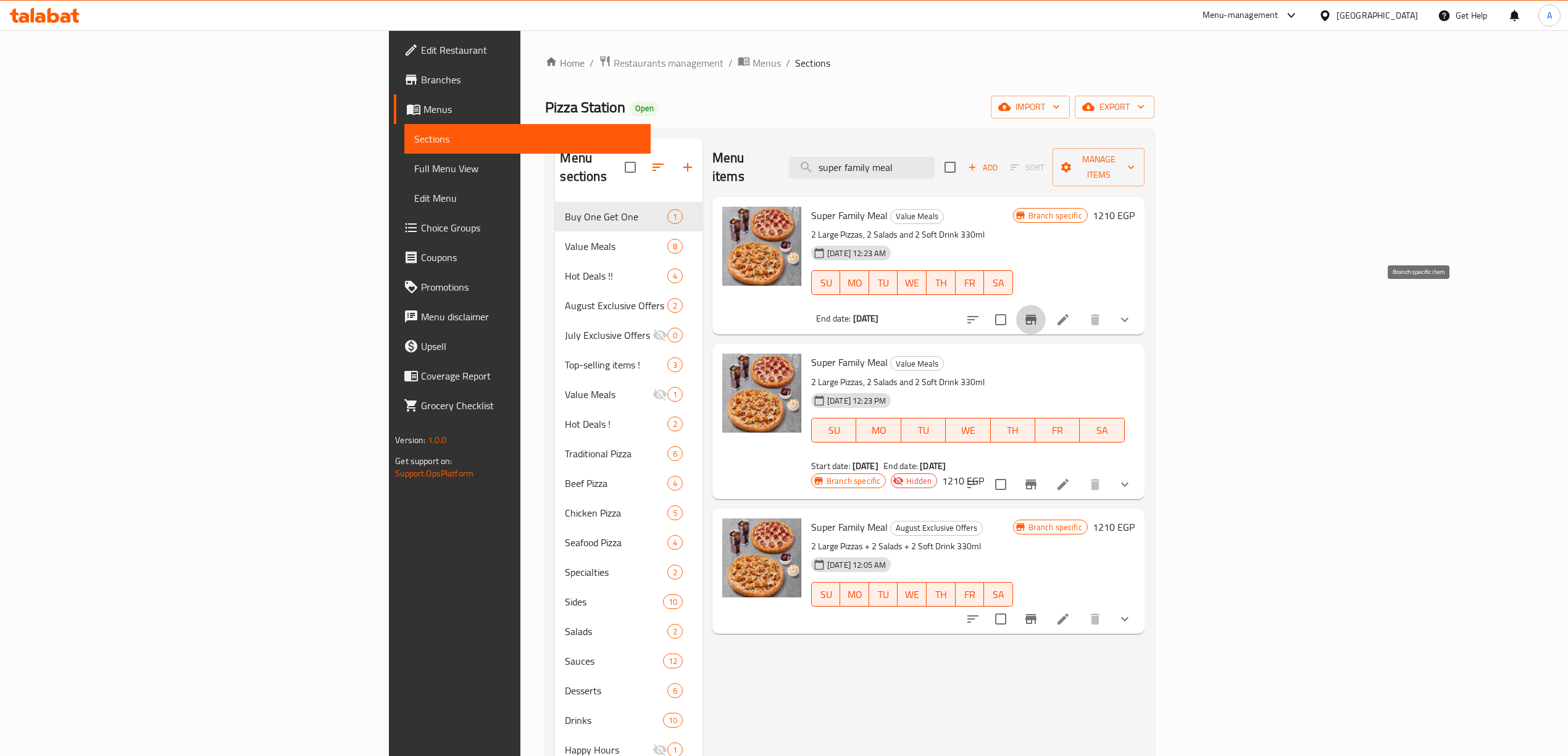
click at [1036, 315] on icon "Branch-specific-item" at bounding box center [1030, 319] width 11 height 10
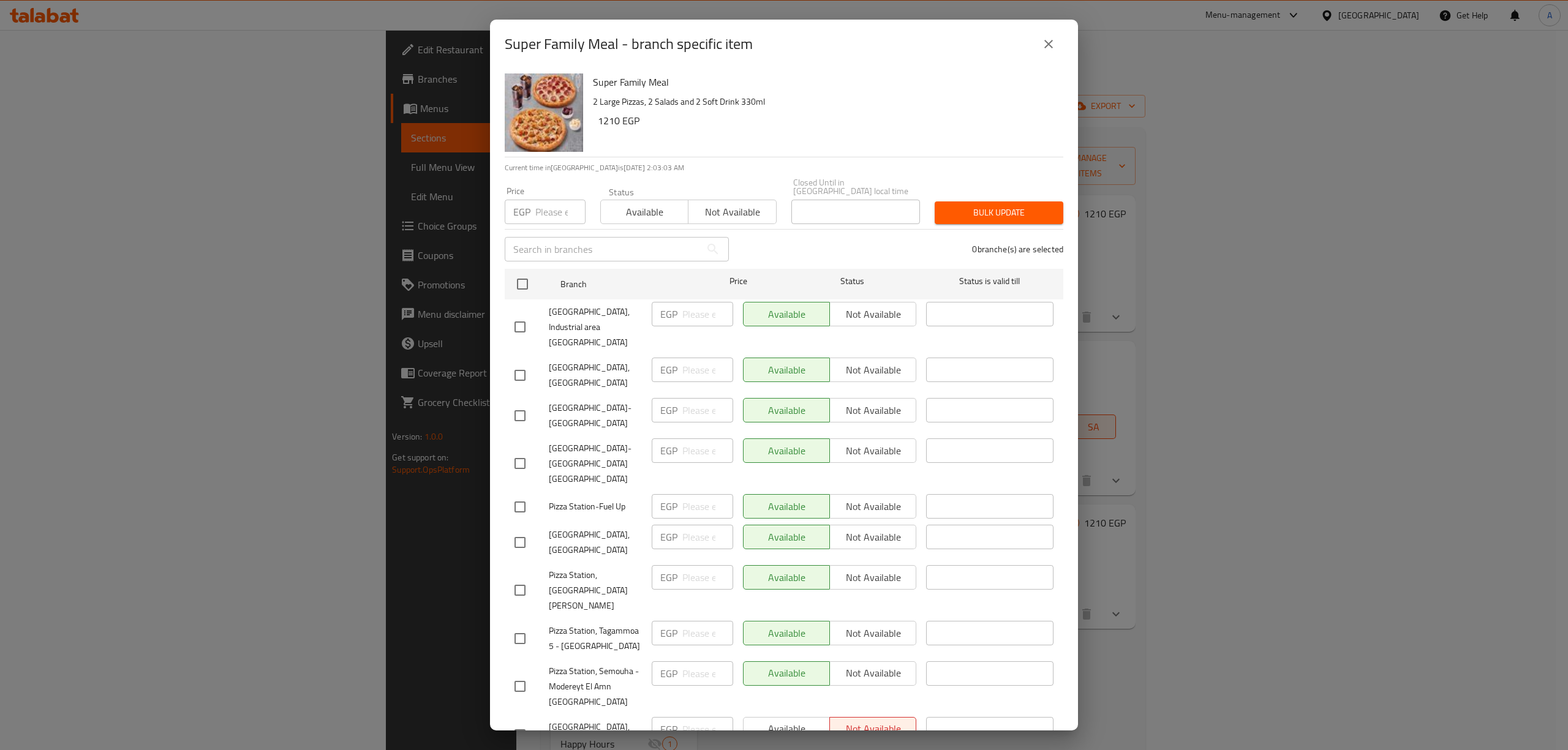
scroll to position [169, 0]
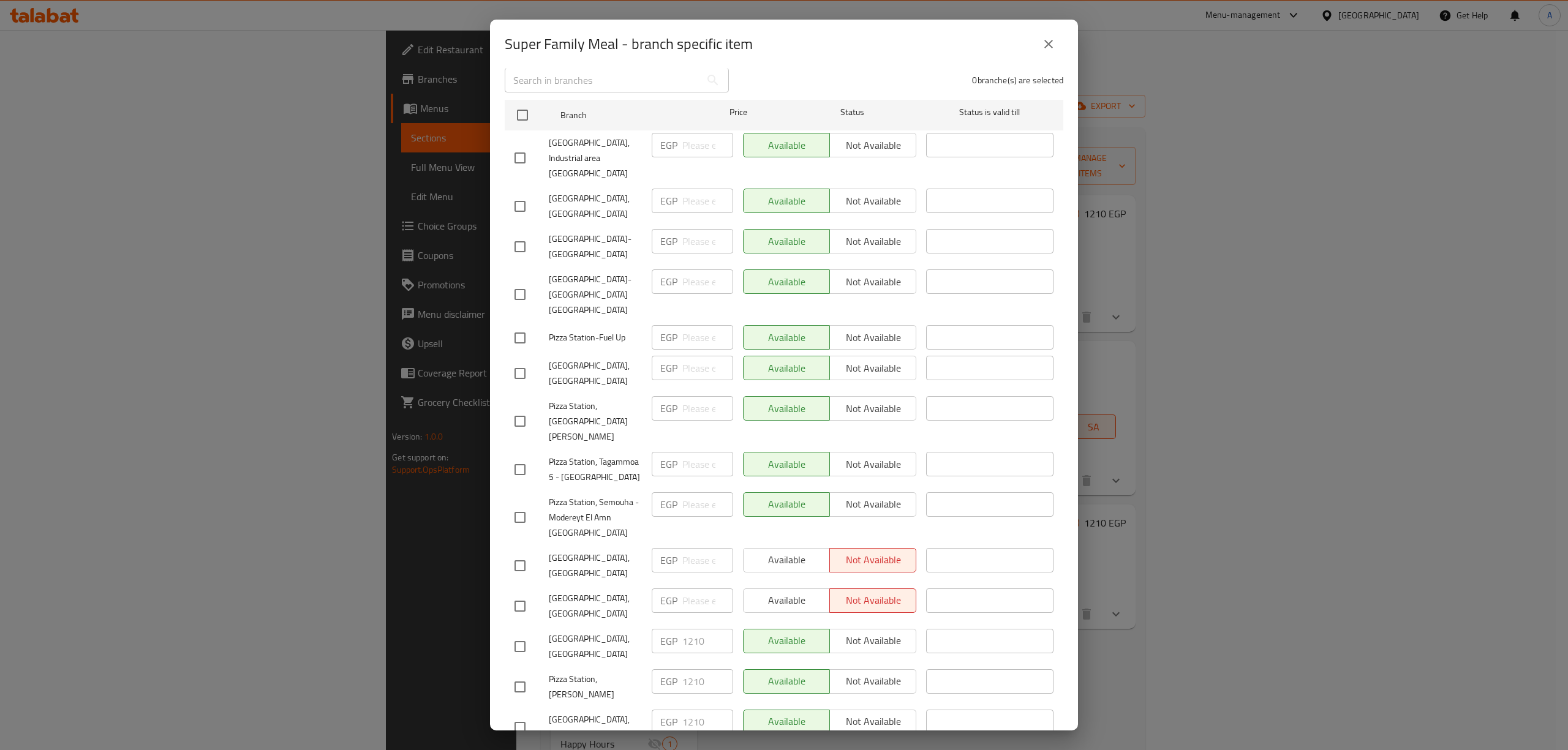
click at [1045, 41] on icon "close" at bounding box center [1048, 44] width 9 height 9
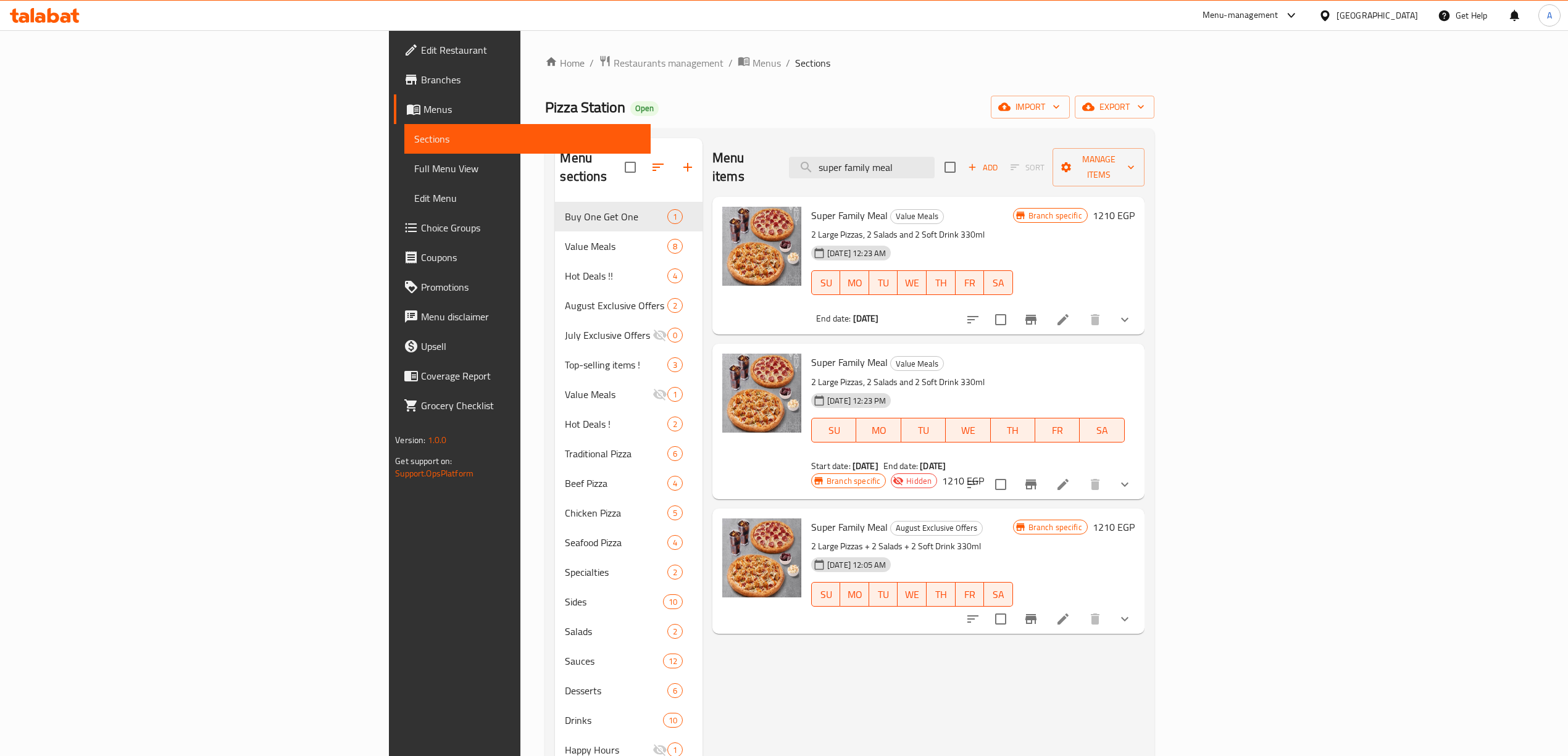
click at [1036, 614] on icon "Branch-specific-item" at bounding box center [1030, 618] width 11 height 10
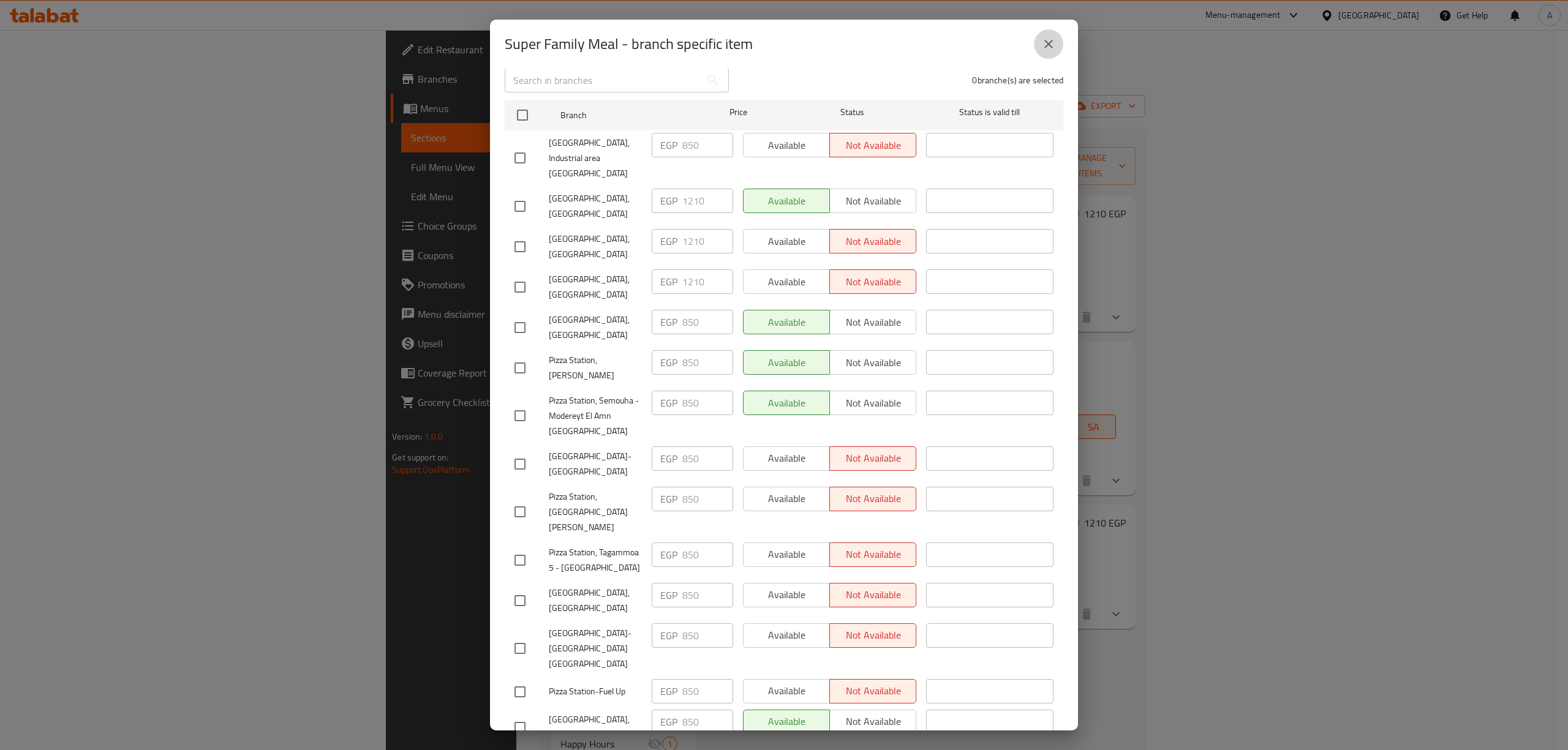
click at [1051, 47] on icon "close" at bounding box center [1048, 44] width 9 height 9
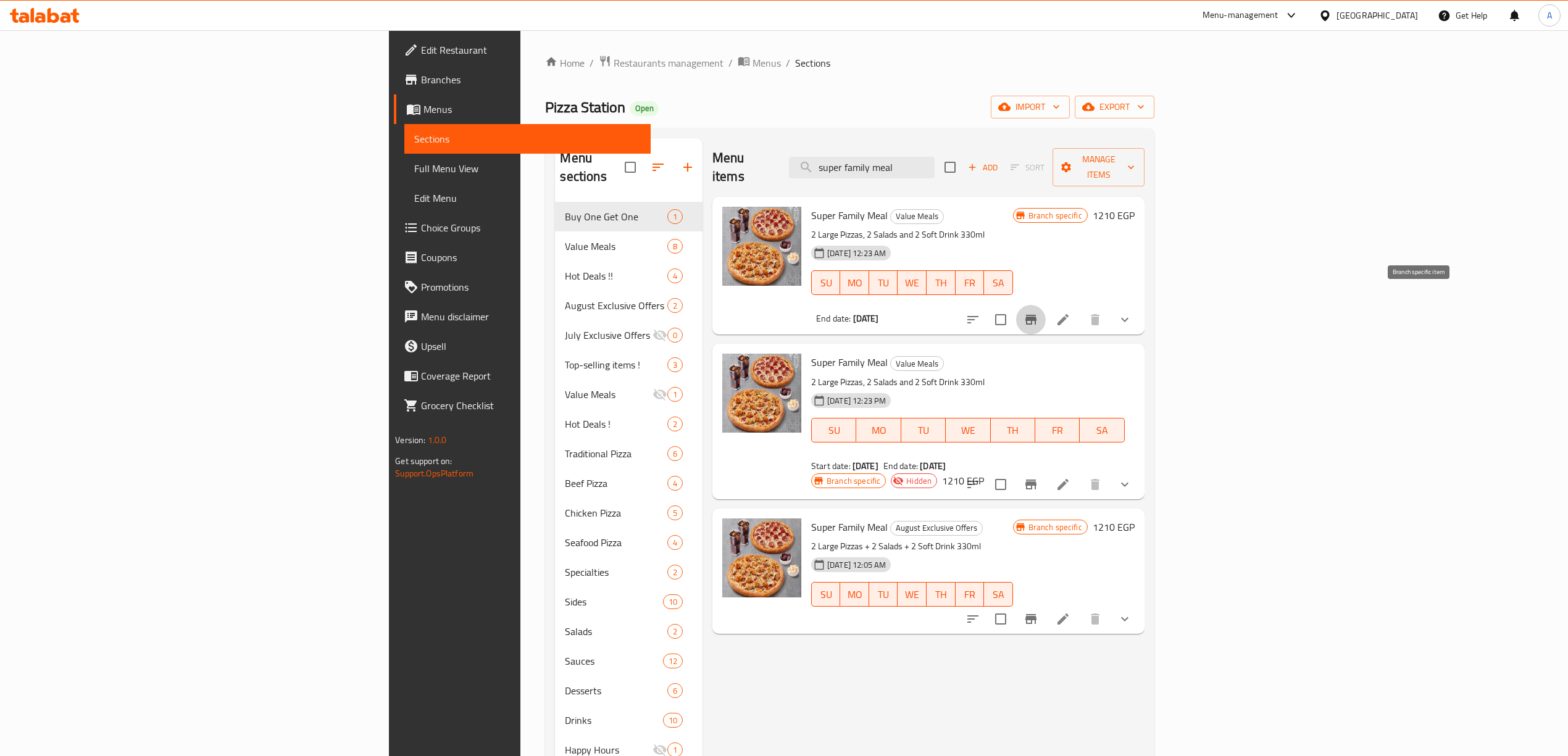
click at [1038, 312] on icon "Branch-specific-item" at bounding box center [1031, 320] width 15 height 15
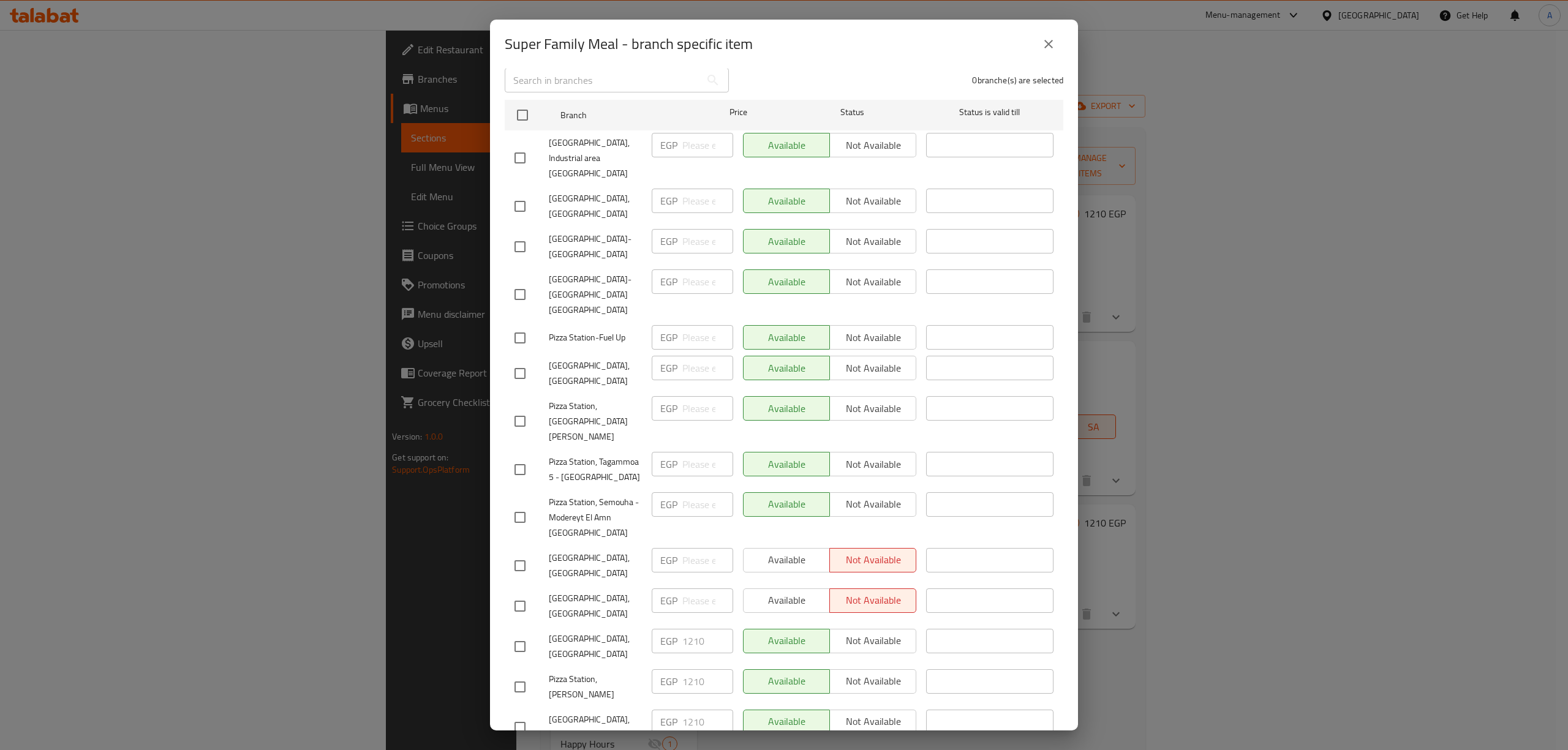
click at [1054, 52] on button "close" at bounding box center [1048, 44] width 29 height 29
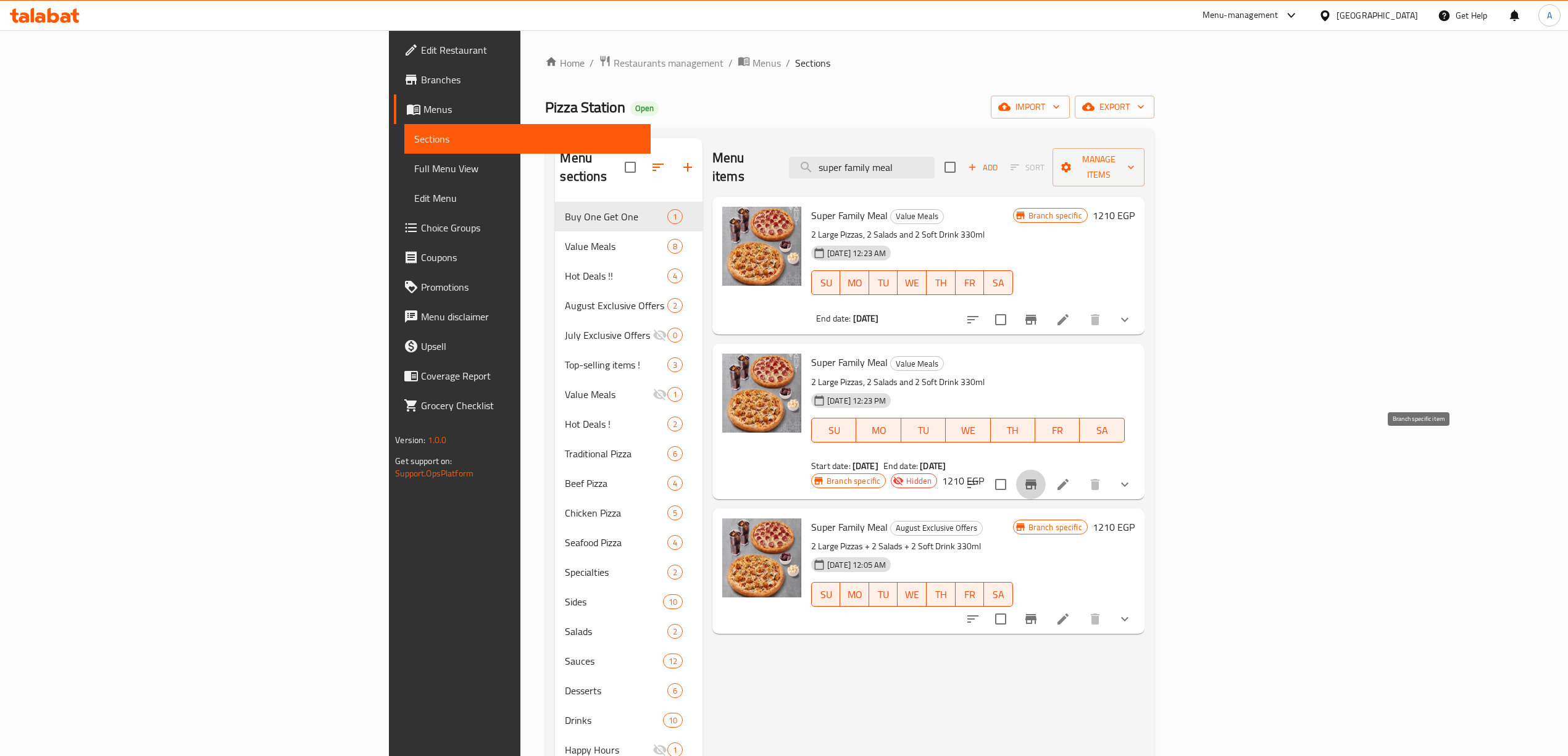
click at [1036, 480] on icon "Branch-specific-item" at bounding box center [1030, 484] width 11 height 10
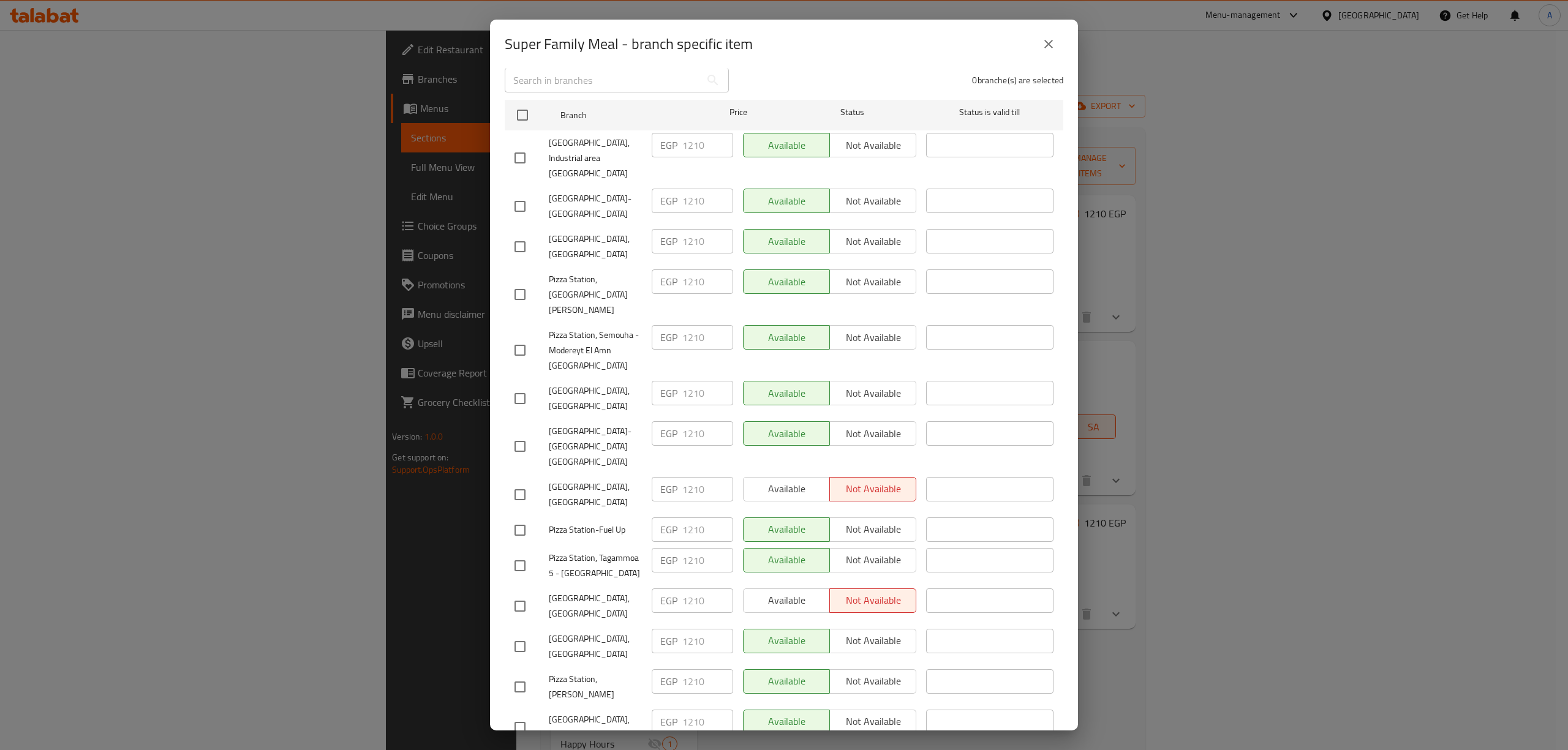
scroll to position [0, 0]
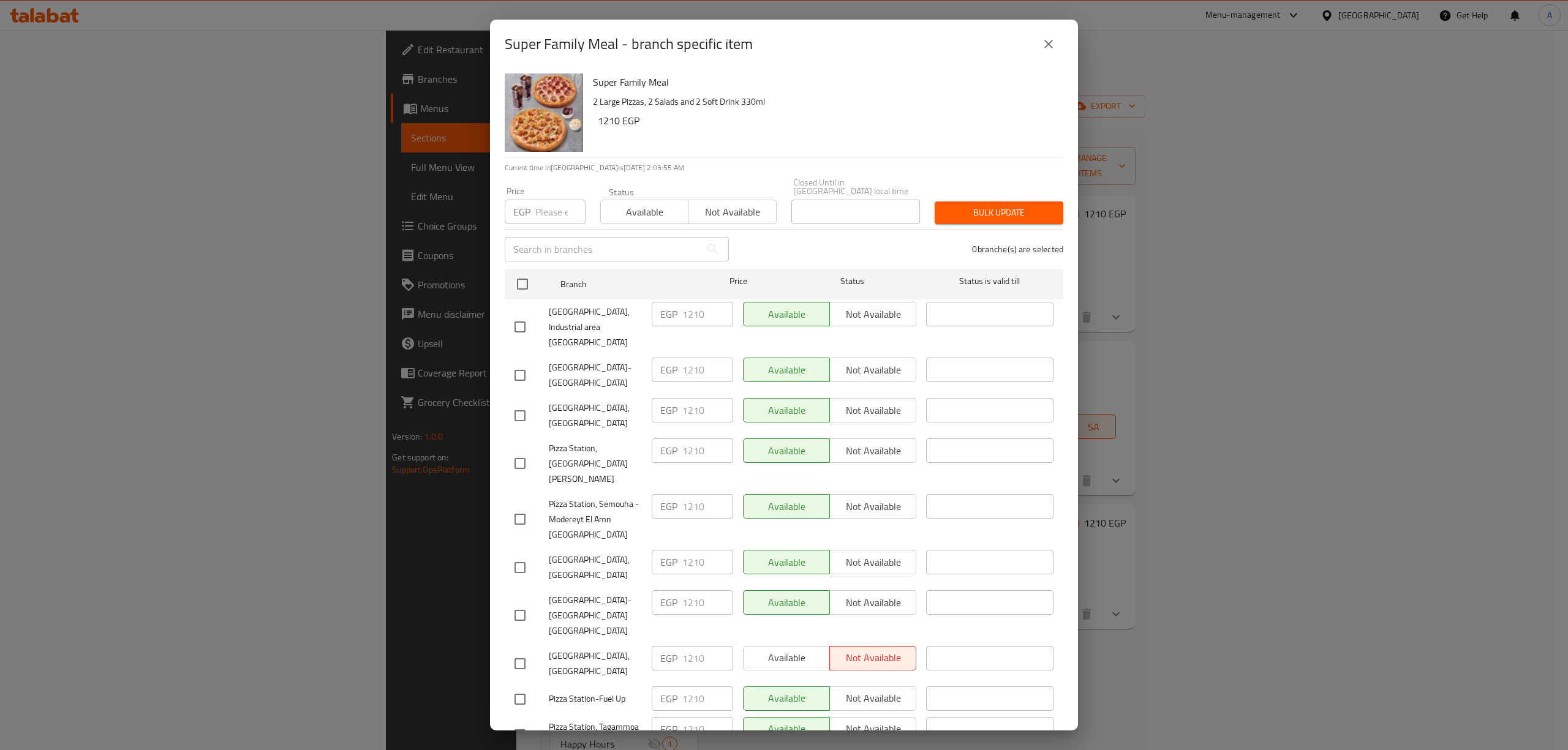
click at [1052, 40] on icon "close" at bounding box center [1048, 44] width 15 height 15
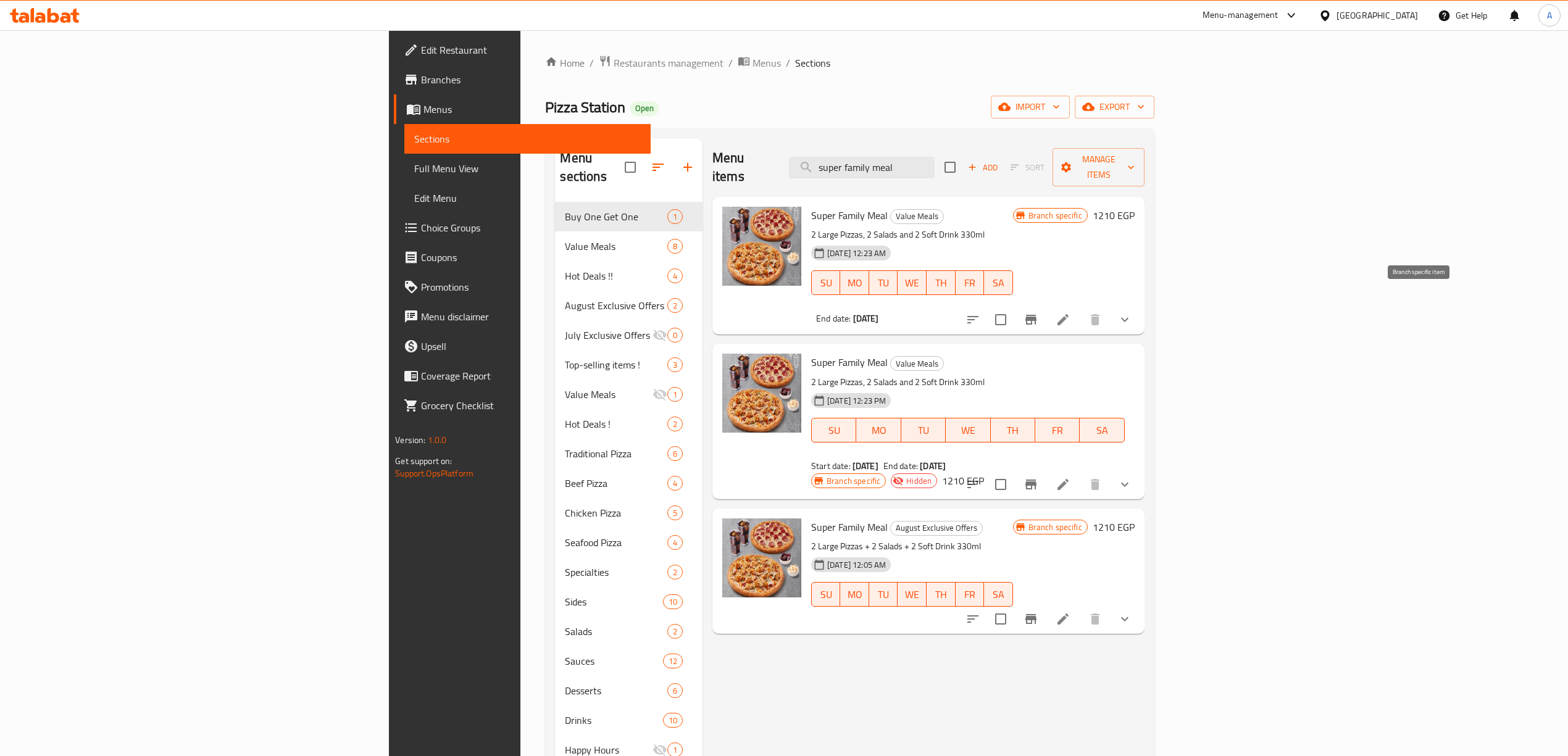
click at [1038, 312] on icon "Branch-specific-item" at bounding box center [1031, 320] width 15 height 15
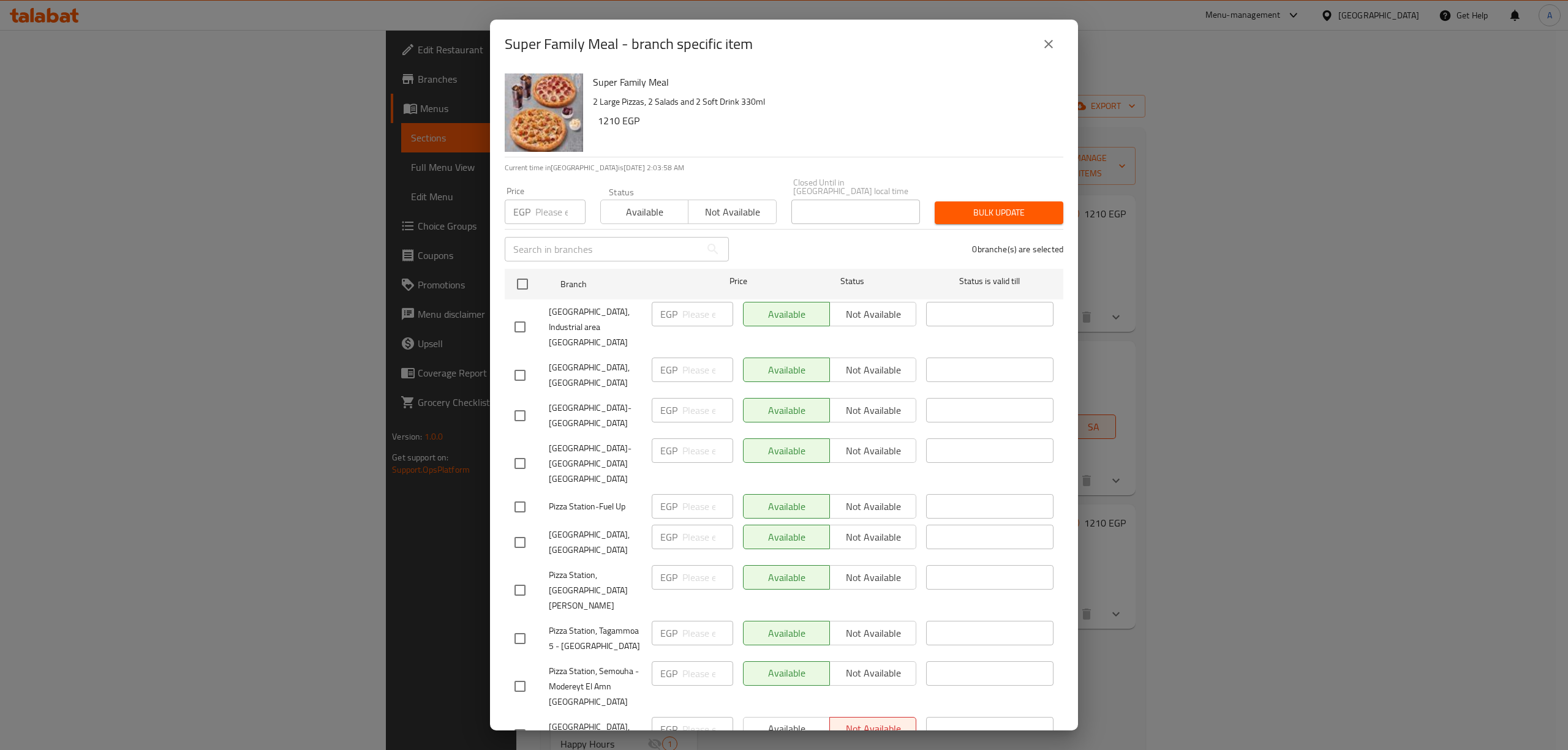
click at [1046, 41] on icon "close" at bounding box center [1048, 44] width 9 height 9
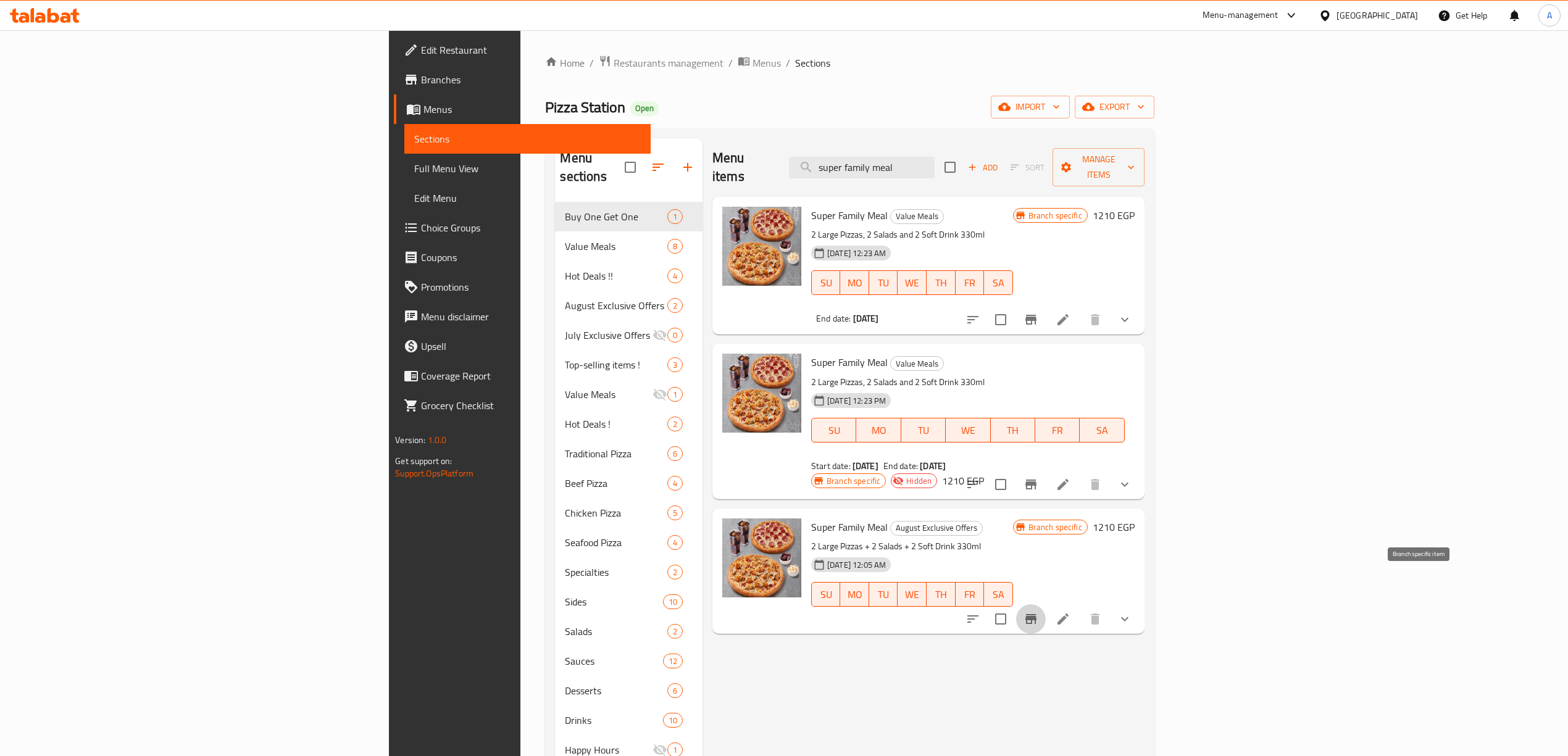
click at [1046, 604] on button "Branch-specific-item" at bounding box center [1030, 619] width 29 height 29
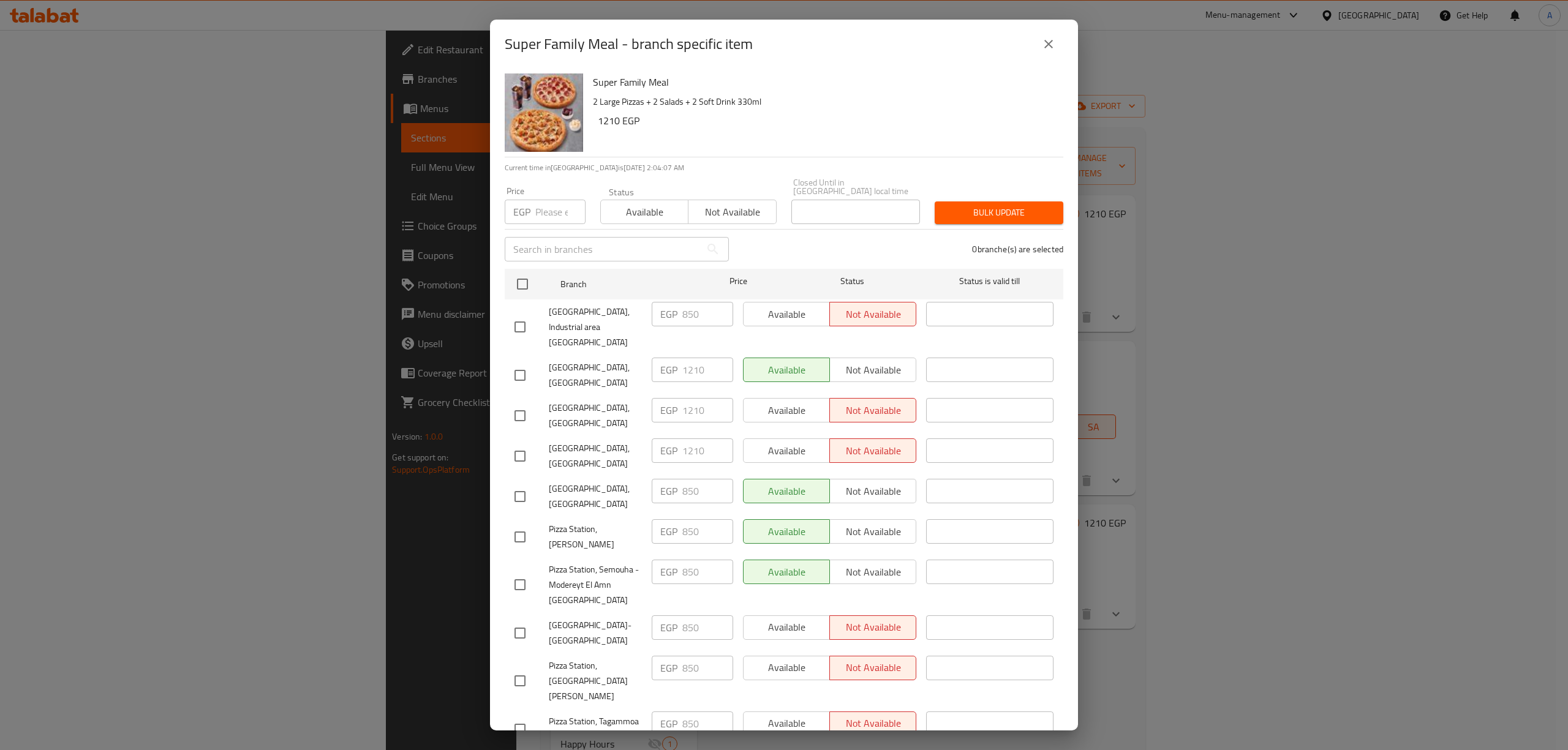
click at [1049, 42] on icon "close" at bounding box center [1048, 44] width 9 height 9
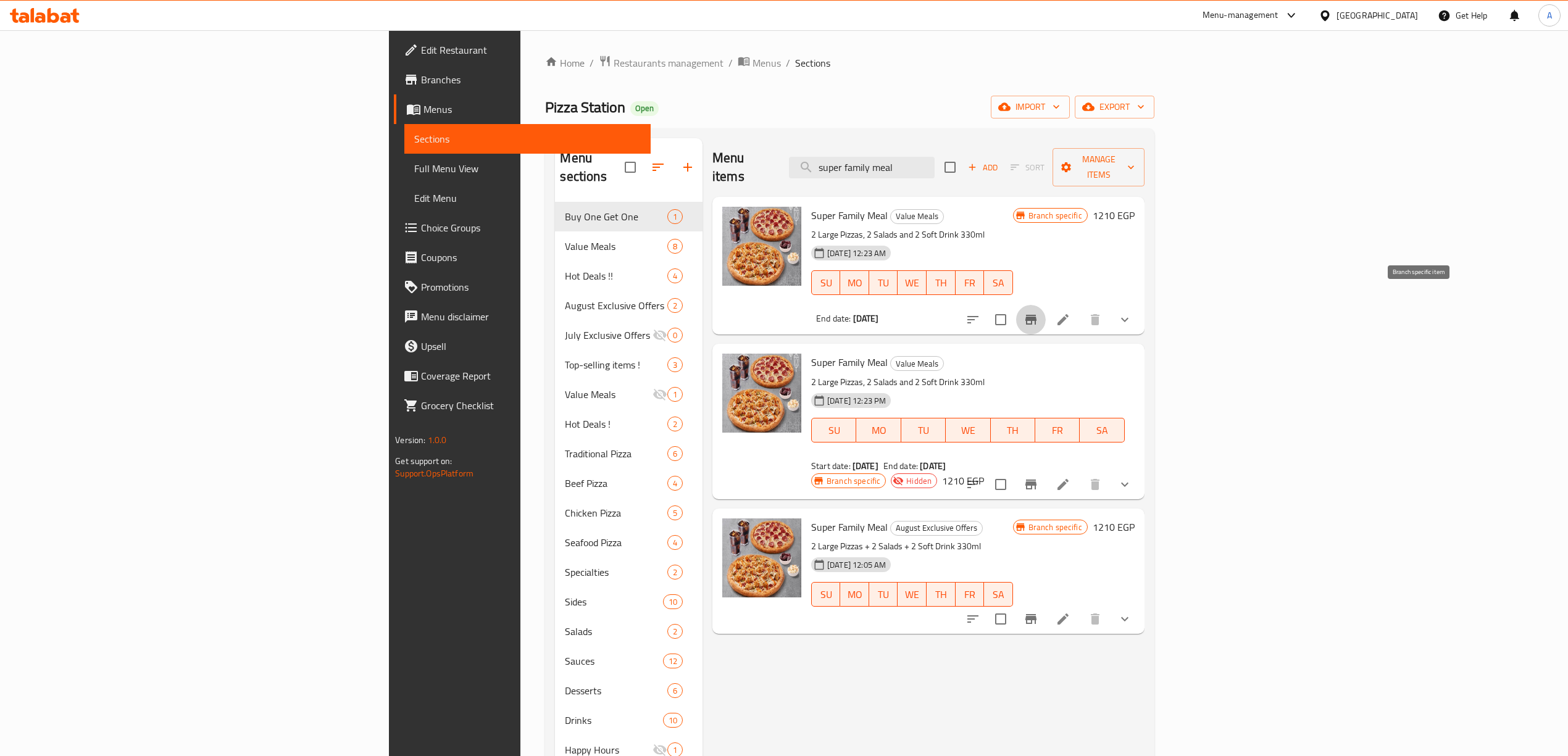
click at [1038, 312] on icon "Branch-specific-item" at bounding box center [1031, 320] width 15 height 15
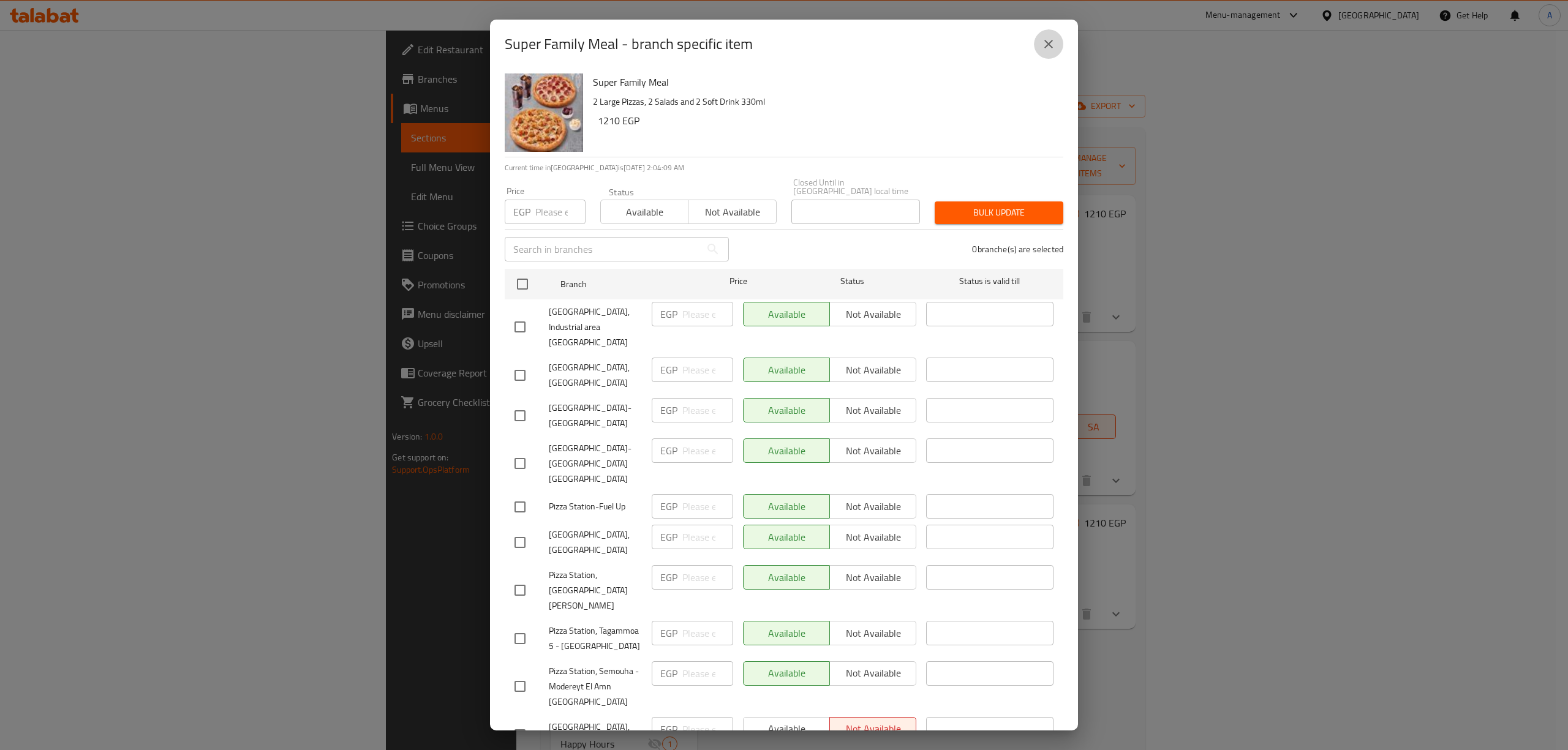
click at [1040, 36] on button "close" at bounding box center [1048, 44] width 29 height 29
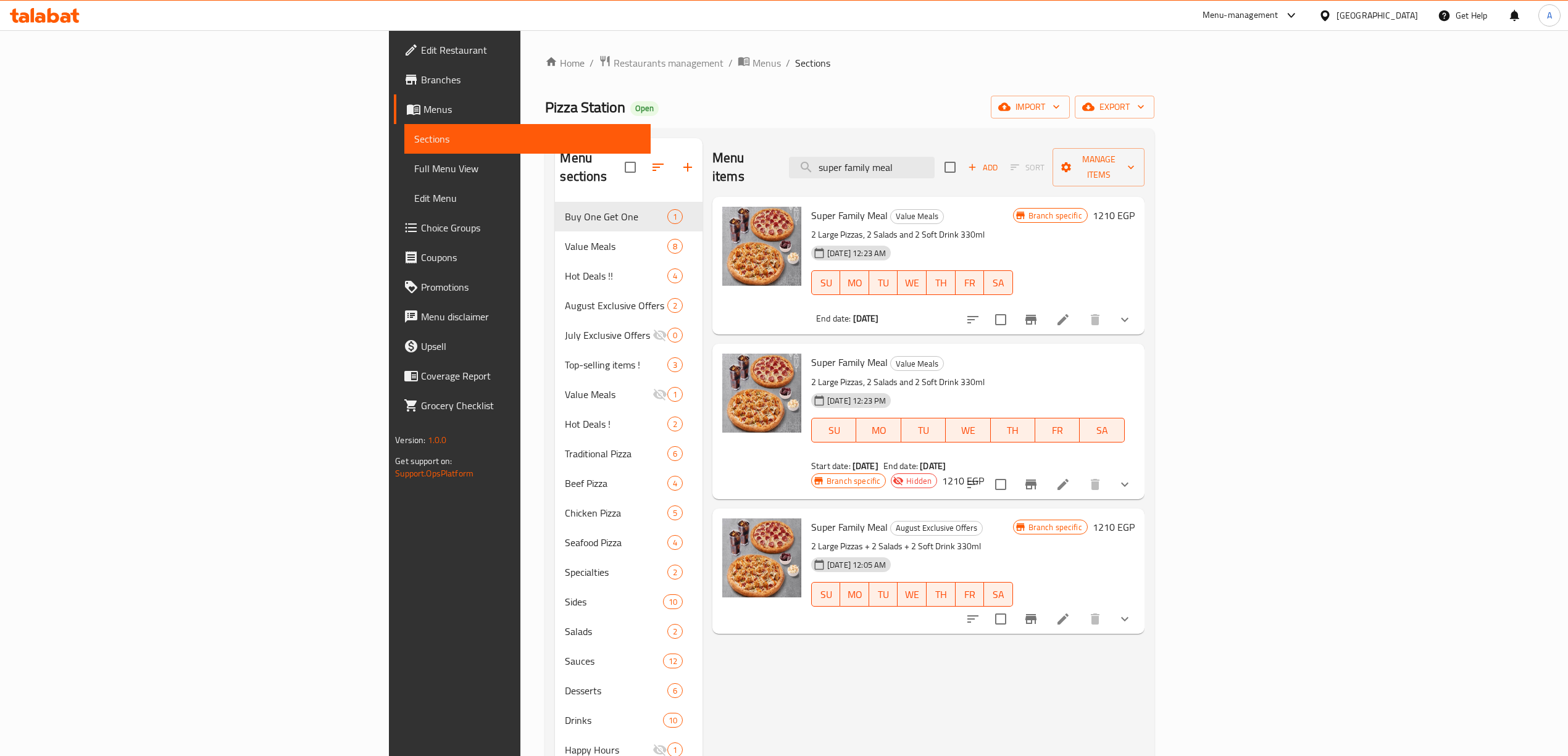
click at [867, 95] on div "Home / Restaurants management / Menus / Sections Pizza Station Open import expo…" at bounding box center [849, 491] width 609 height 873
drag, startPoint x: 667, startPoint y: 94, endPoint x: 366, endPoint y: 3, distance: 314.5
click at [369, 30] on div "​ Menu-management [GEOGRAPHIC_DATA] Get Help A Edit Restaurant Branches Menus S…" at bounding box center [784, 393] width 1568 height 726
paste input "Train Box"
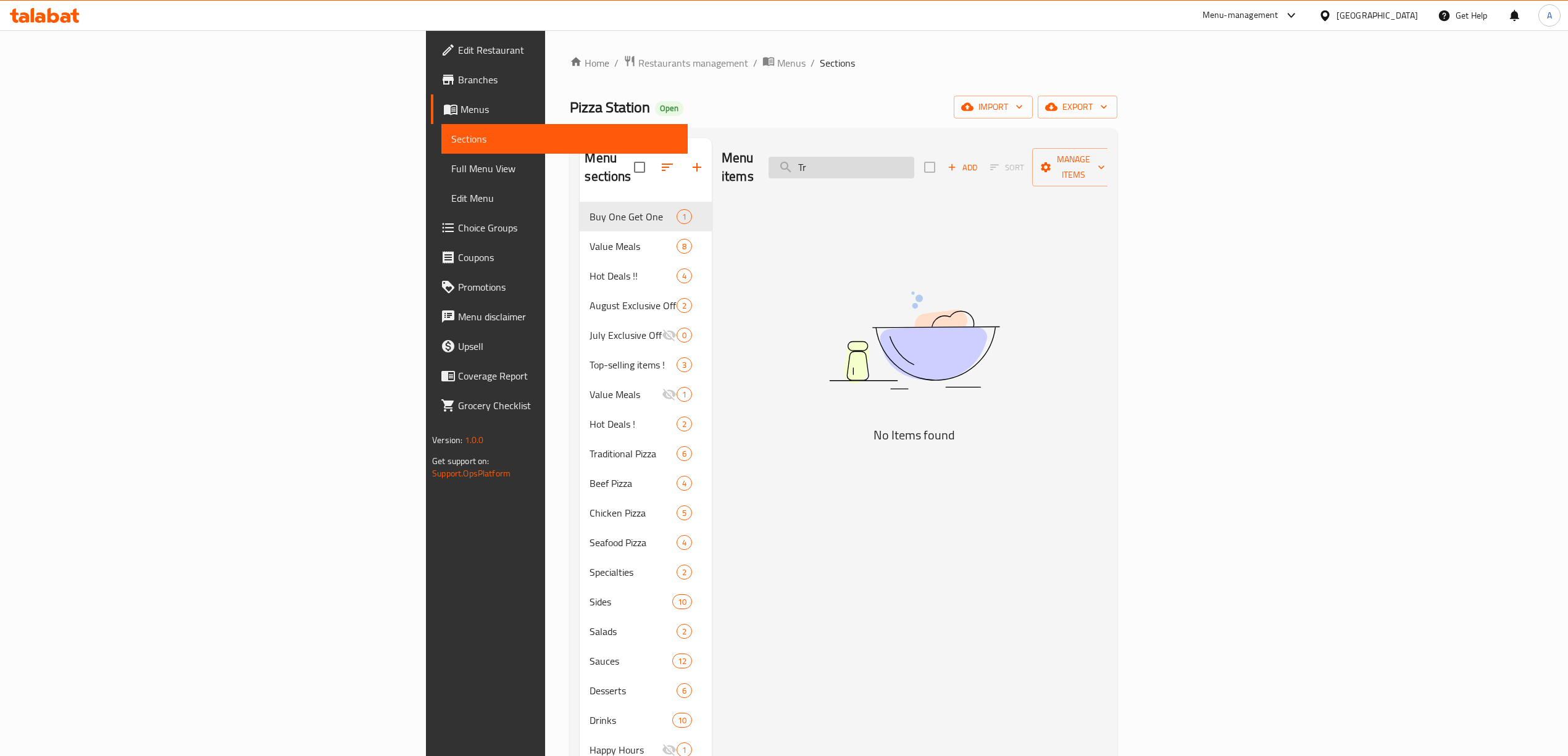
type input "T"
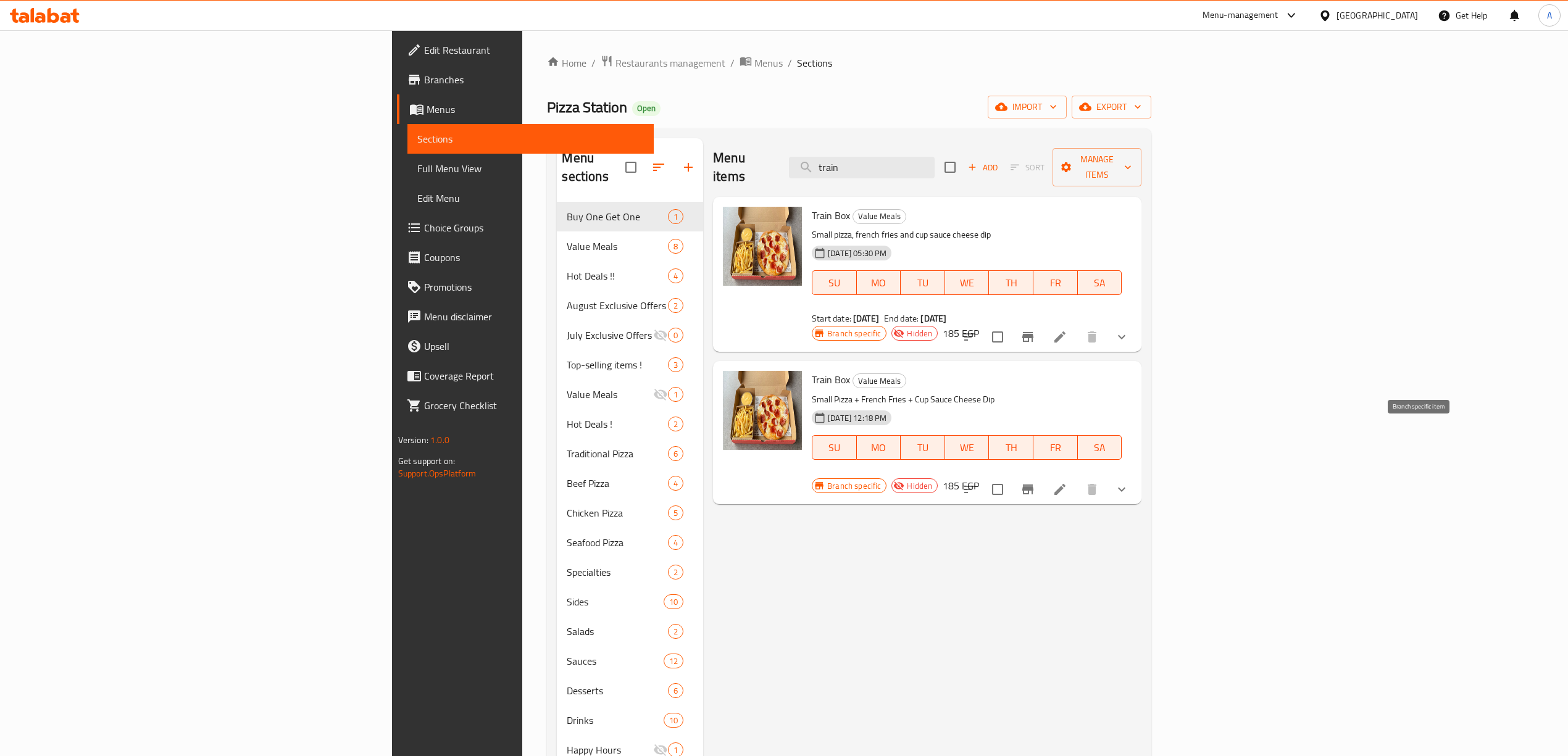
click at [1043, 474] on button "Branch-specific-item" at bounding box center [1027, 489] width 29 height 29
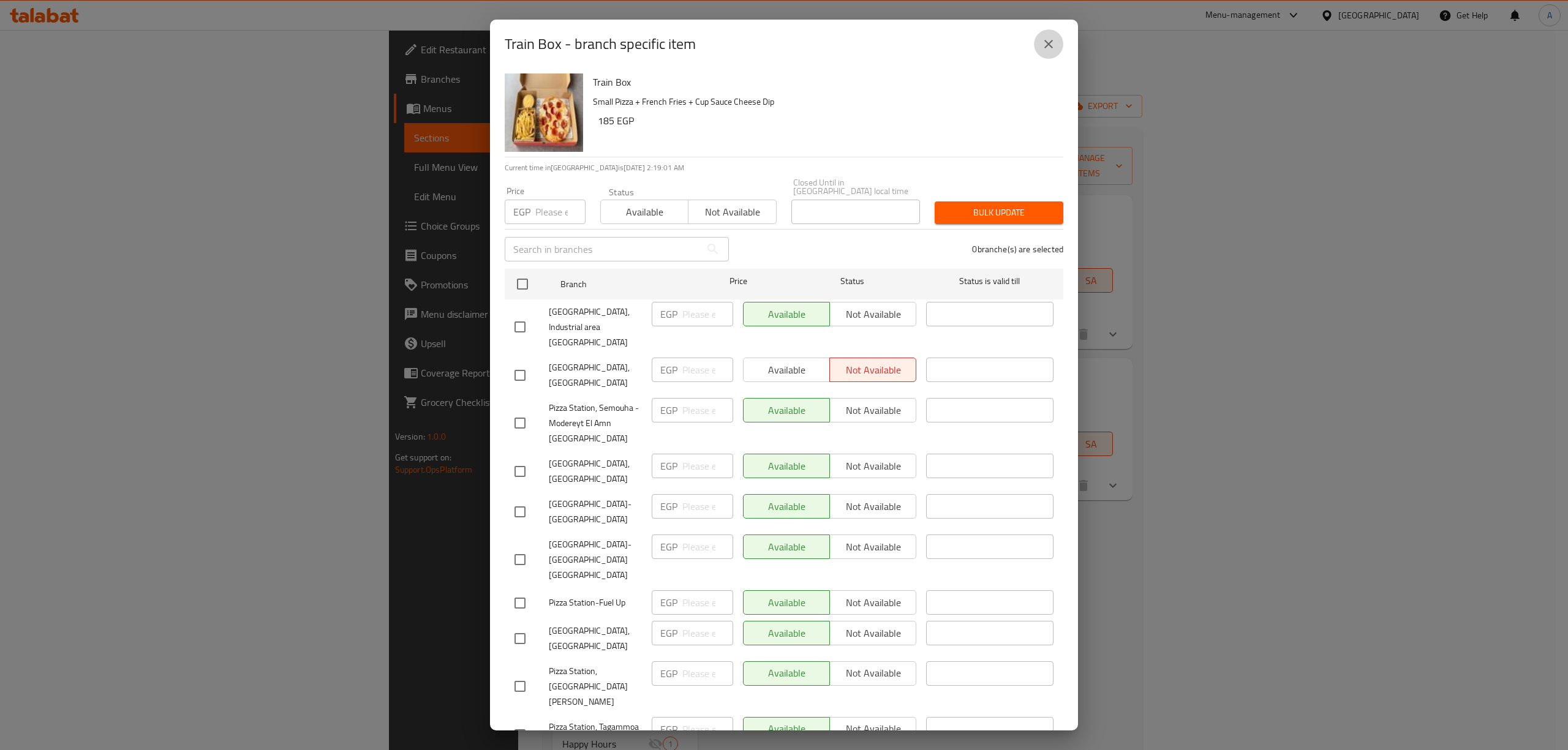
click at [1051, 41] on icon "close" at bounding box center [1048, 44] width 9 height 9
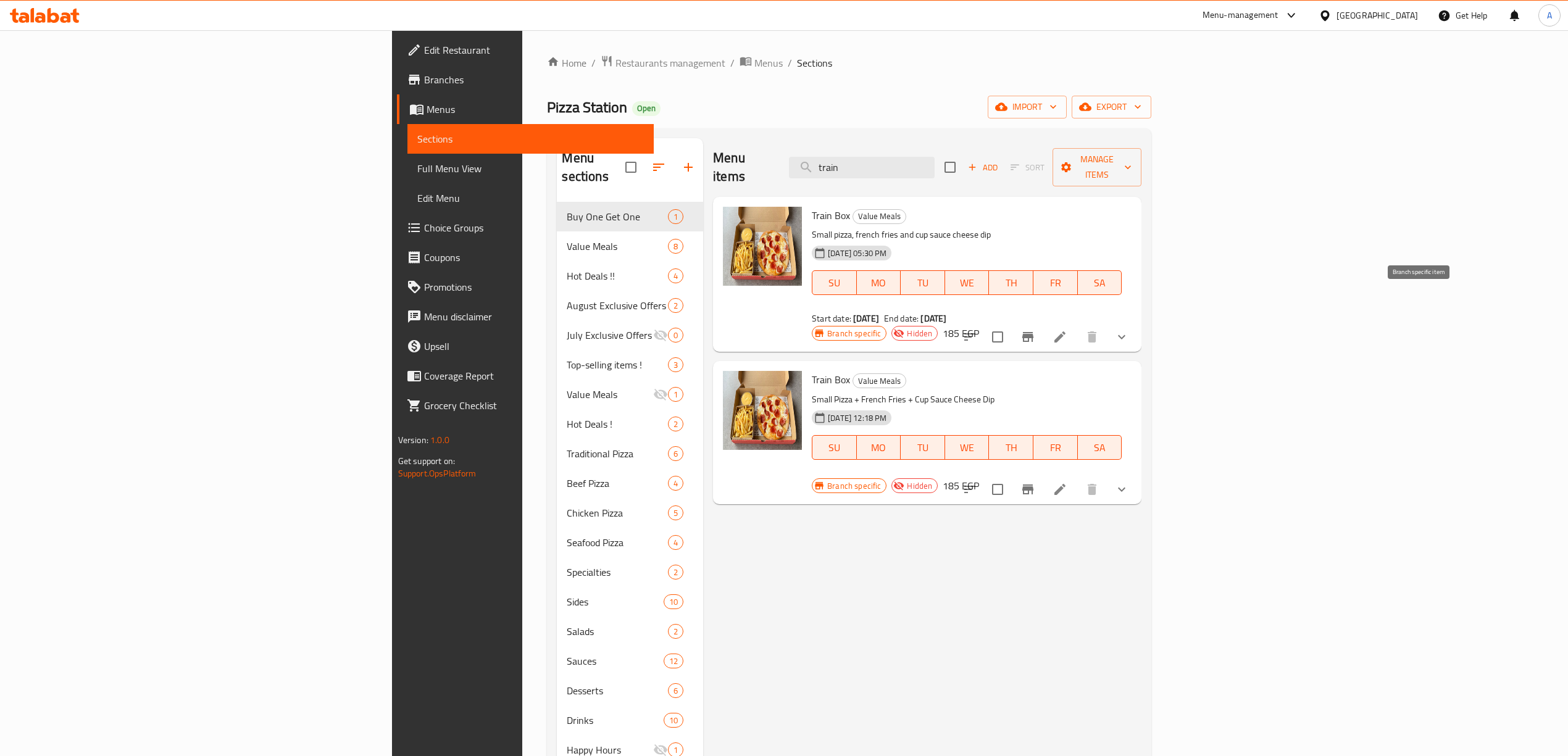
click at [1036, 329] on icon "Branch-specific-item" at bounding box center [1027, 337] width 15 height 15
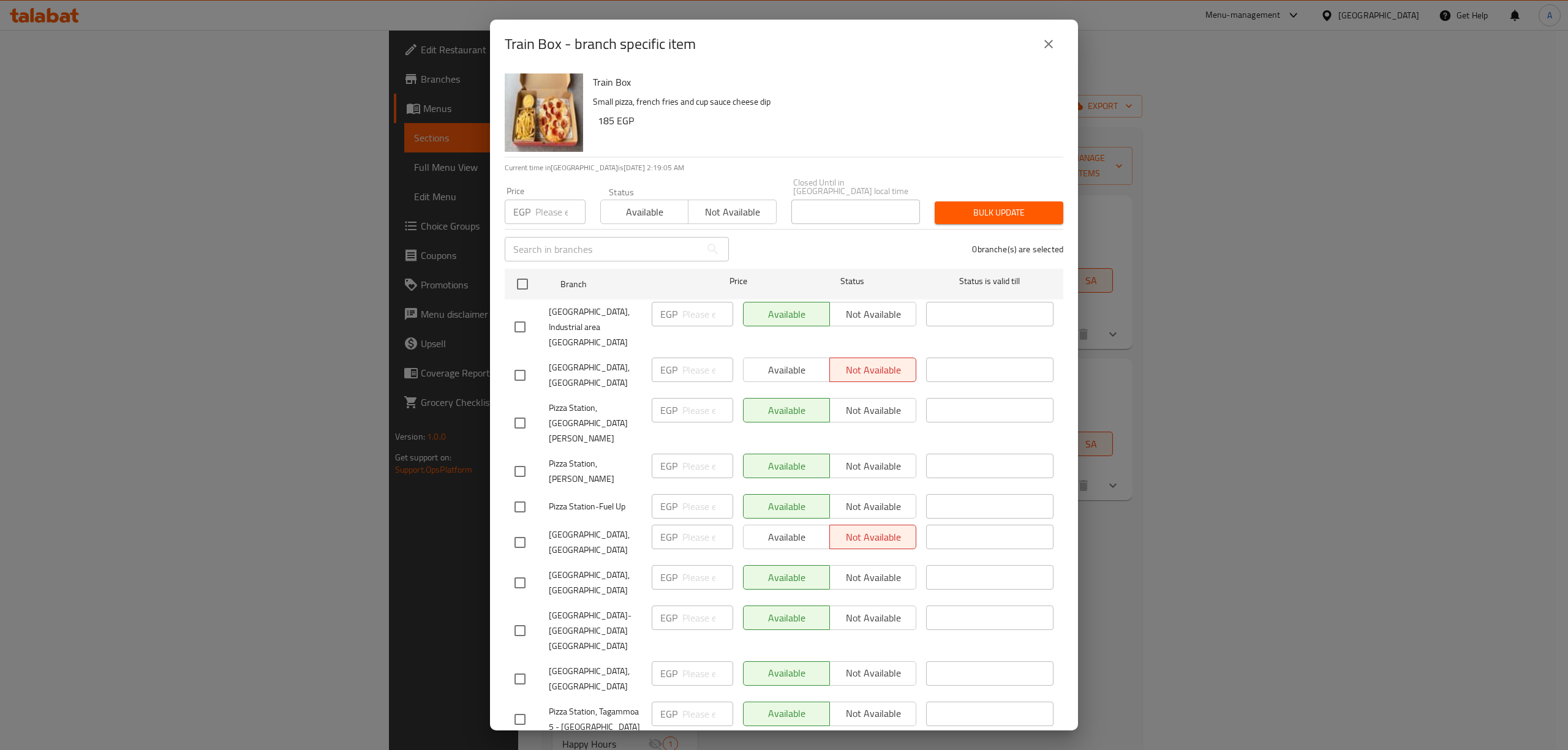
click at [1056, 37] on button "close" at bounding box center [1048, 44] width 29 height 29
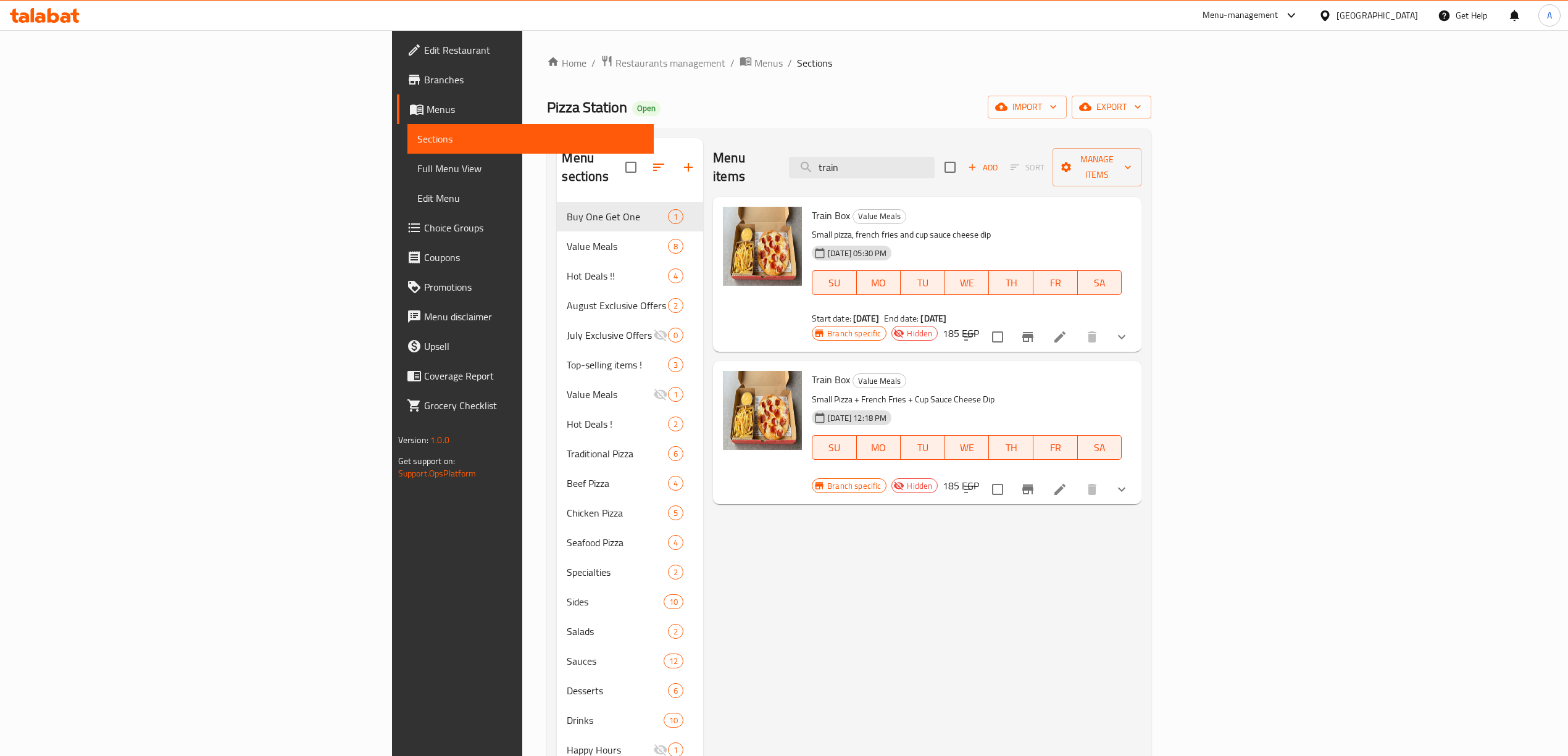
click at [1129, 329] on icon "show more" at bounding box center [1121, 337] width 15 height 15
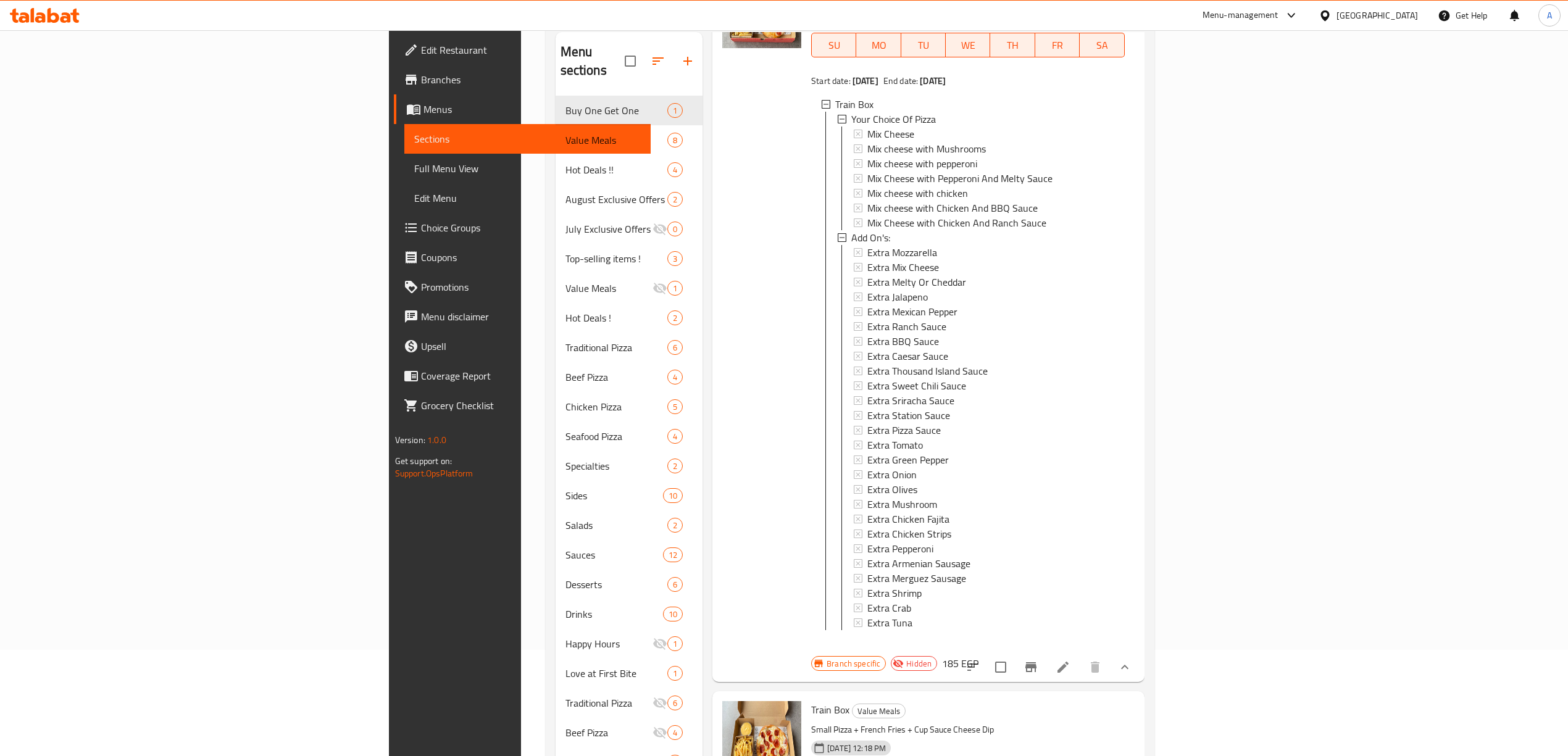
scroll to position [178, 0]
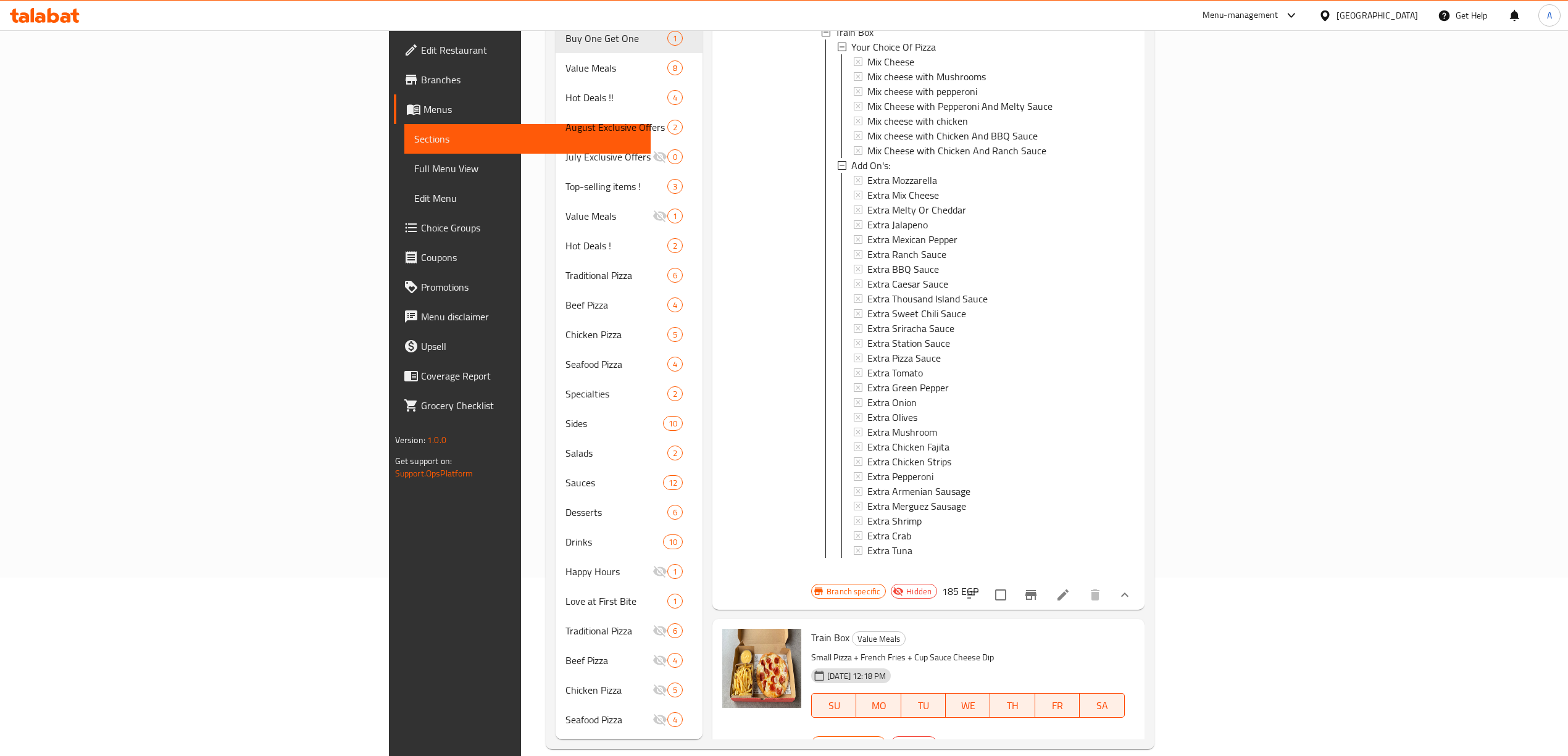
click at [1132, 740] on icon "show more" at bounding box center [1124, 747] width 15 height 15
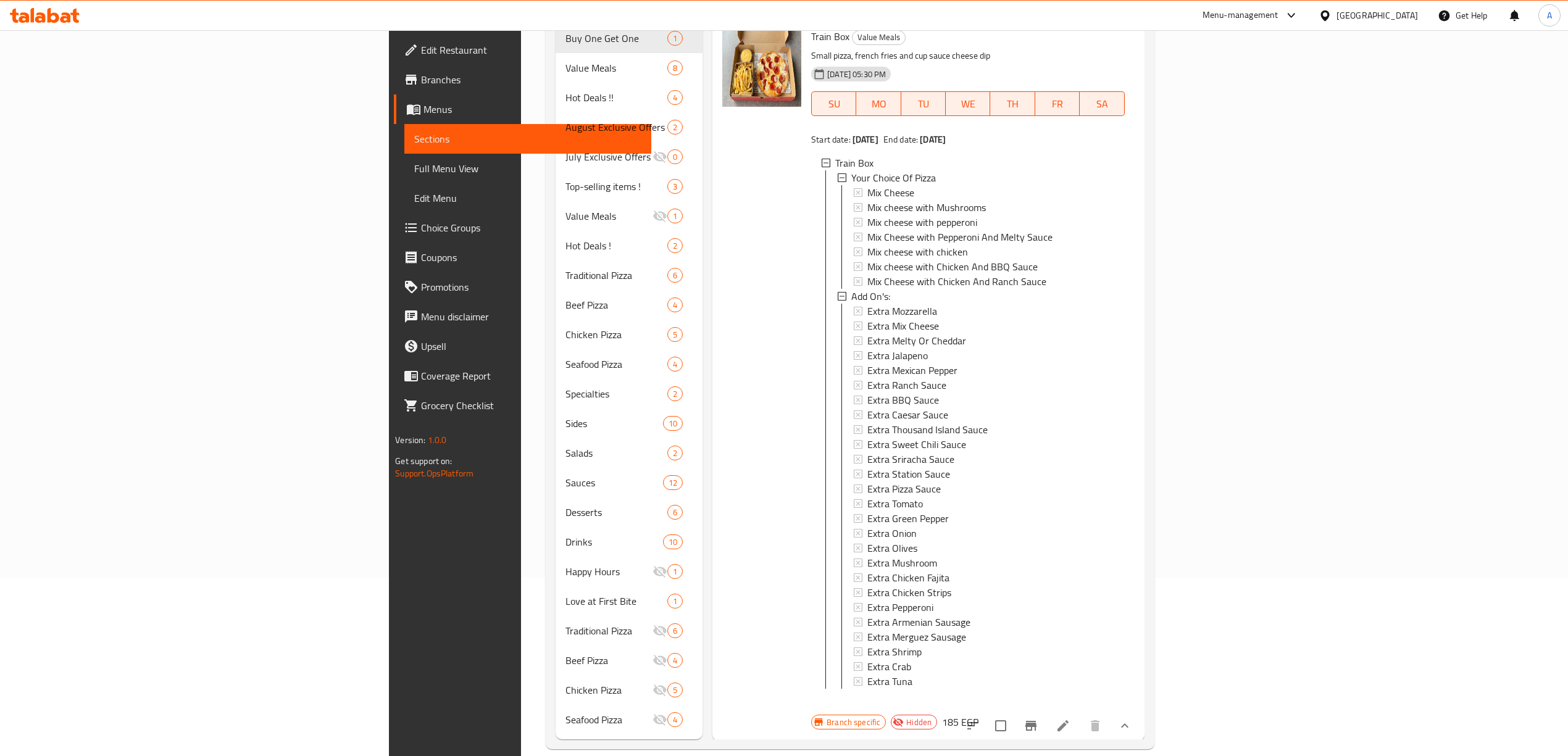
scroll to position [0, 0]
click at [868, 186] on span "Mix Cheese" at bounding box center [891, 193] width 47 height 15
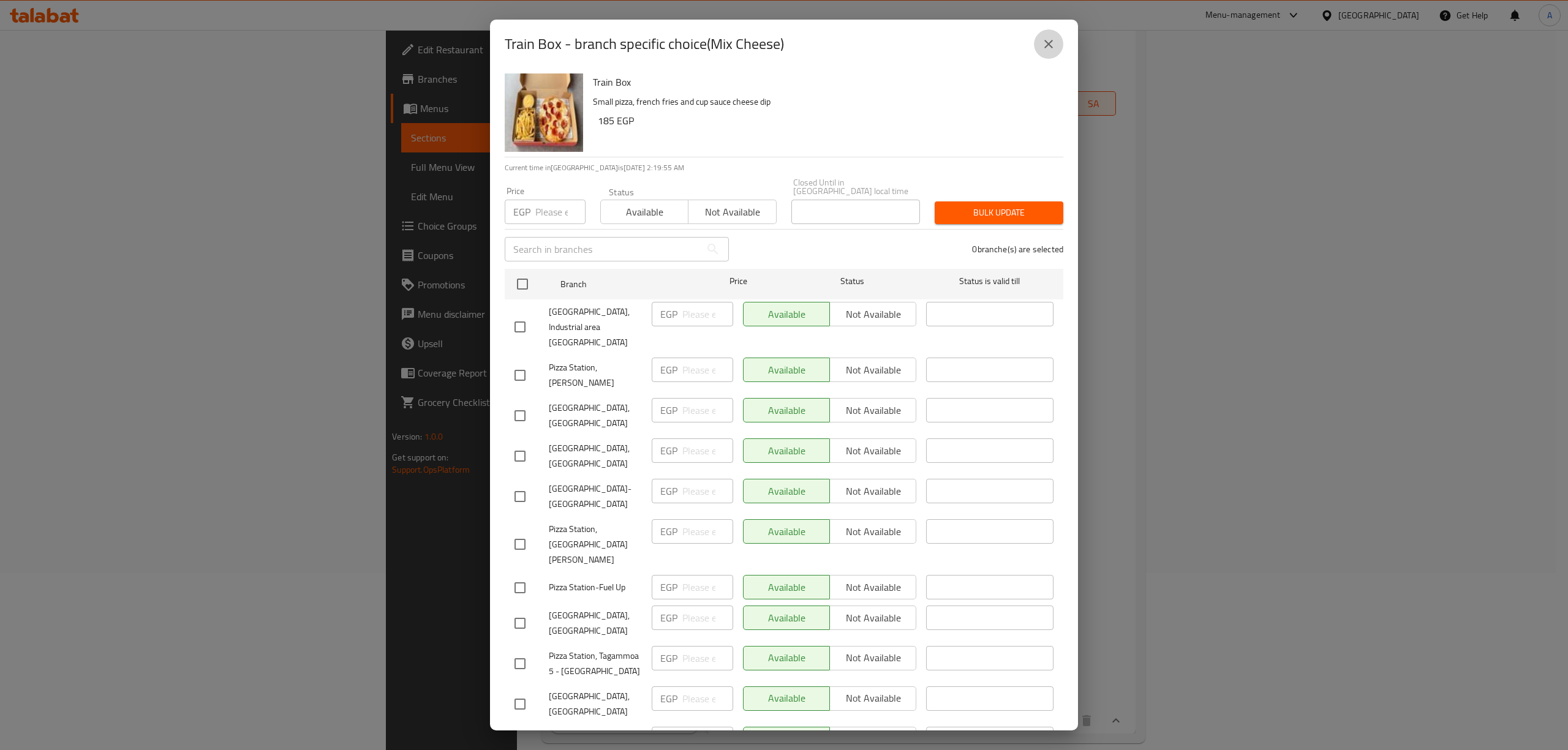
click at [1048, 41] on icon "close" at bounding box center [1048, 44] width 15 height 15
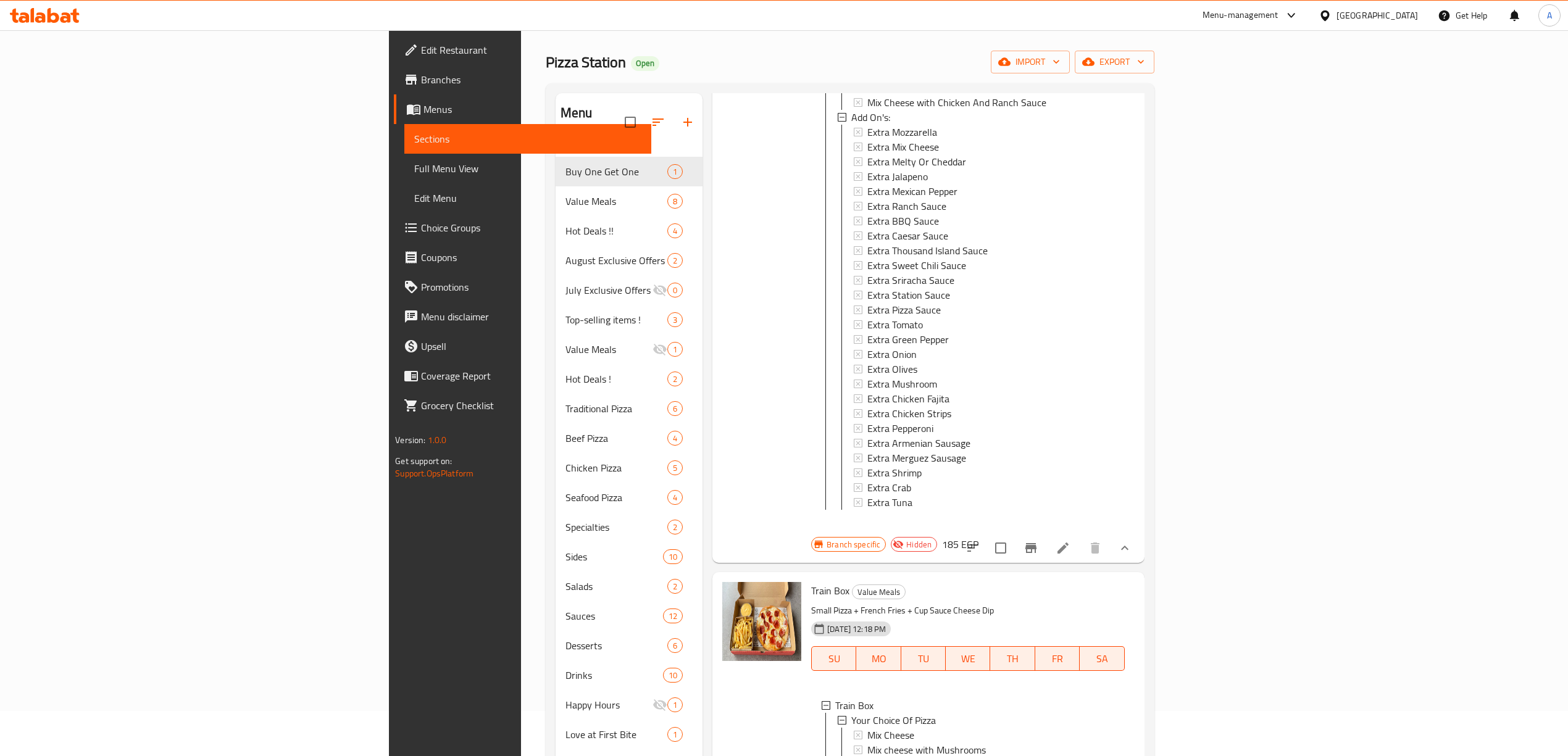
scroll to position [82, 0]
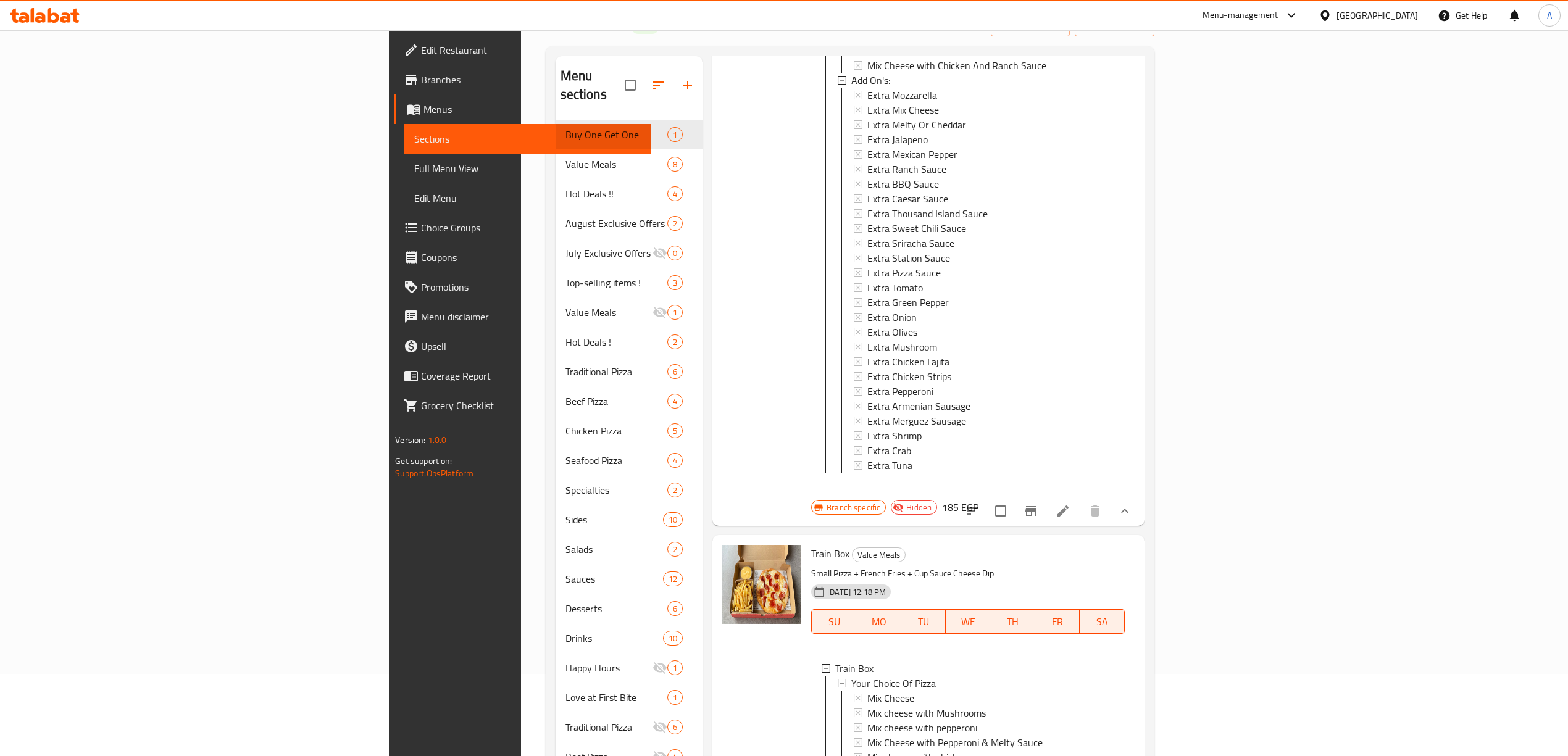
click at [1132, 504] on icon "show more" at bounding box center [1124, 511] width 15 height 15
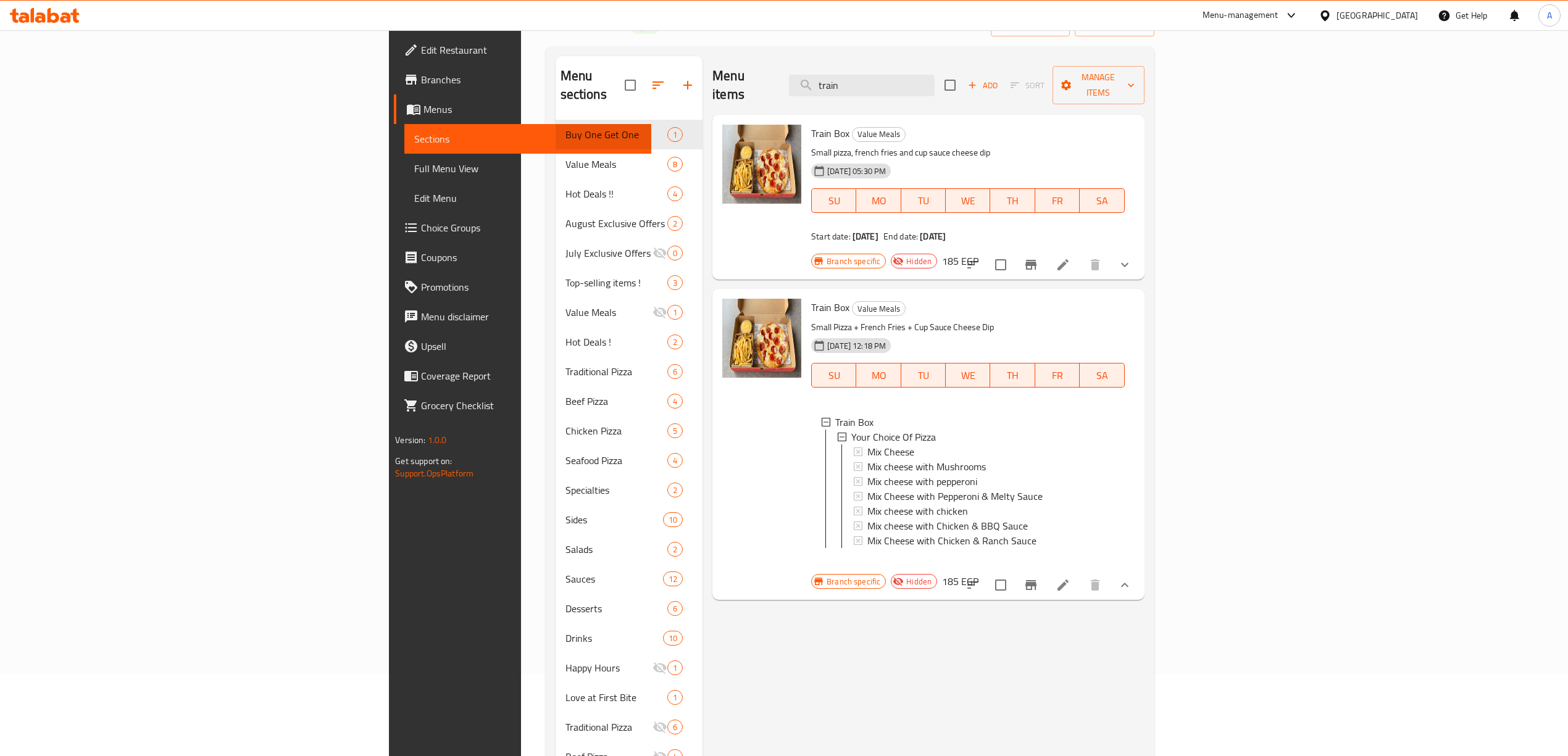
scroll to position [0, 0]
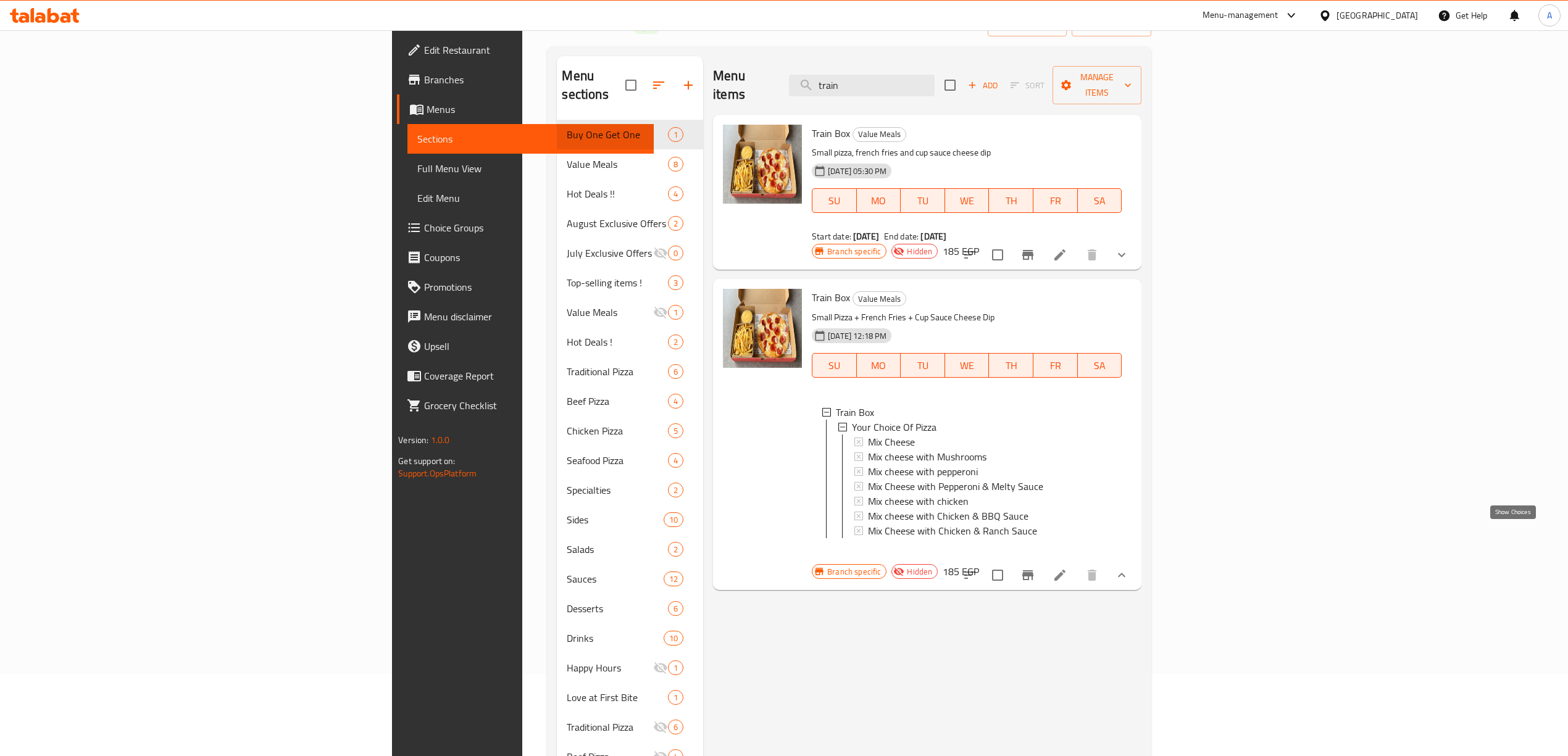
click at [1129, 568] on icon "show more" at bounding box center [1121, 575] width 15 height 15
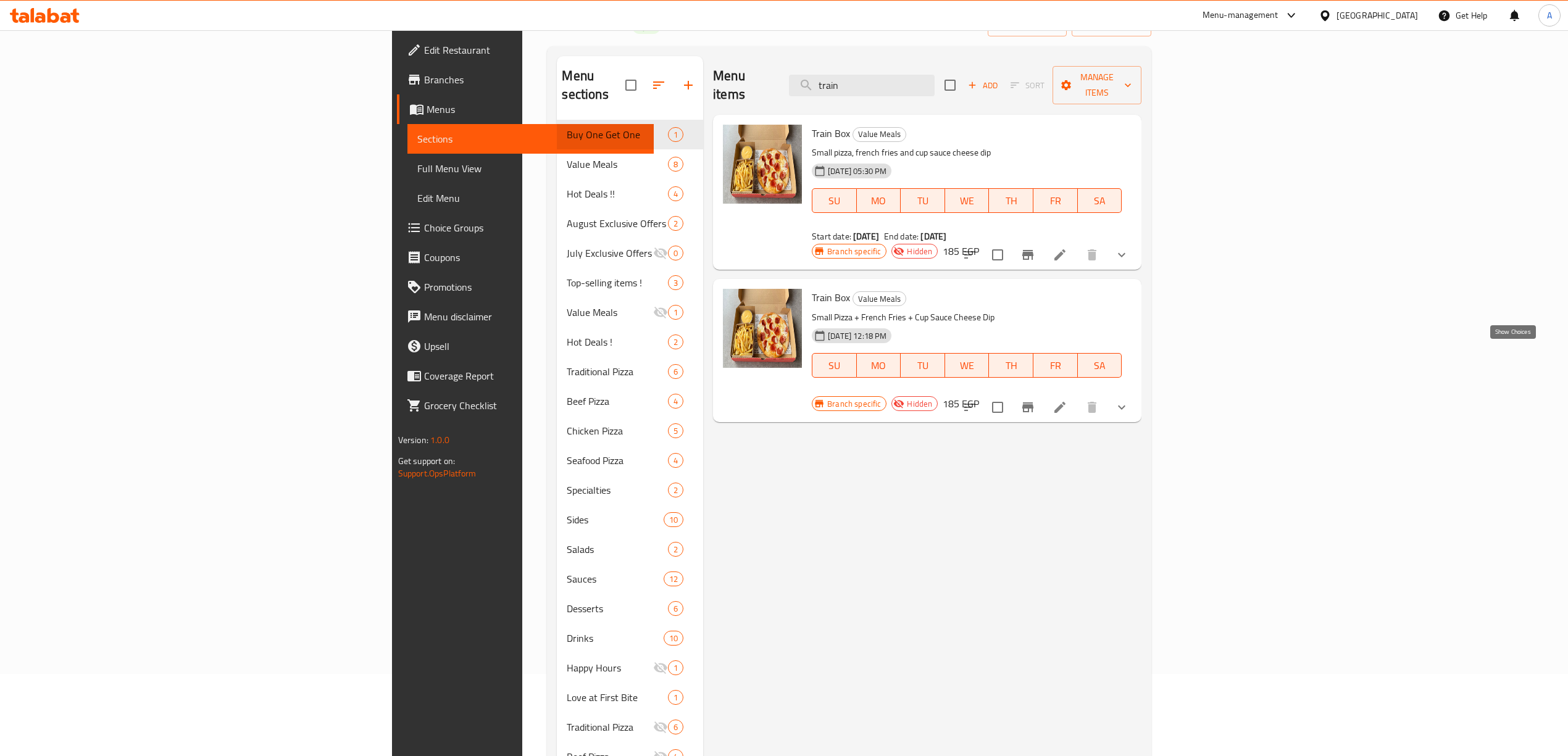
click at [1129, 400] on icon "show more" at bounding box center [1121, 407] width 15 height 15
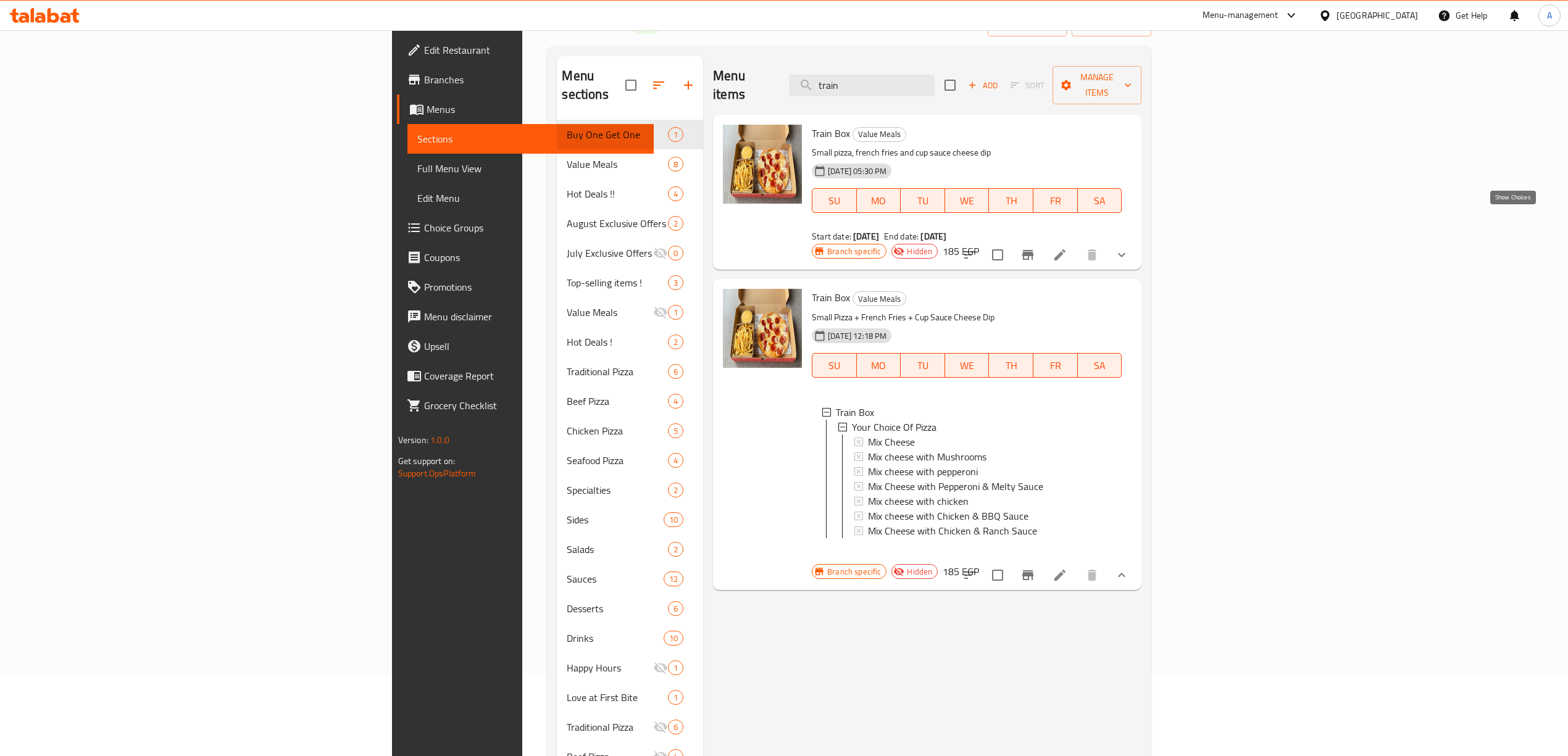
click at [1129, 248] on icon "show more" at bounding box center [1121, 255] width 15 height 15
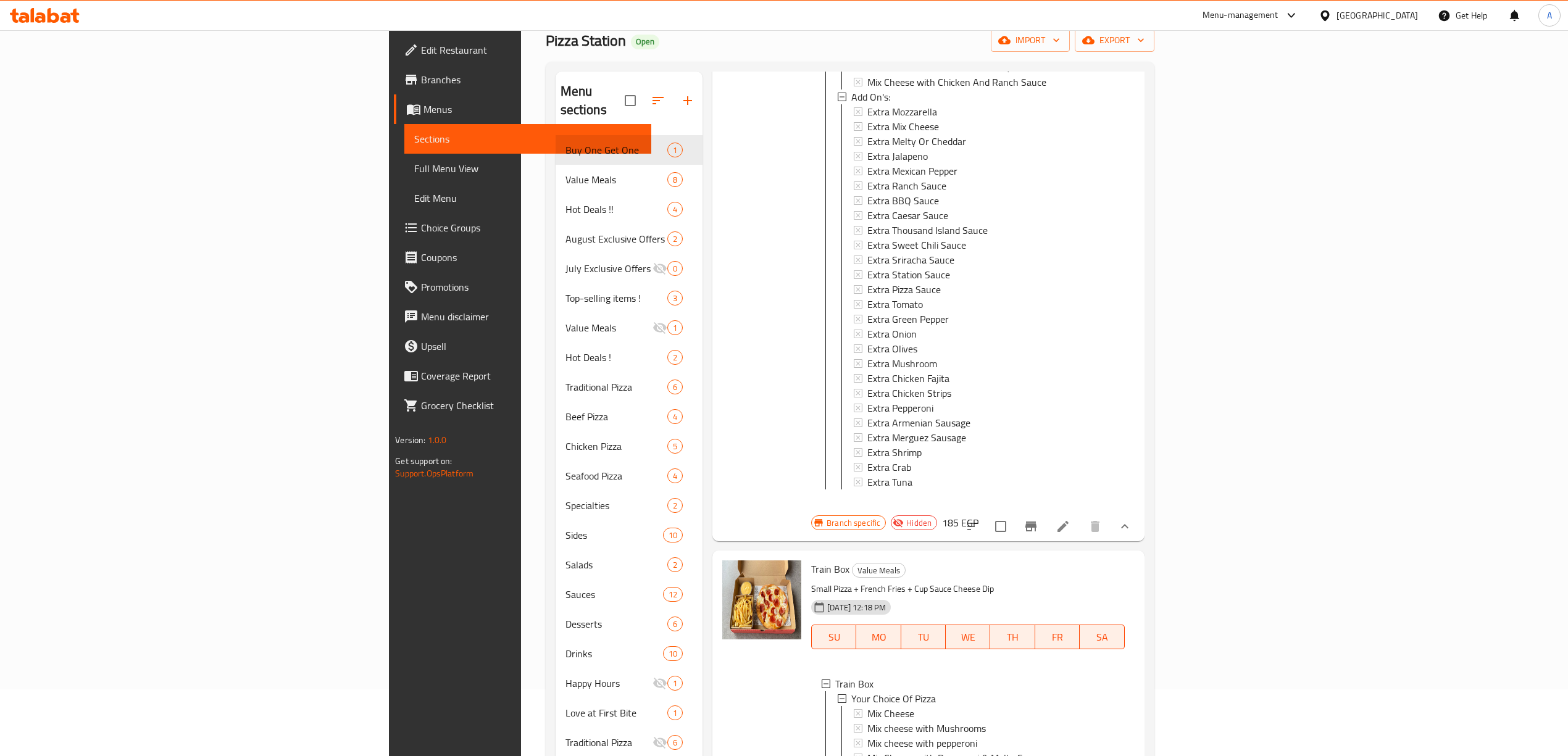
scroll to position [82, 0]
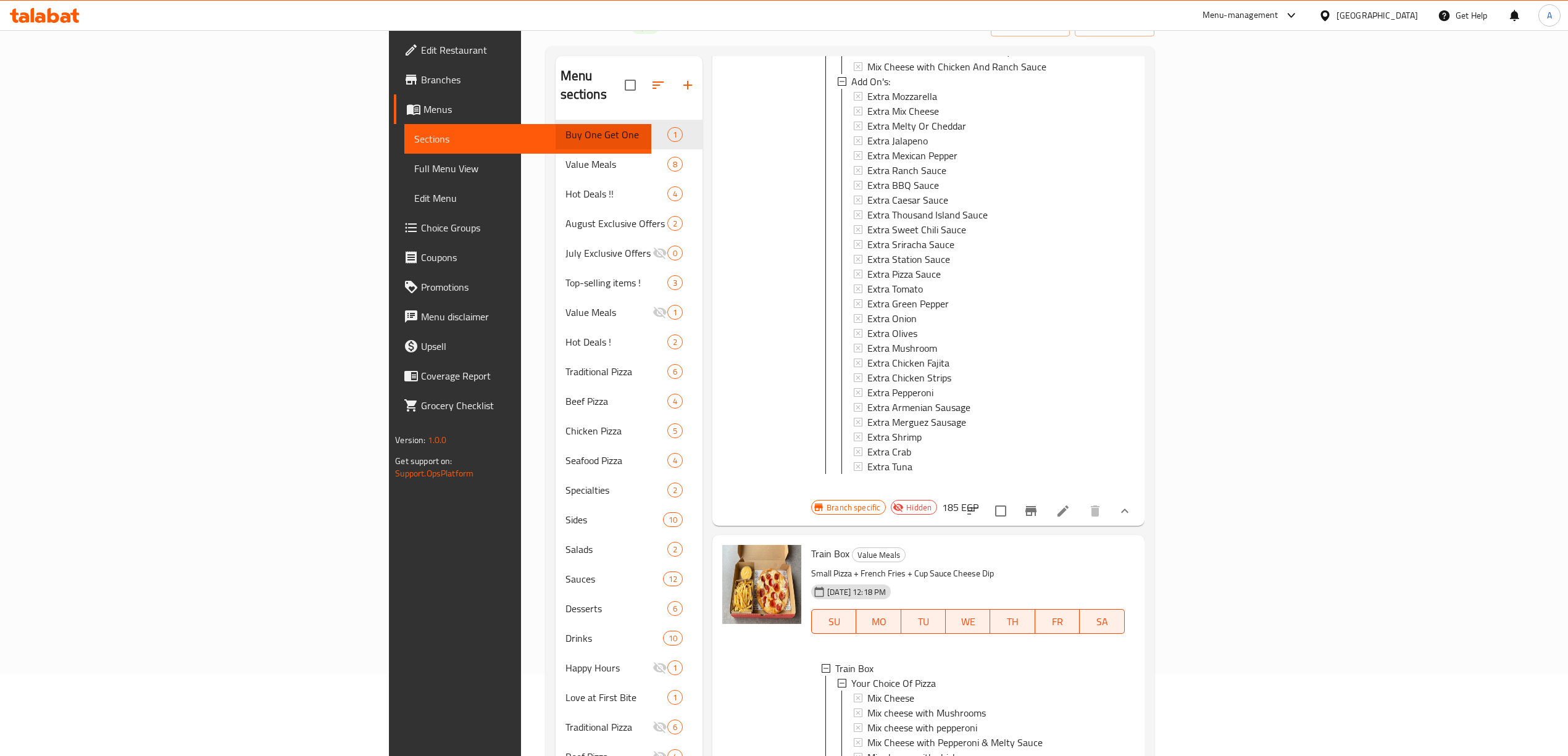
click at [1132, 504] on icon "show more" at bounding box center [1124, 511] width 15 height 15
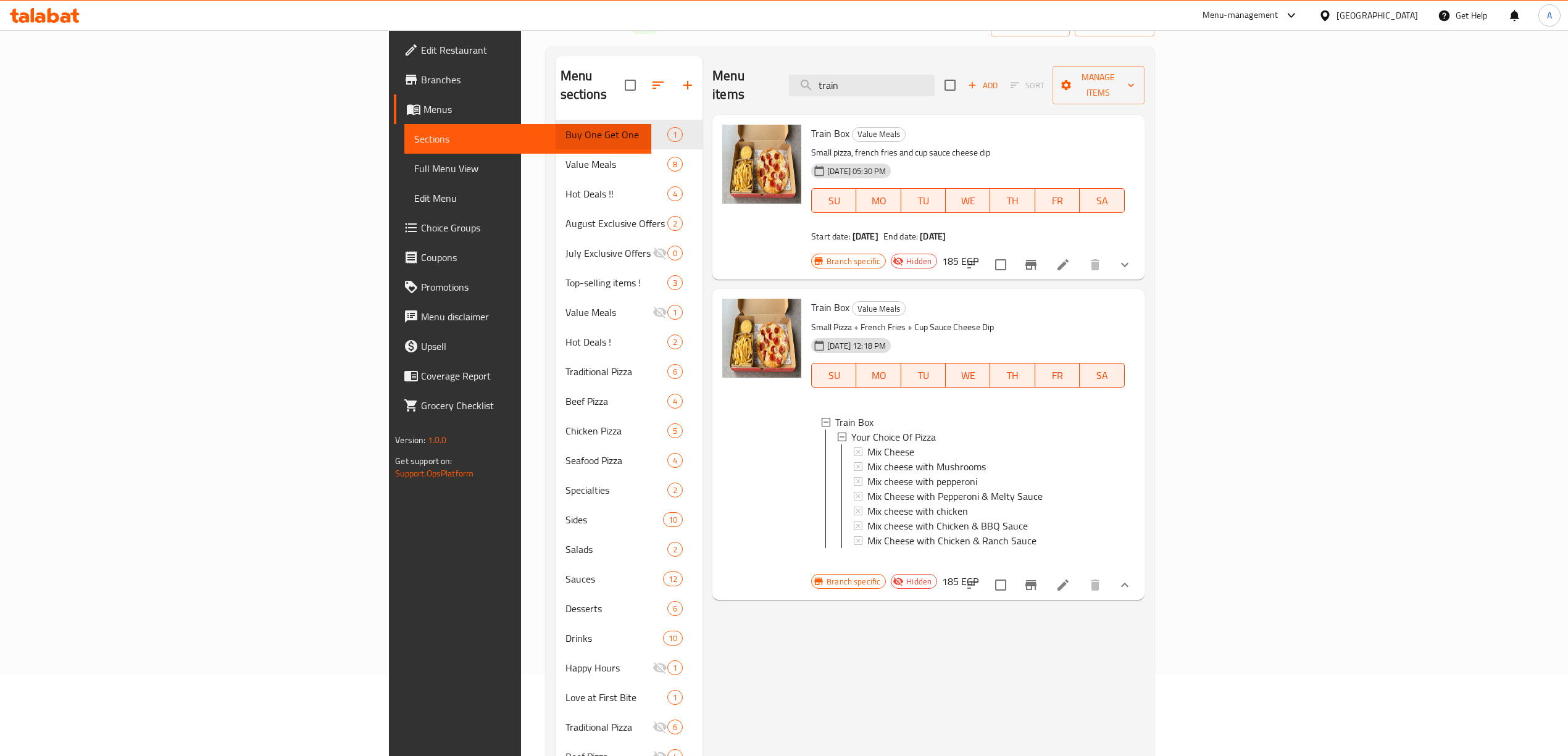
scroll to position [0, 0]
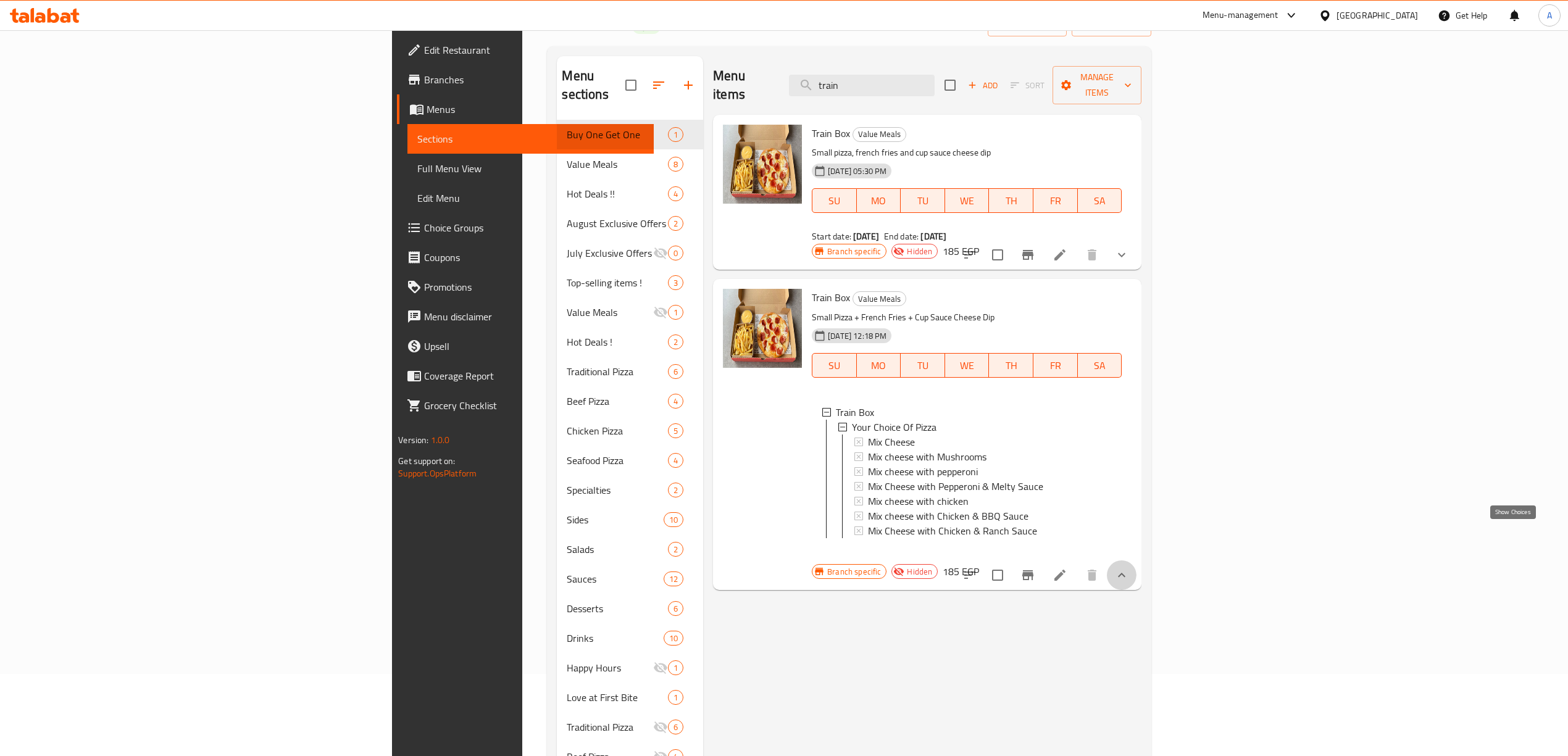
click at [1129, 568] on icon "show more" at bounding box center [1121, 575] width 15 height 15
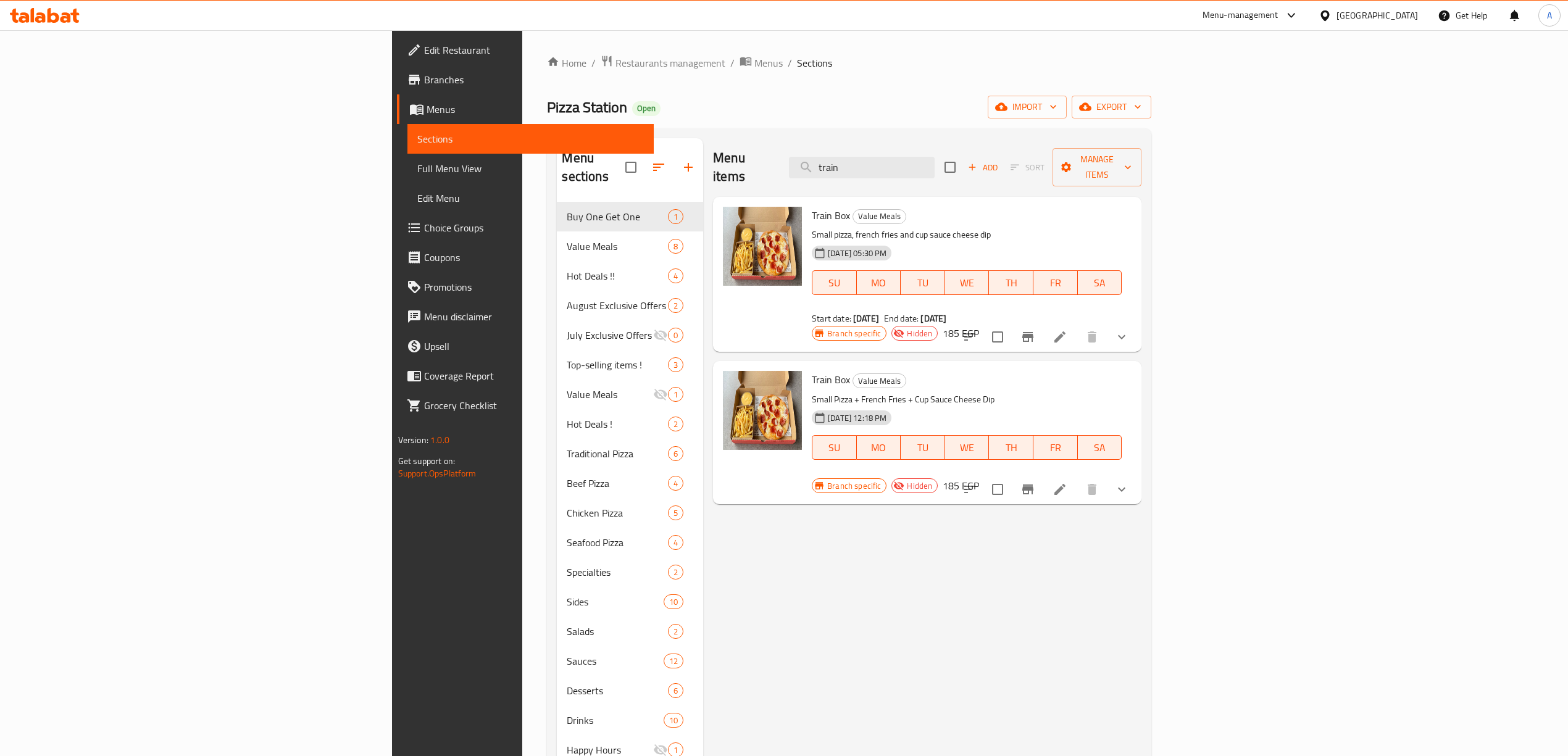
drag, startPoint x: 1004, startPoint y: 168, endPoint x: 703, endPoint y: 149, distance: 301.6
click at [600, 163] on div "Menu sections Buy One Get One 1 Value Meals 8 Hot Deals !! [DATE] Exclusive Off…" at bounding box center [849, 528] width 585 height 779
paste input "Iskndria Hot deal"
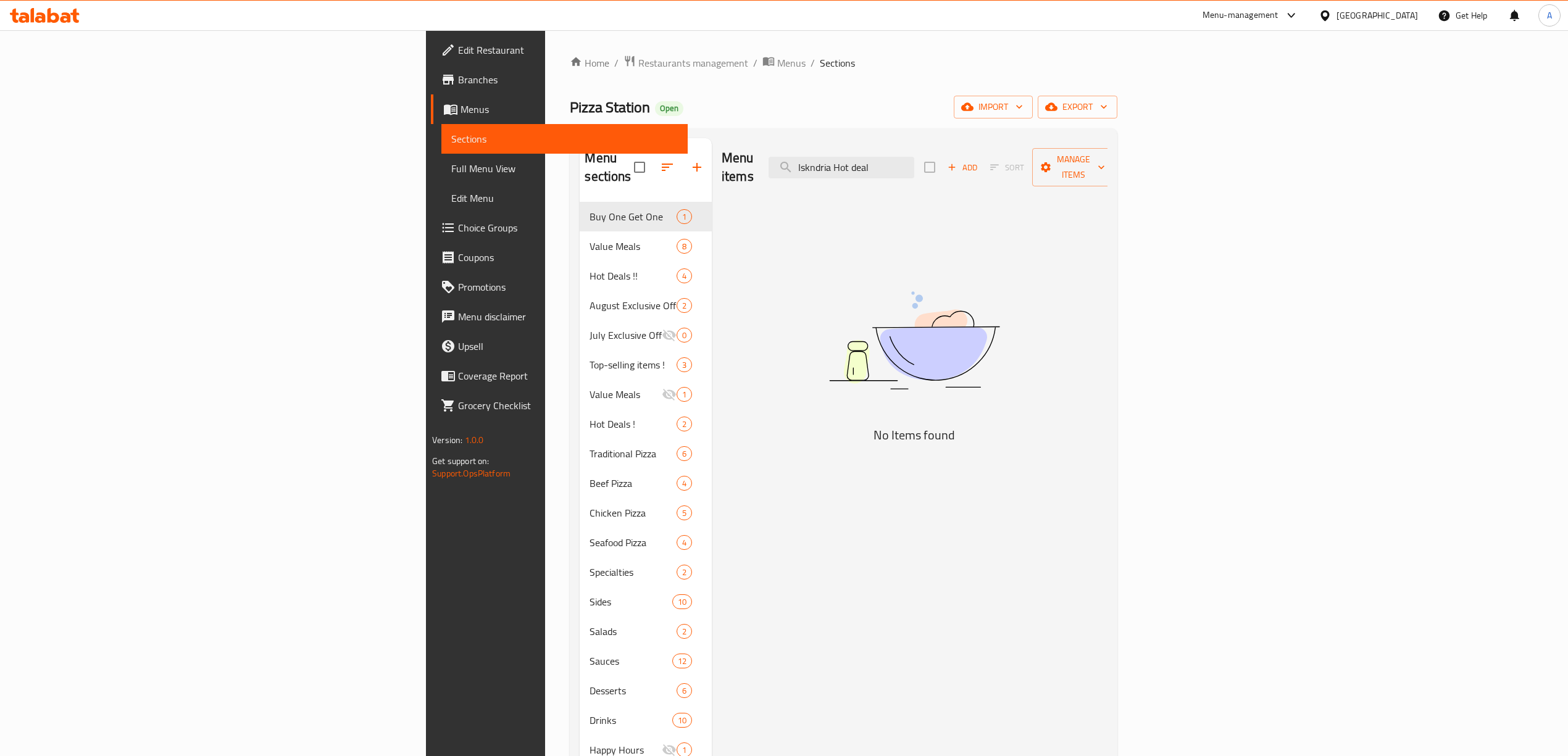
drag, startPoint x: 957, startPoint y: 161, endPoint x: 830, endPoint y: 166, distance: 127.1
click at [830, 166] on div "Menu items Iskndria Hot deal Add Sort Manage items" at bounding box center [915, 168] width 386 height 59
drag, startPoint x: 1036, startPoint y: 148, endPoint x: 1033, endPoint y: 154, distance: 6.7
click at [915, 157] on input "Iskndria Hot deal" at bounding box center [841, 167] width 146 height 21
drag, startPoint x: 1011, startPoint y: 161, endPoint x: 871, endPoint y: 159, distance: 140.0
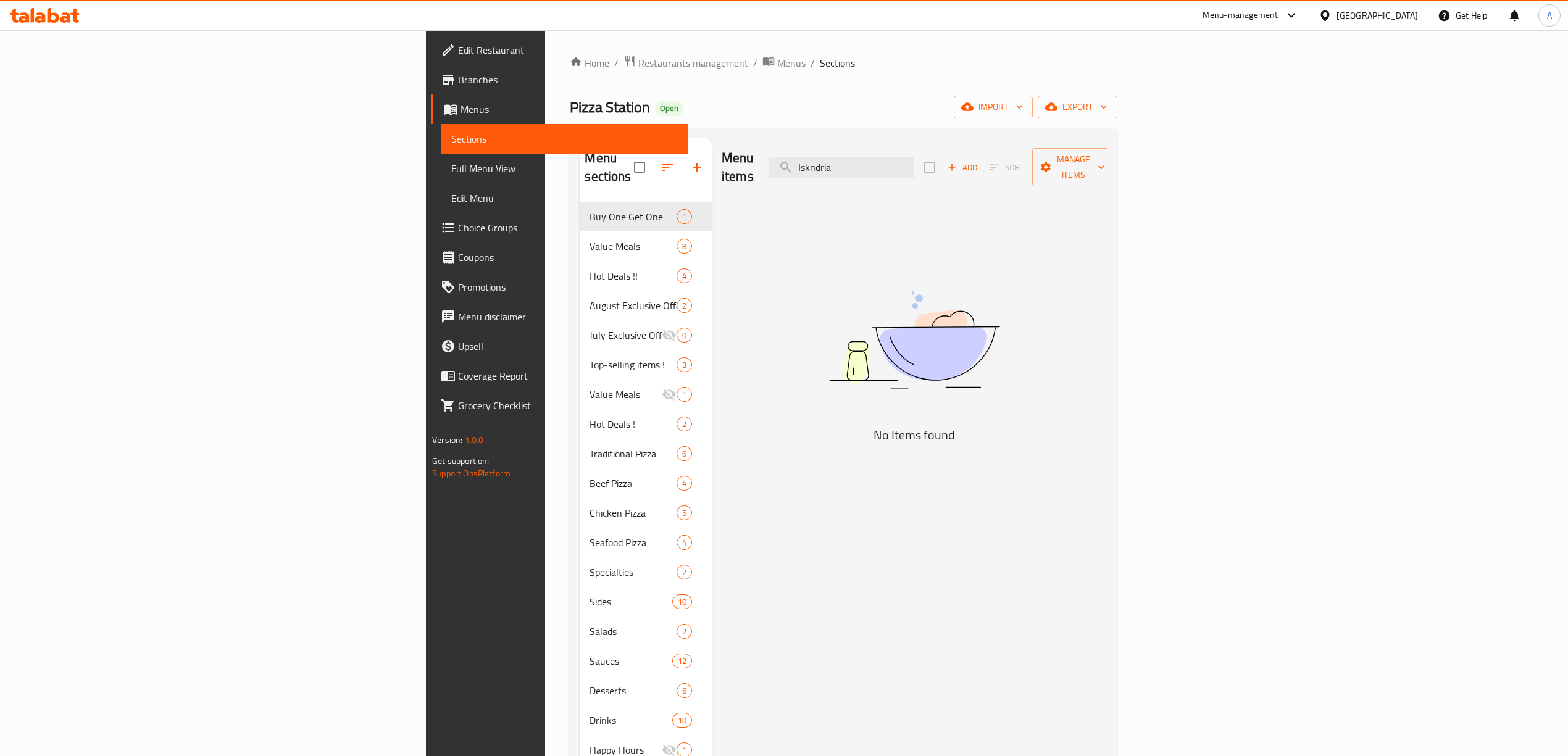
click at [871, 159] on div "Menu items Iskndria Add Sort Manage items" at bounding box center [915, 168] width 386 height 59
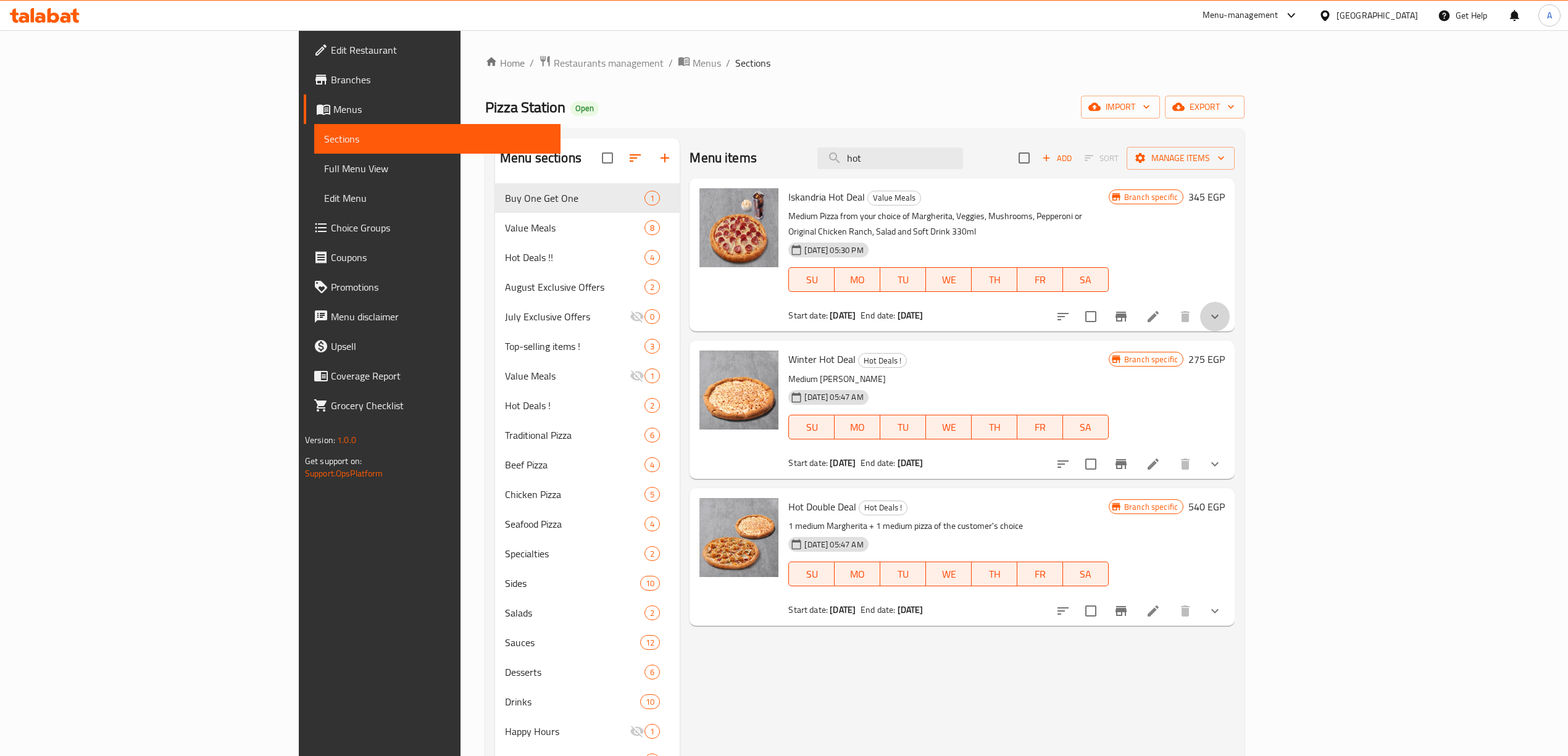
click at [1230, 302] on button "show more" at bounding box center [1215, 317] width 29 height 29
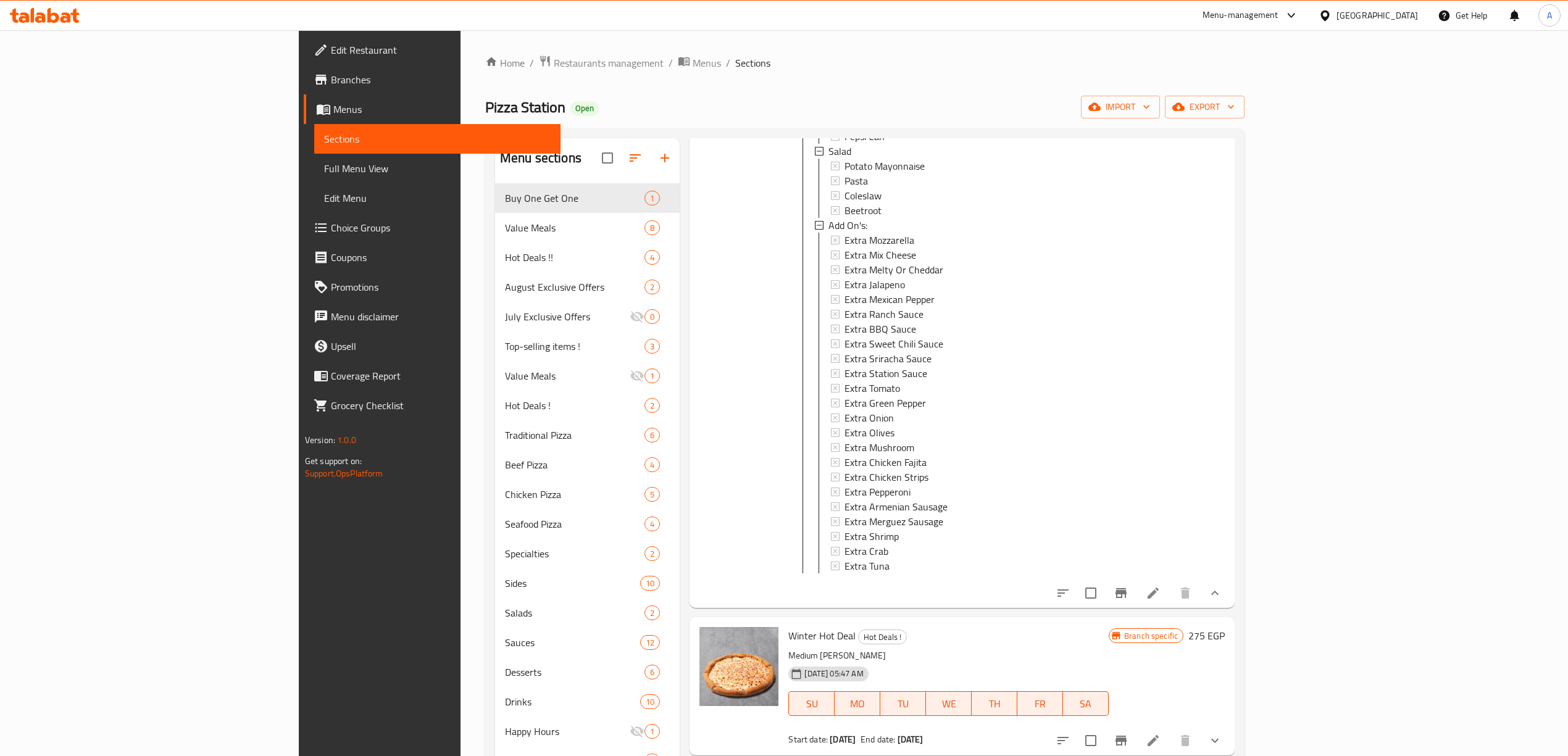
click at [1223, 587] on icon "show more" at bounding box center [1215, 593] width 15 height 15
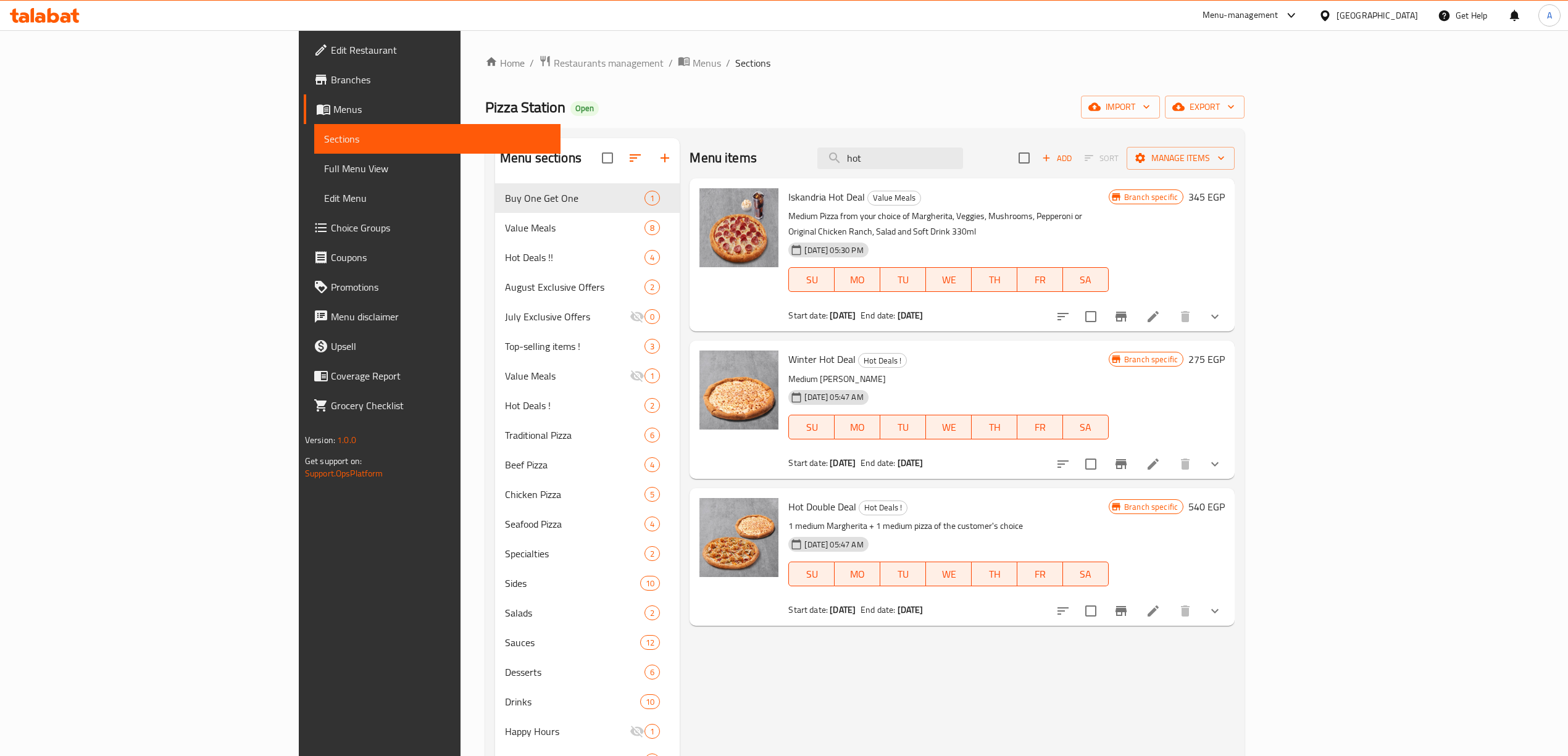
drag, startPoint x: 976, startPoint y: 152, endPoint x: 764, endPoint y: 129, distance: 213.2
click at [764, 130] on div "Menu sections Buy One Get One 1 Value Meals 8 Hot Deals !! [DATE] Exclusive Off…" at bounding box center [865, 518] width 759 height 781
paste input "Super double deal"
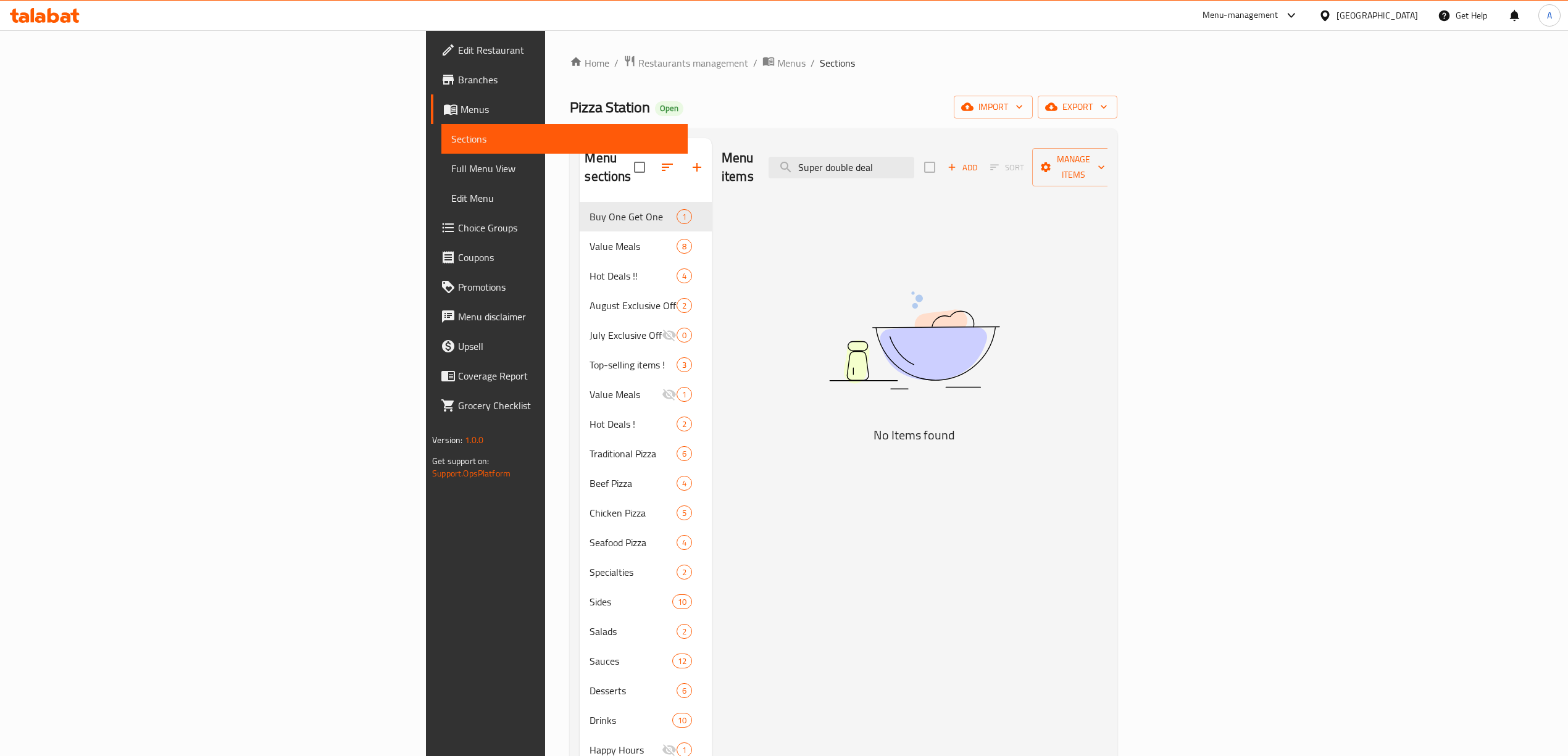
drag, startPoint x: 973, startPoint y: 159, endPoint x: 831, endPoint y: 158, distance: 142.0
click at [832, 158] on div "Menu items Super double deal Add Sort Manage items" at bounding box center [915, 168] width 386 height 59
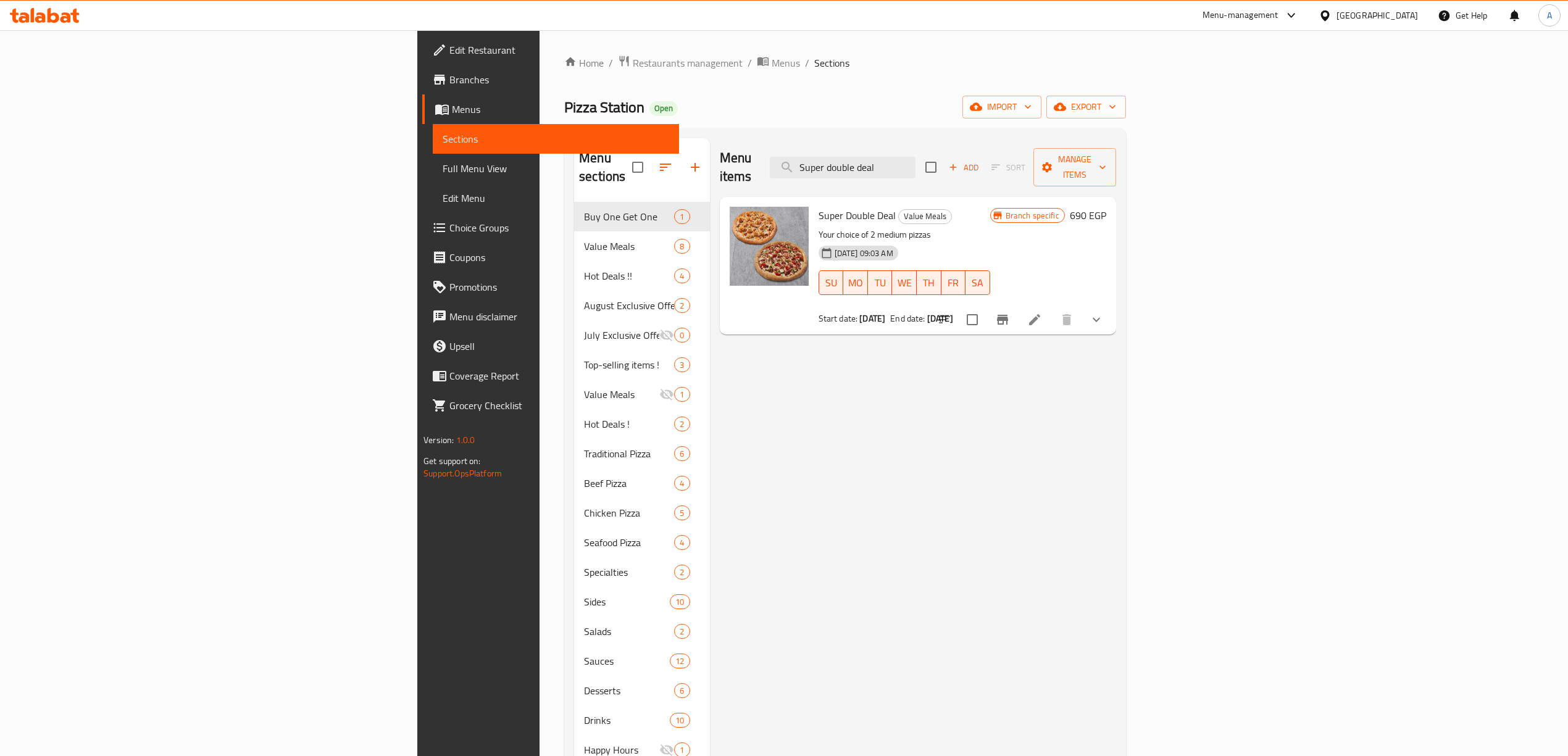
drag, startPoint x: 1058, startPoint y: 155, endPoint x: 884, endPoint y: 78, distance: 190.3
click at [540, 43] on div "Home / Restaurants management / Menus / Sections Pizza Station Open import expo…" at bounding box center [845, 491] width 611 height 922
paste input "Station Meal Medium"
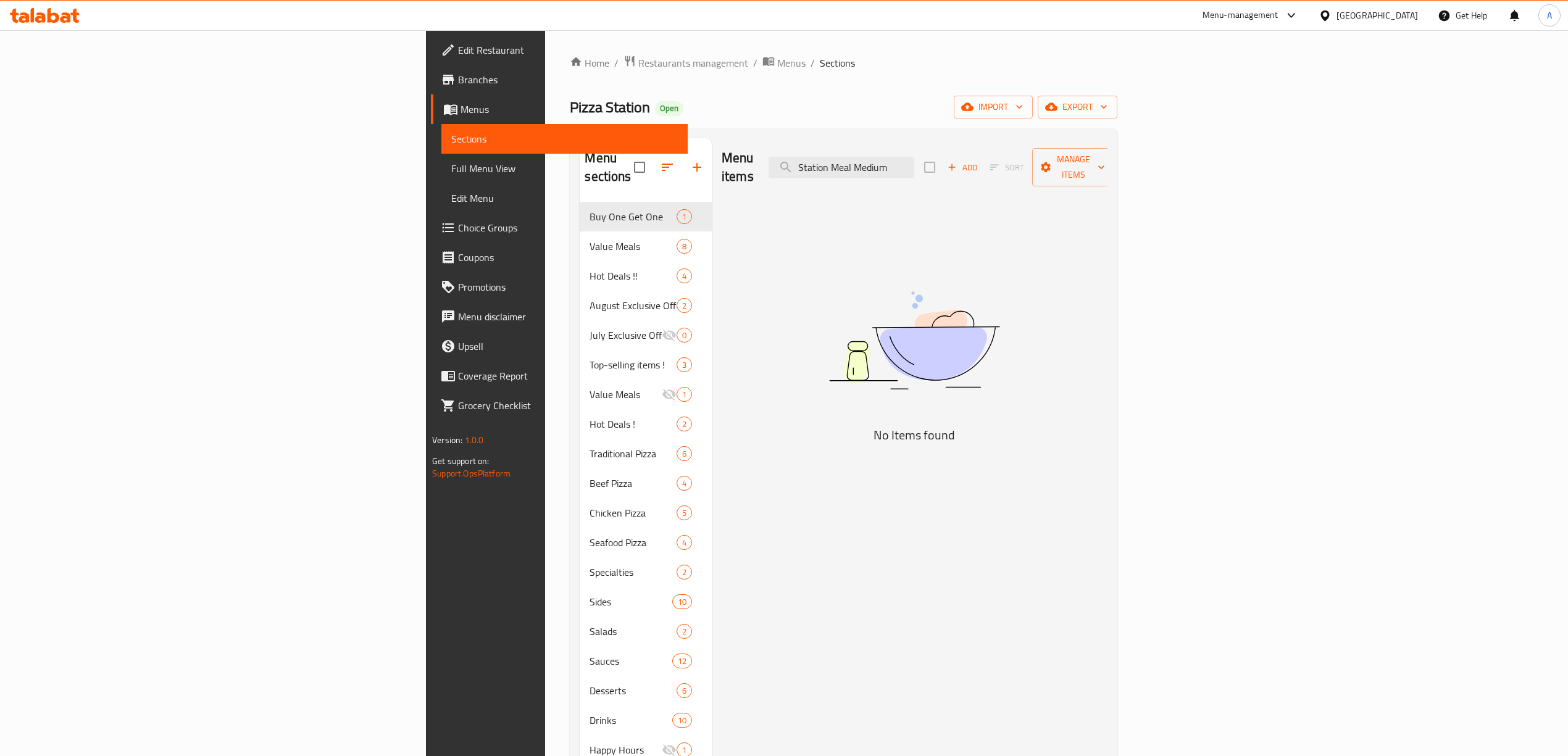
drag, startPoint x: 974, startPoint y: 159, endPoint x: 672, endPoint y: 157, distance: 302.0
click at [722, 157] on div "Menu items Station Meal Medium Add Sort Manage items" at bounding box center [915, 168] width 386 height 59
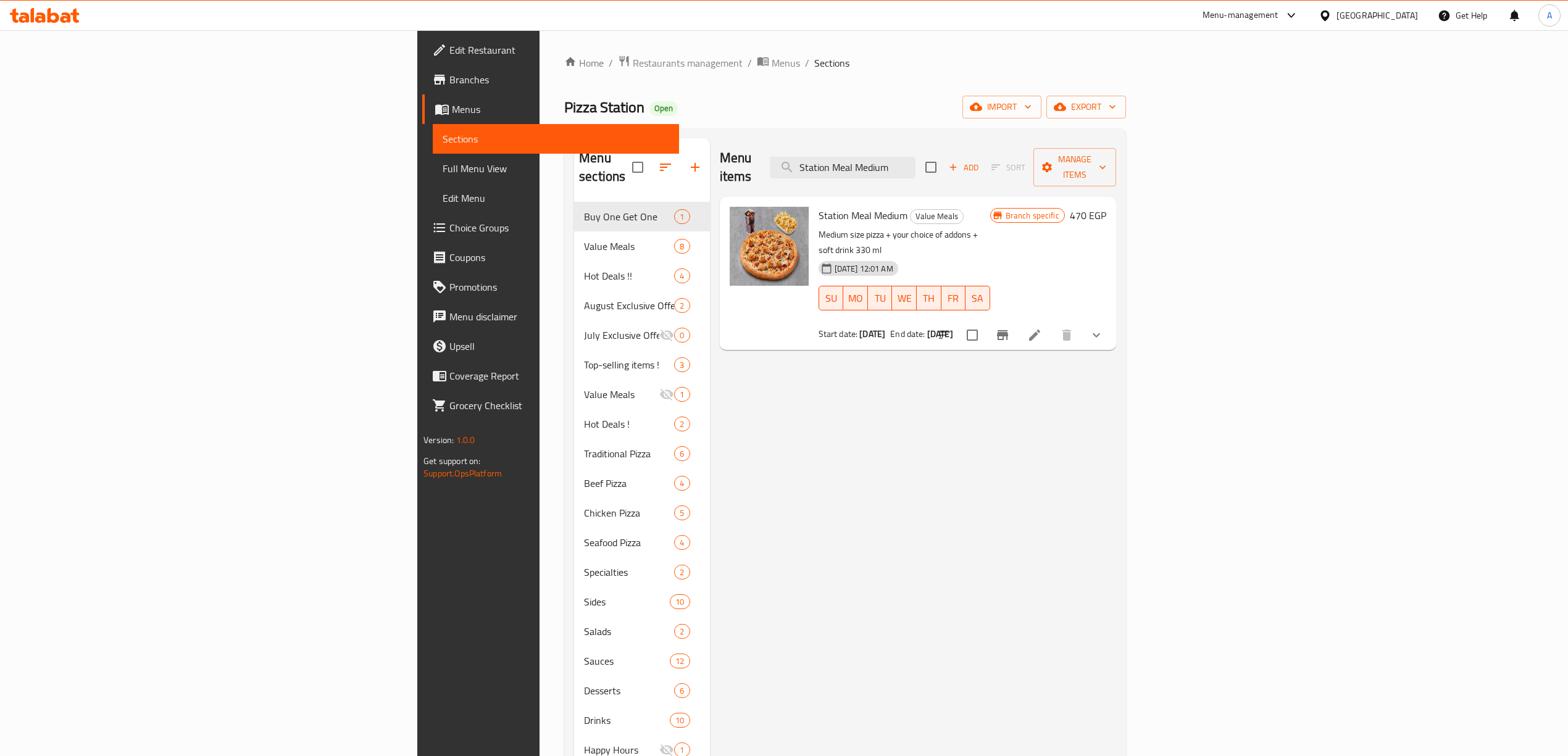
drag, startPoint x: 1050, startPoint y: 164, endPoint x: 723, endPoint y: 157, distance: 327.1
click at [723, 157] on div "Menu items Station Meal Medium Add Sort Manage items" at bounding box center [917, 168] width 396 height 59
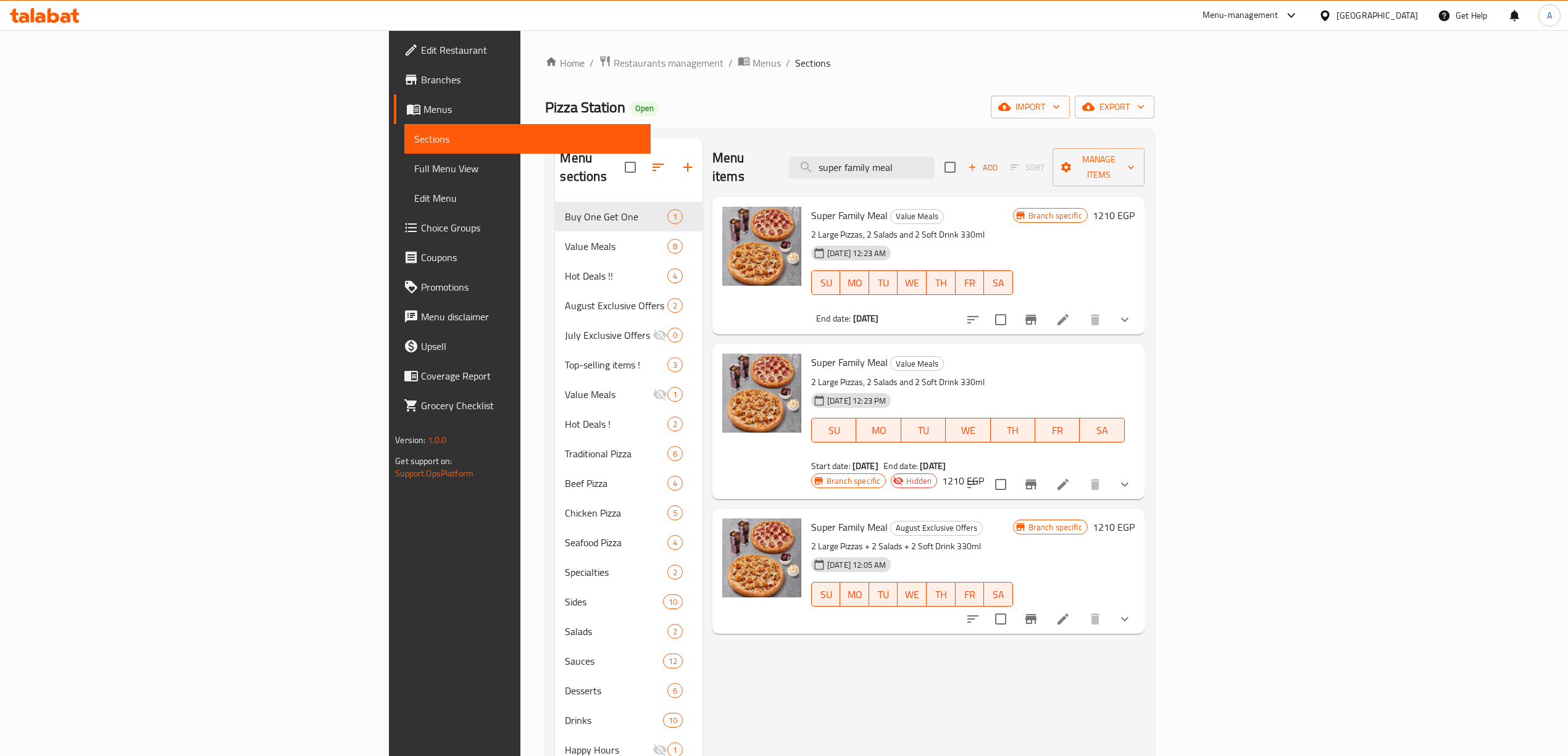
type input "super family meal"
drag, startPoint x: 884, startPoint y: 489, endPoint x: 796, endPoint y: 490, distance: 88.0
click at [811, 518] on h6 "Super Family Meal August Exclusive Offers" at bounding box center [912, 527] width 201 height 18
copy span "August Exclusive Offers"
drag, startPoint x: 365, startPoint y: 111, endPoint x: 287, endPoint y: 109, distance: 78.0
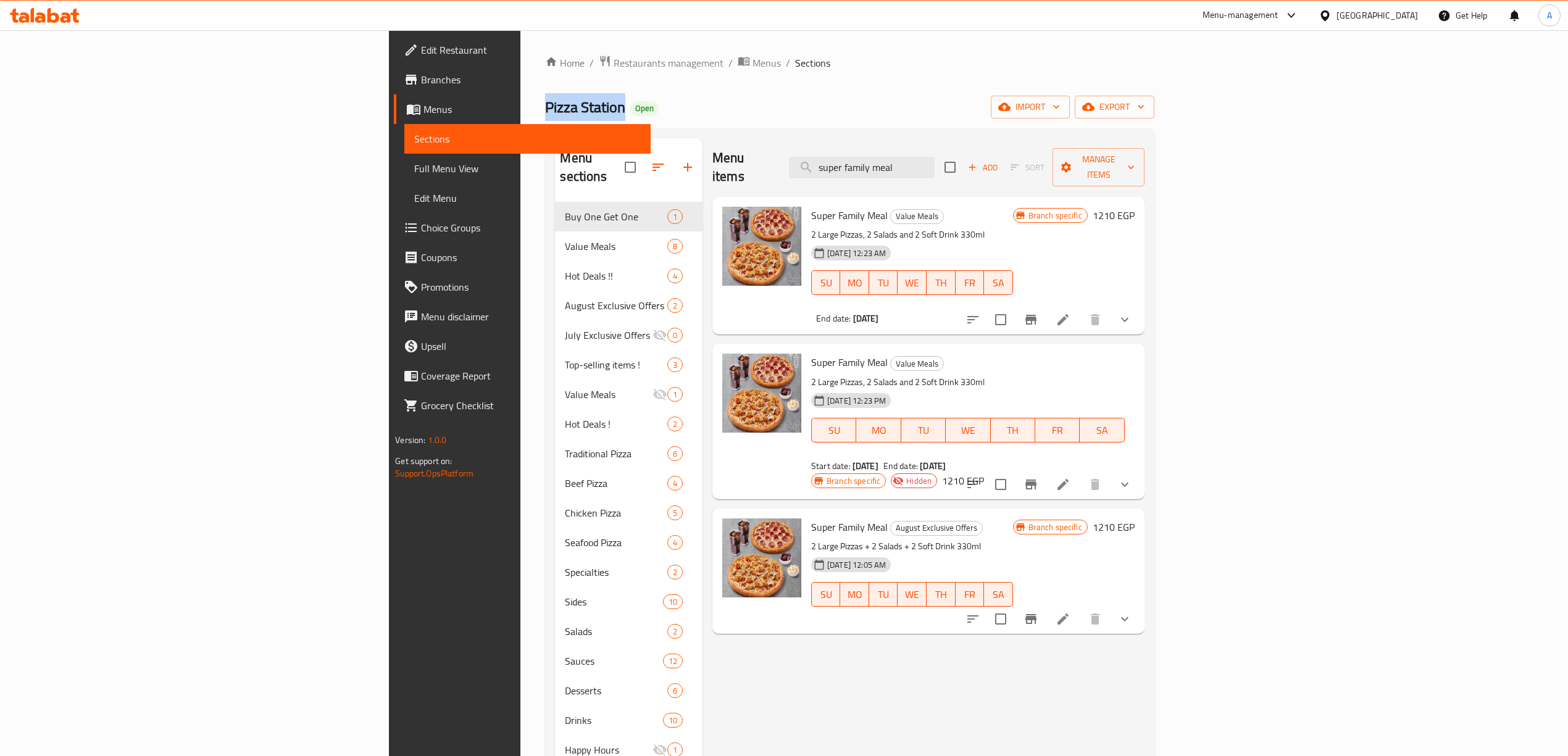
click at [545, 109] on span "Pizza Station" at bounding box center [585, 107] width 80 height 28
copy span "Pizza Station"
